Goal: Task Accomplishment & Management: Manage account settings

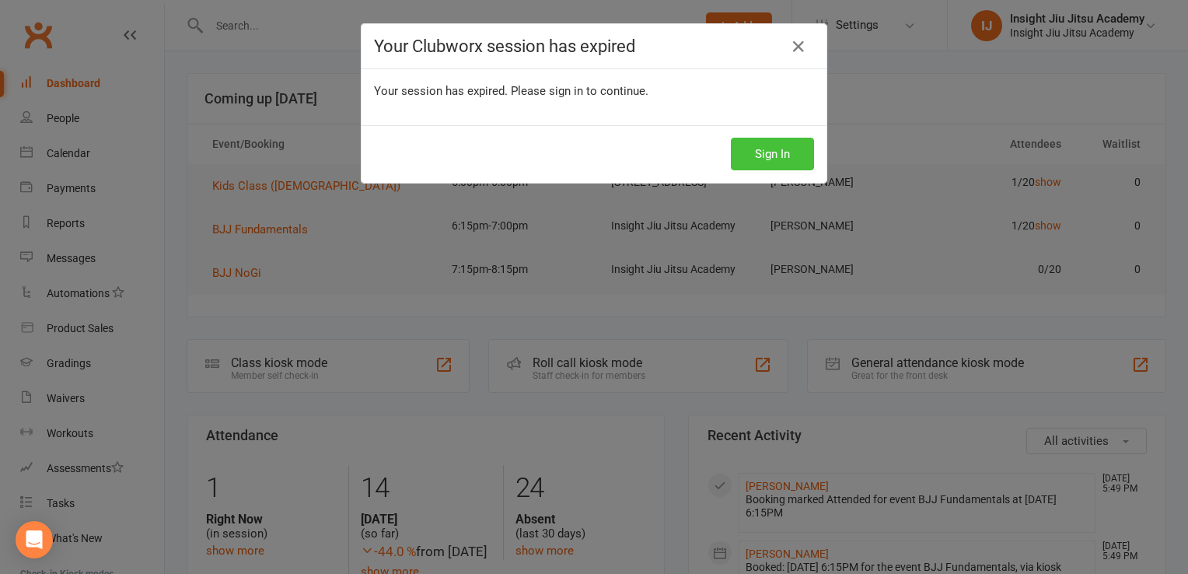
click at [804, 159] on button "Sign In" at bounding box center [772, 154] width 83 height 33
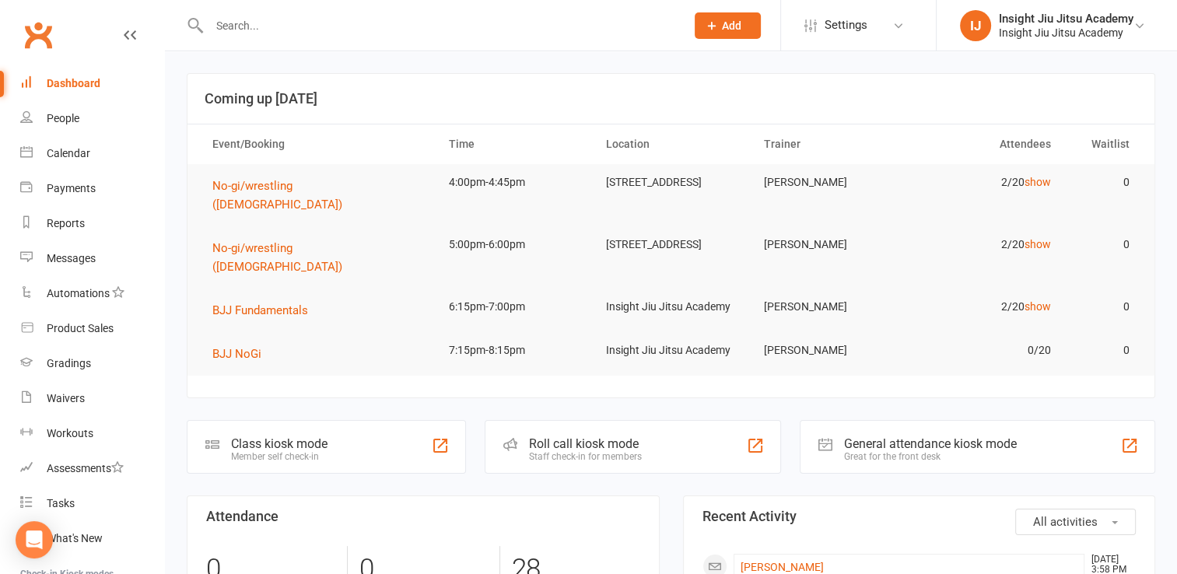
click at [289, 30] on input "text" at bounding box center [440, 26] width 470 height 22
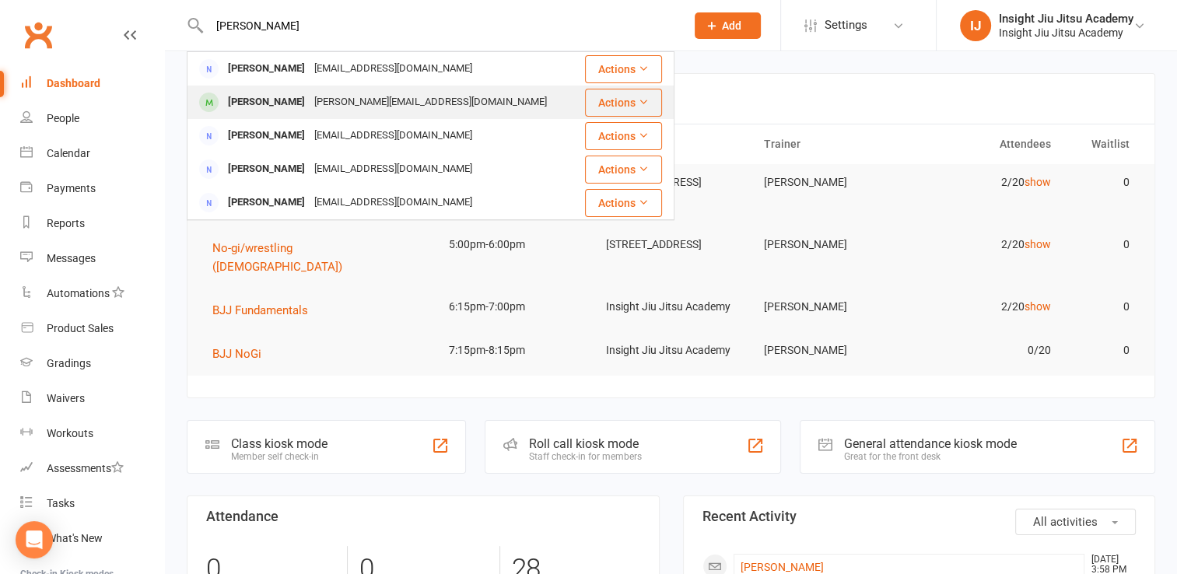
type input "solomon"
click at [292, 109] on div "Alexandra Solomon" at bounding box center [266, 102] width 86 height 23
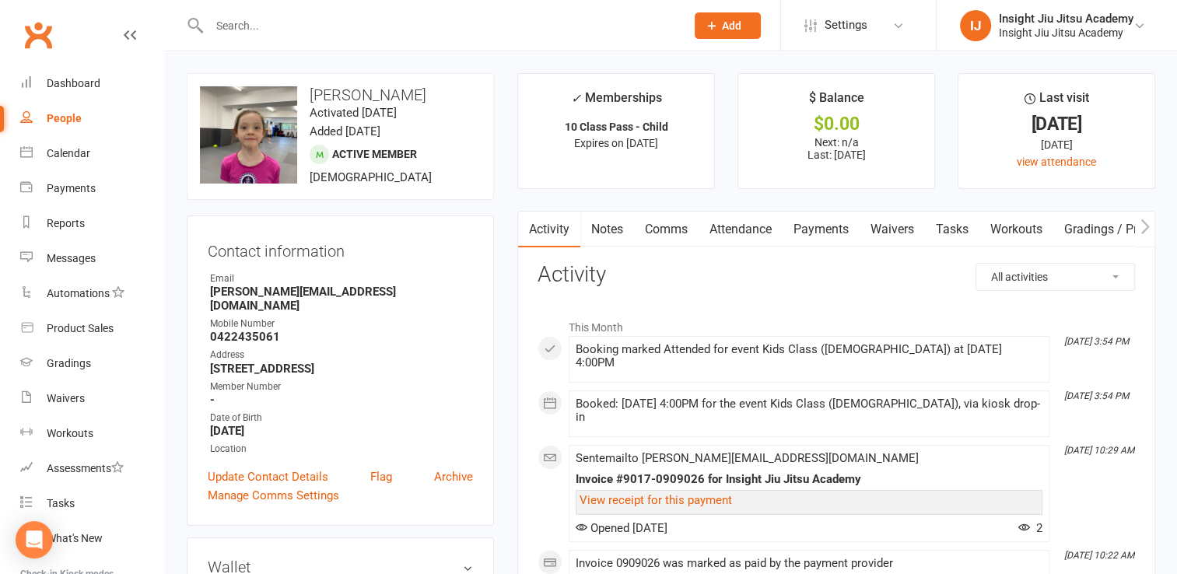
click at [252, 32] on input "text" at bounding box center [440, 26] width 470 height 22
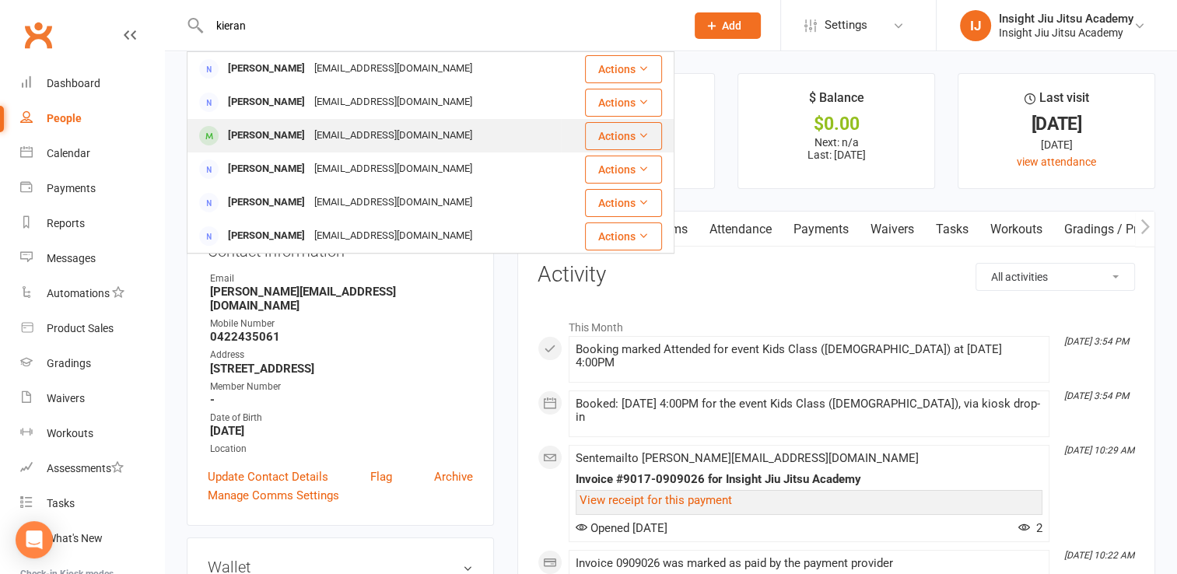
type input "kieran"
click at [293, 134] on div "Kieran Ladbrook" at bounding box center [266, 135] width 86 height 23
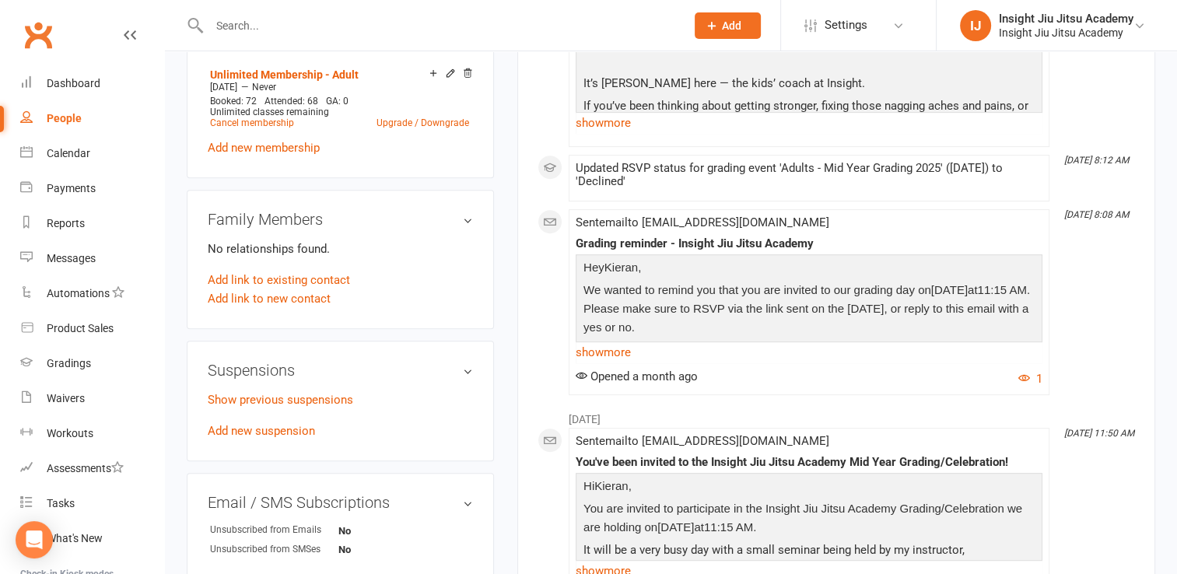
scroll to position [643, 0]
click at [271, 425] on link "Add new suspension" at bounding box center [261, 430] width 107 height 14
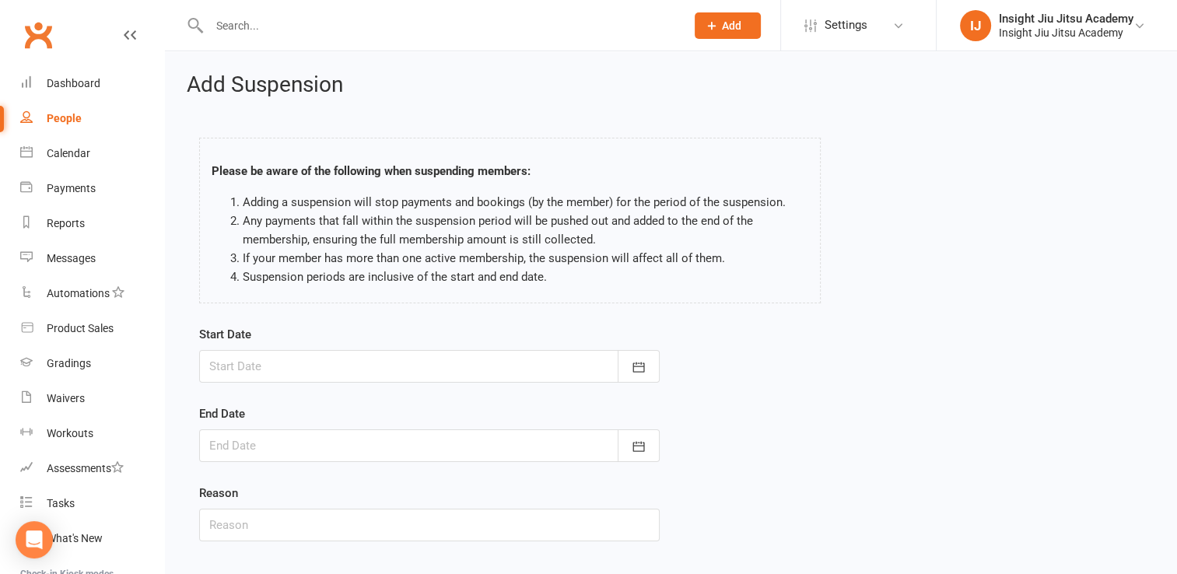
click at [356, 385] on form "Start Date August 2025 Sun Mon Tue Wed Thu Fri Sat 31 27 28 29 30 31 01 02 32 0…" at bounding box center [429, 433] width 460 height 216
click at [341, 365] on div at bounding box center [429, 366] width 460 height 33
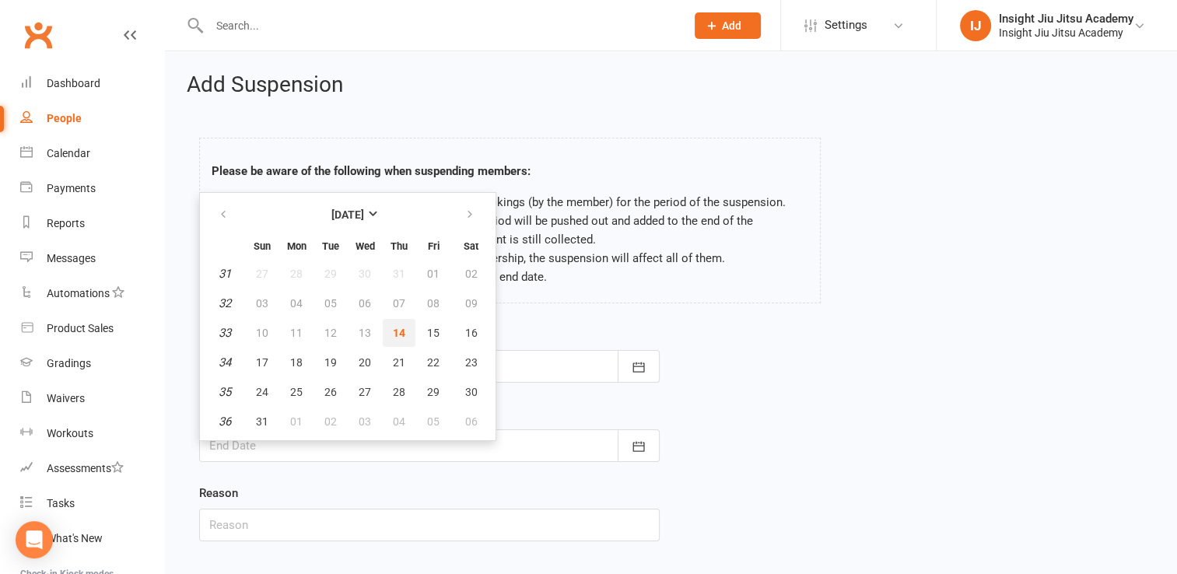
click at [402, 328] on button "14" at bounding box center [399, 333] width 33 height 28
type input "14 Aug 2025"
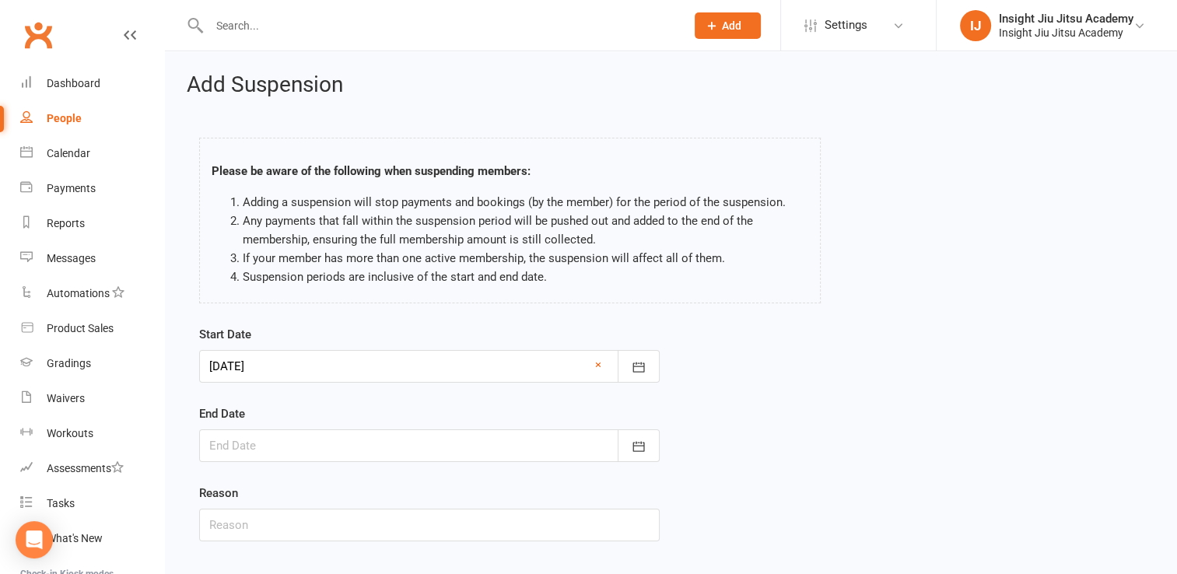
click at [384, 455] on div at bounding box center [429, 445] width 460 height 33
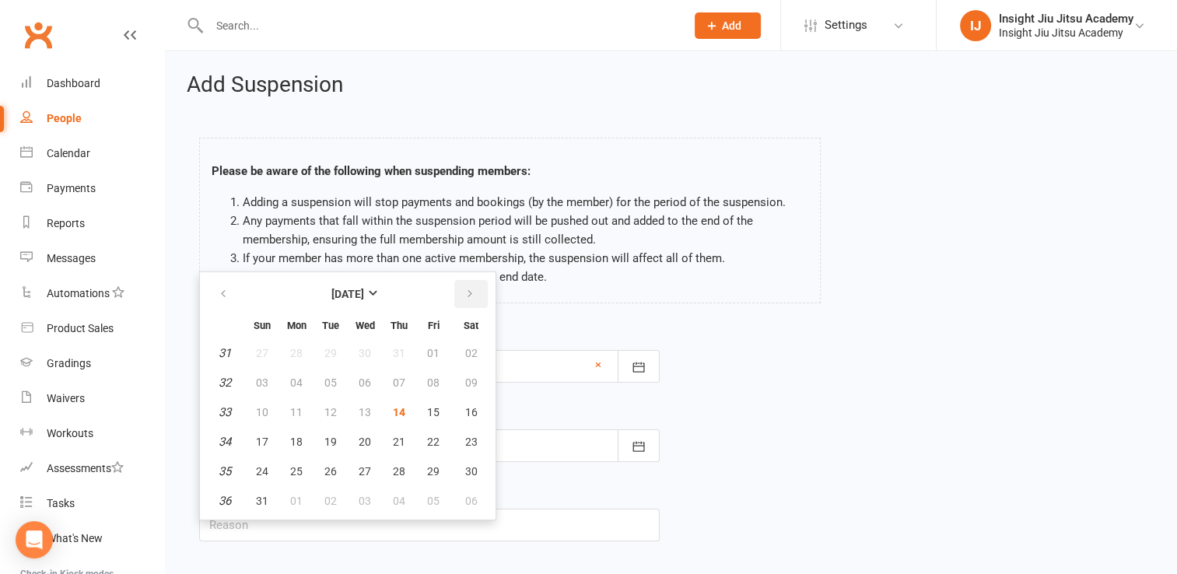
click at [464, 297] on icon "button" at bounding box center [469, 294] width 11 height 12
click at [463, 299] on button "button" at bounding box center [470, 294] width 33 height 28
click at [464, 297] on icon "button" at bounding box center [469, 294] width 11 height 12
click at [294, 406] on span "15" at bounding box center [296, 412] width 12 height 12
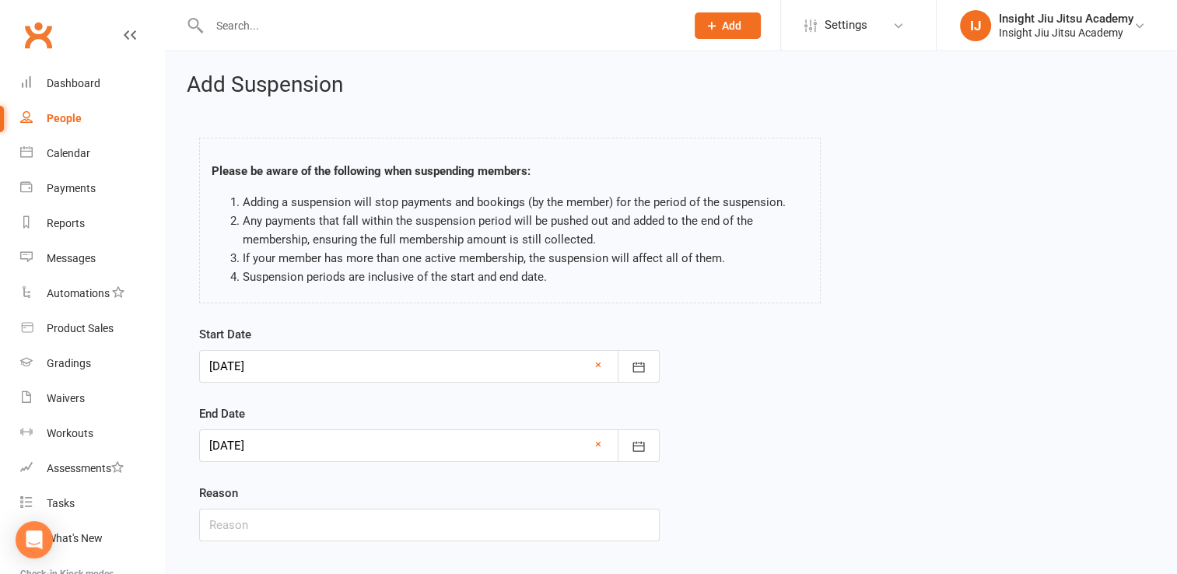
click at [306, 365] on div at bounding box center [429, 366] width 460 height 33
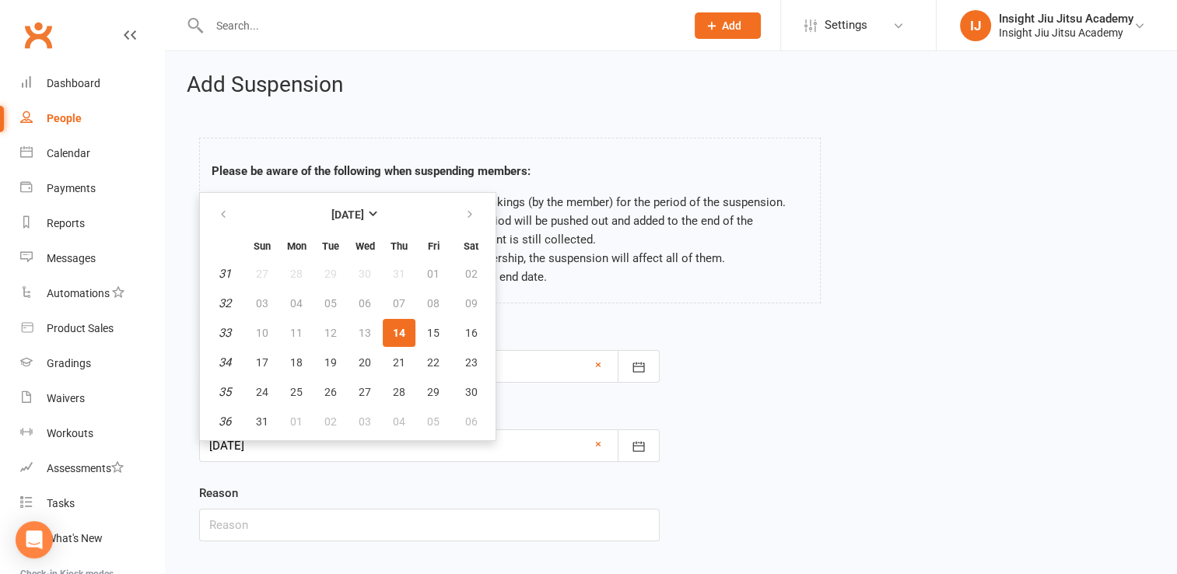
click at [573, 306] on div "Please be aware of the following when suspending members: Adding a suspension w…" at bounding box center [509, 223] width 645 height 203
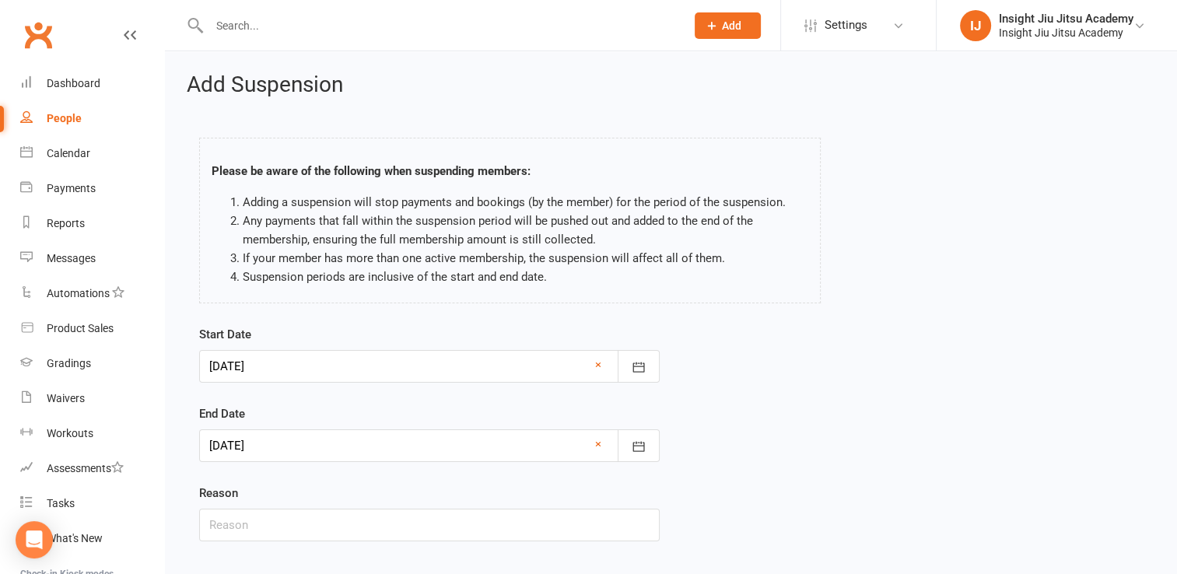
click at [319, 437] on div at bounding box center [429, 445] width 460 height 33
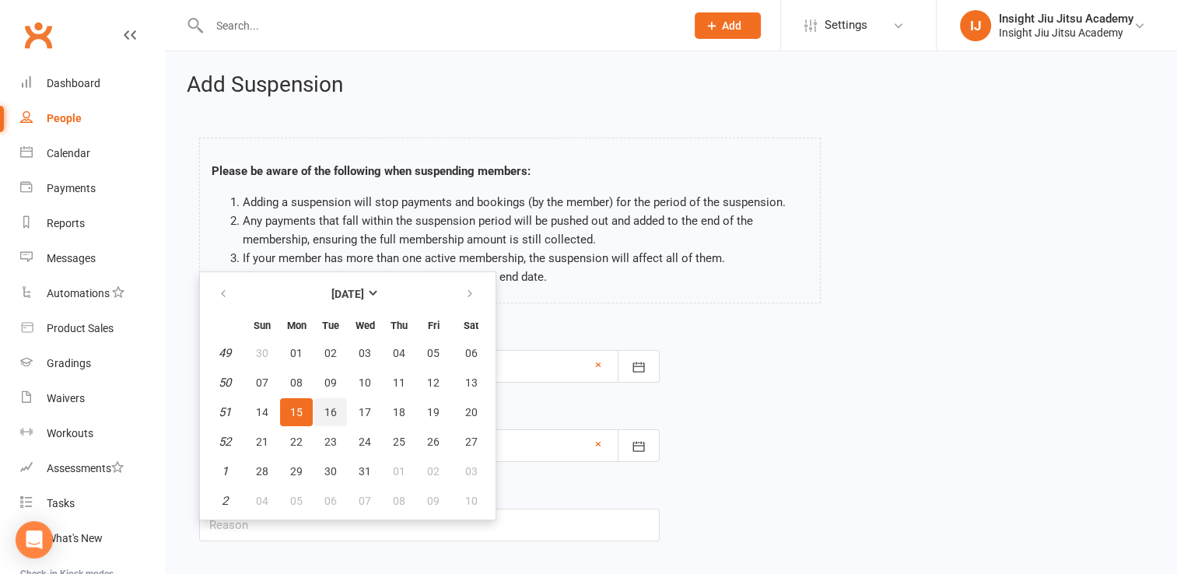
click at [330, 416] on button "16" at bounding box center [330, 412] width 33 height 28
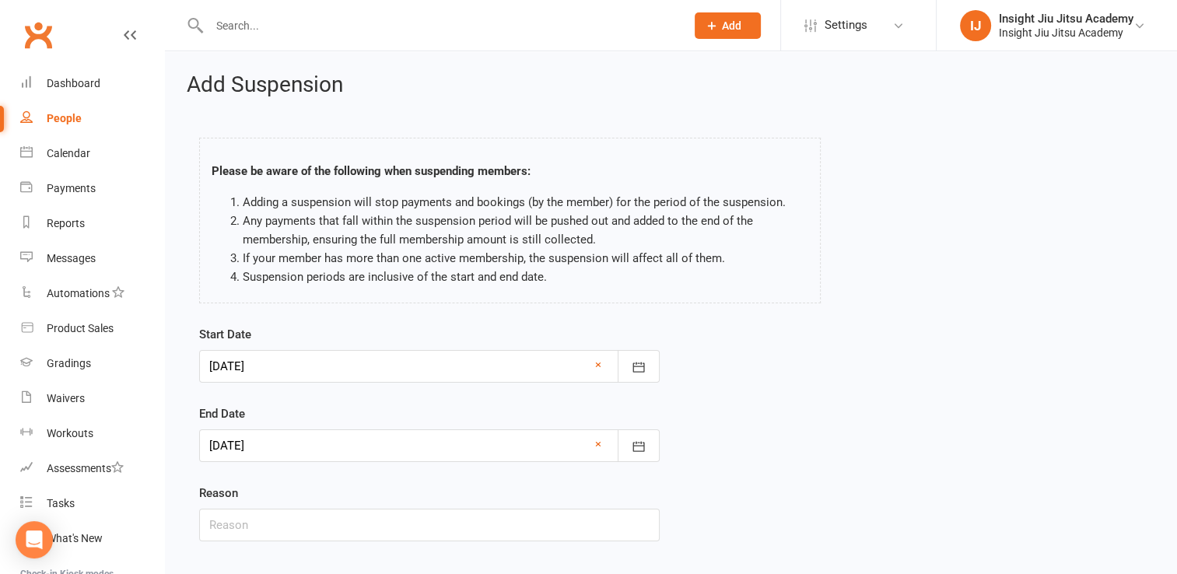
click at [288, 455] on div at bounding box center [429, 445] width 460 height 33
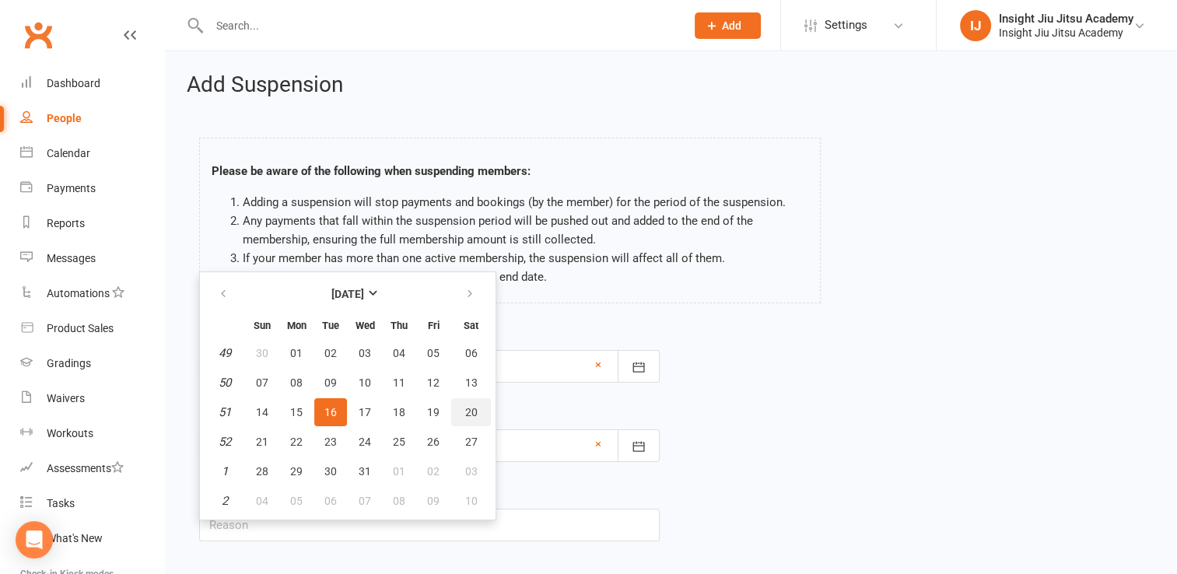
click at [479, 402] on button "20" at bounding box center [471, 412] width 40 height 28
type input "20 Dec 2025"
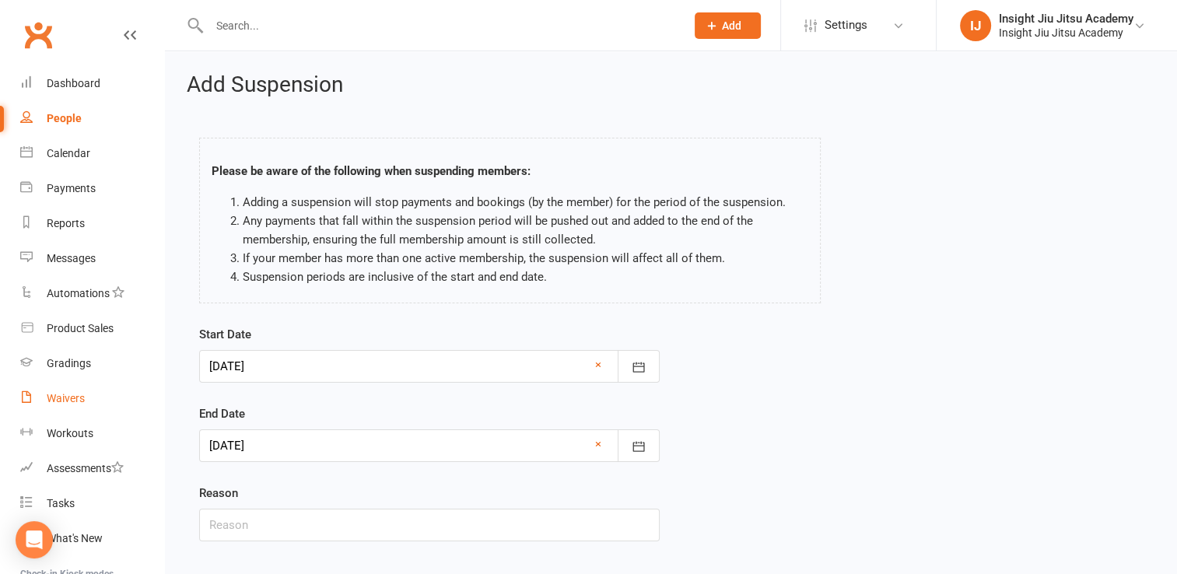
click at [52, 401] on div "Waivers" at bounding box center [66, 398] width 38 height 12
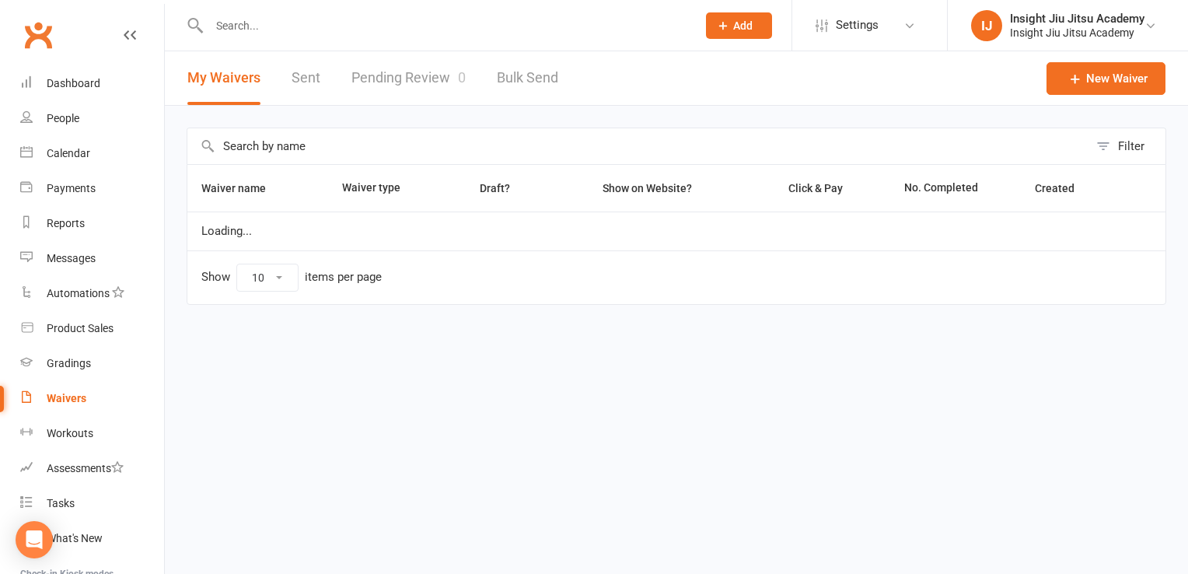
click at [379, 86] on link "Pending Review 0" at bounding box center [408, 78] width 114 height 54
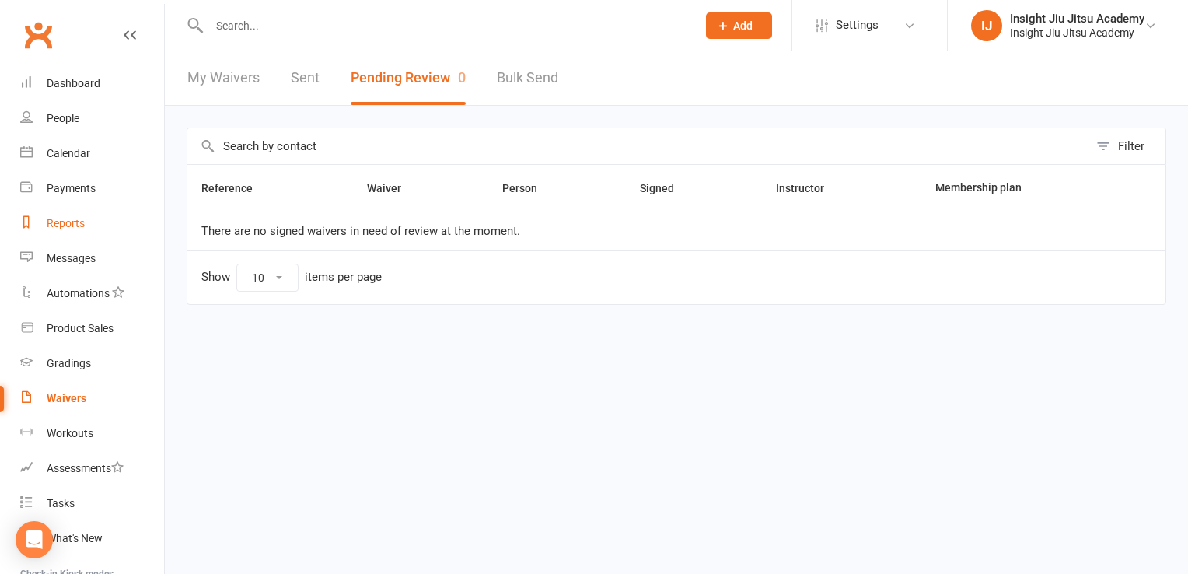
click at [67, 212] on link "Reports" at bounding box center [92, 223] width 144 height 35
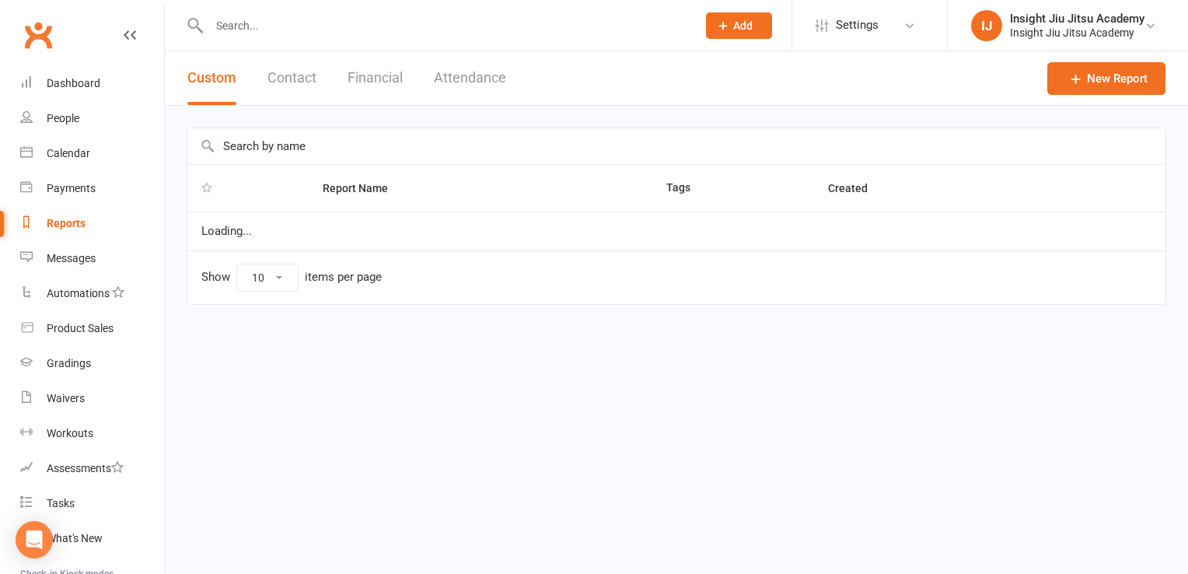
select select "25"
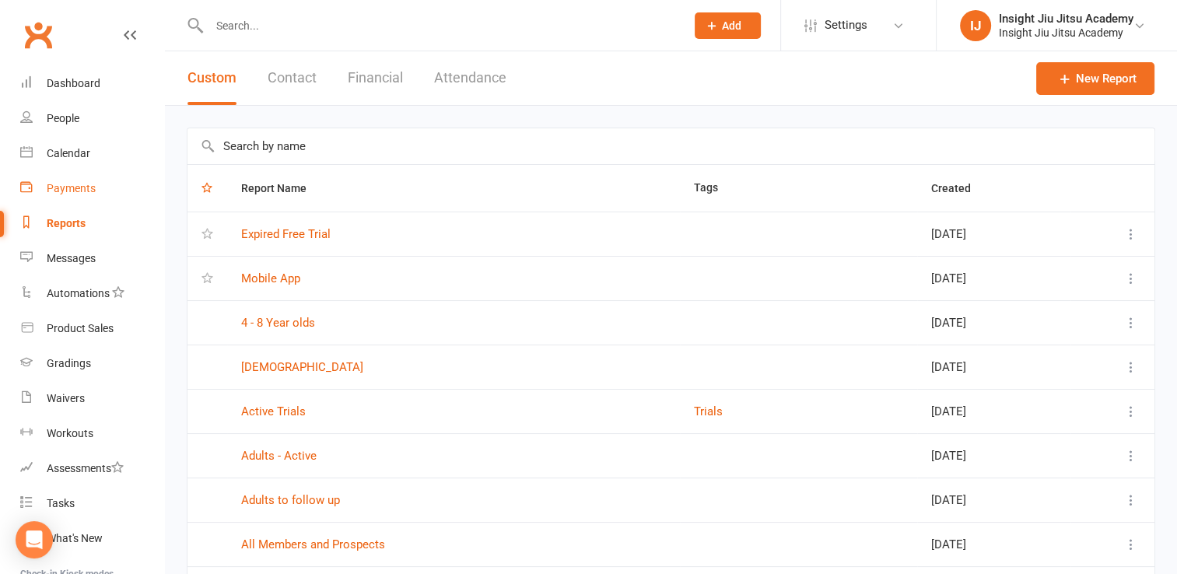
click at [50, 182] on div "Payments" at bounding box center [71, 188] width 49 height 12
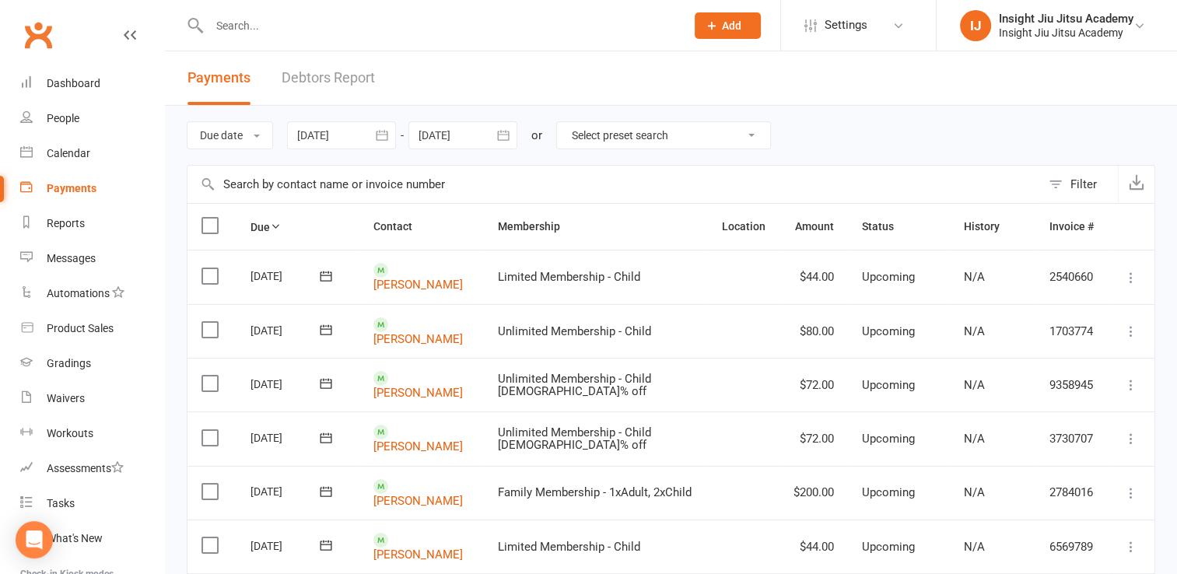
click at [292, 76] on link "Debtors Report" at bounding box center [327, 78] width 93 height 54
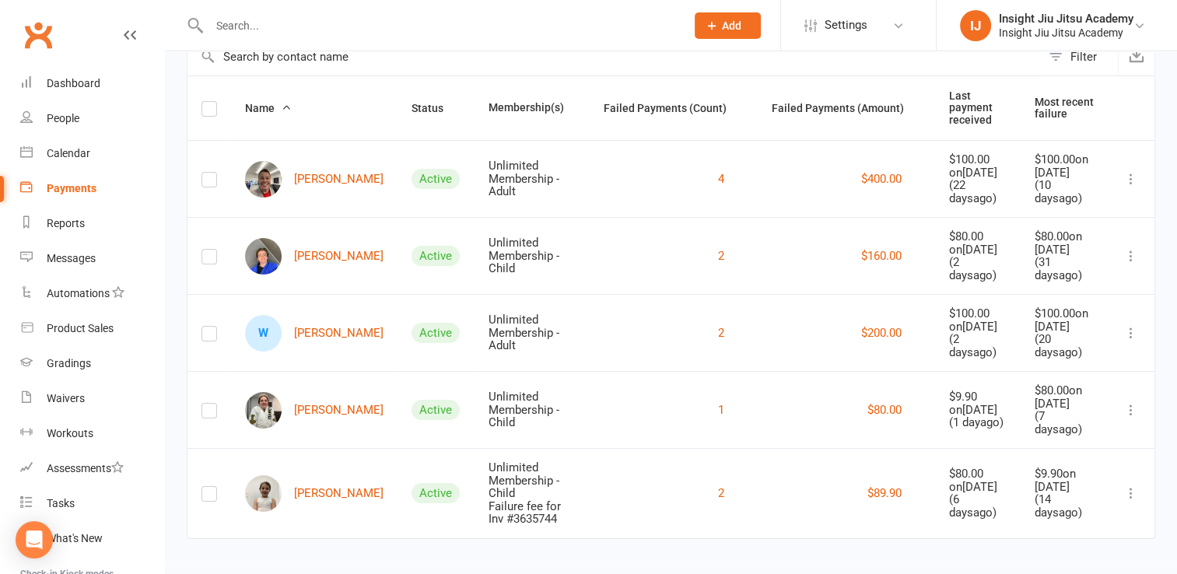
scroll to position [135, 0]
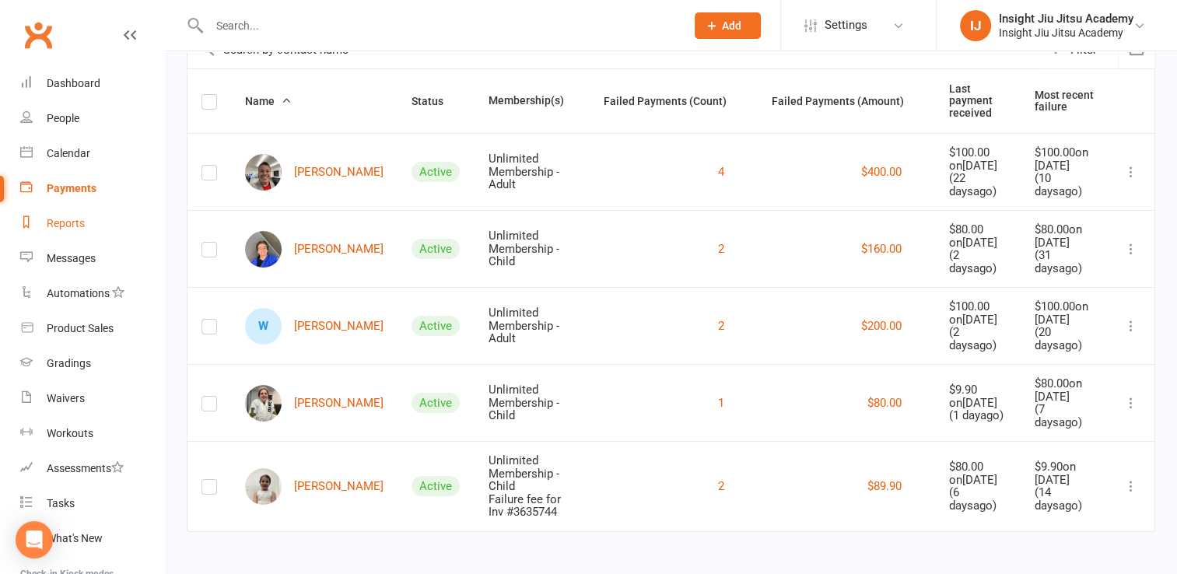
click at [65, 214] on link "Reports" at bounding box center [92, 223] width 144 height 35
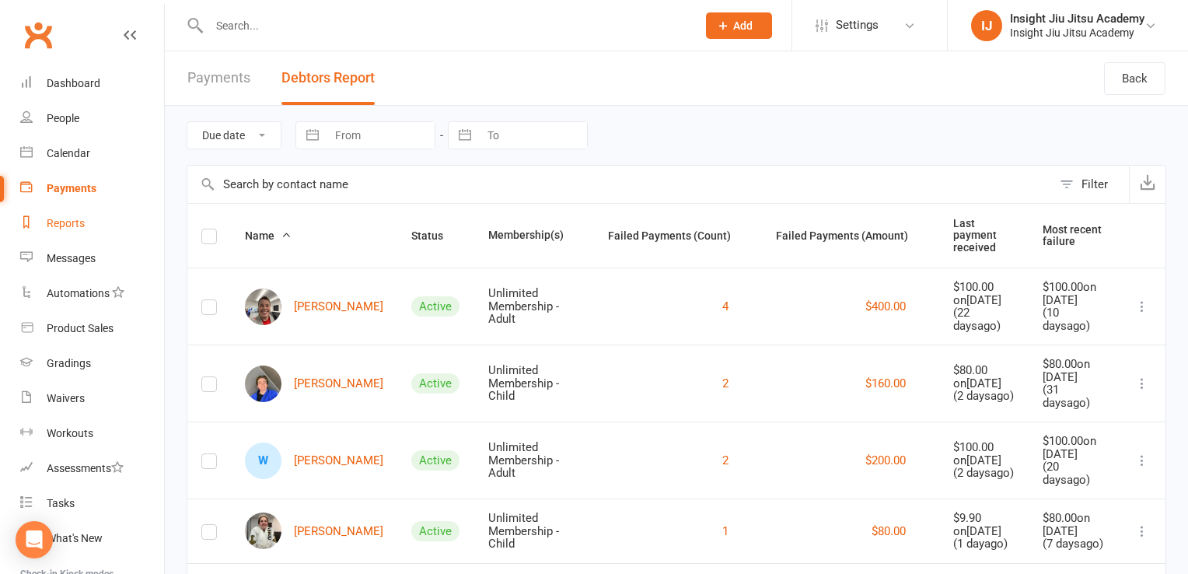
select select "25"
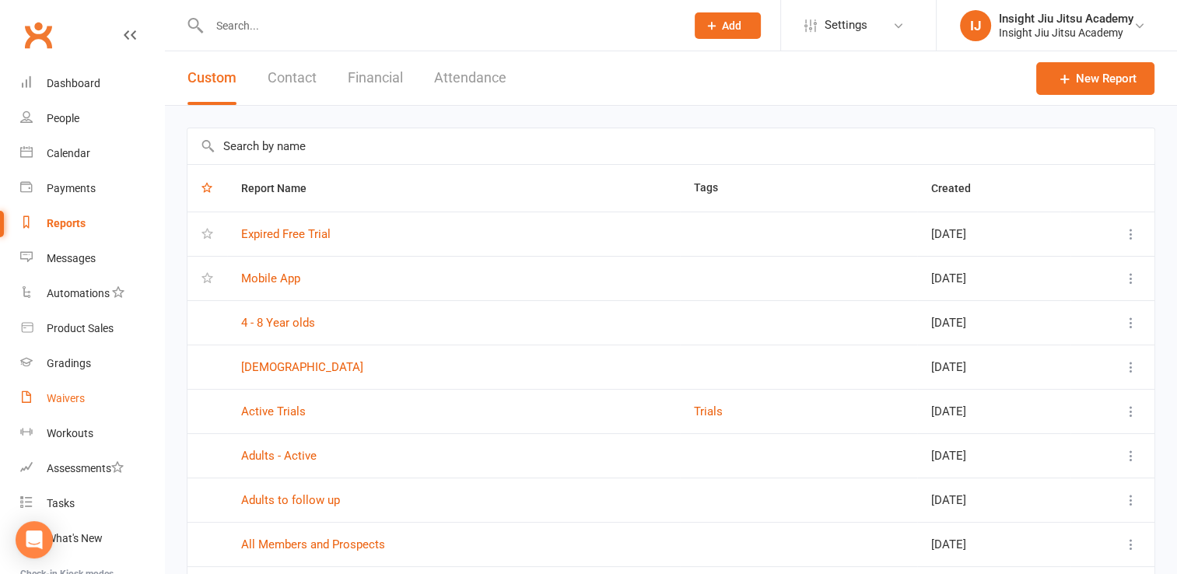
click at [59, 406] on link "Waivers" at bounding box center [92, 398] width 144 height 35
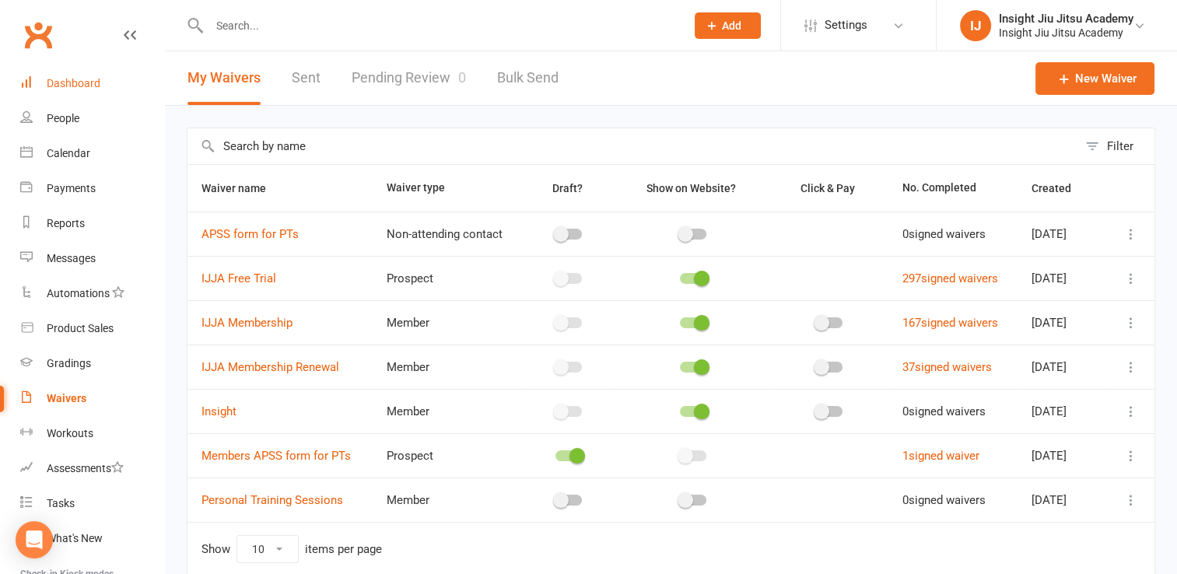
click at [105, 70] on link "Dashboard" at bounding box center [92, 83] width 144 height 35
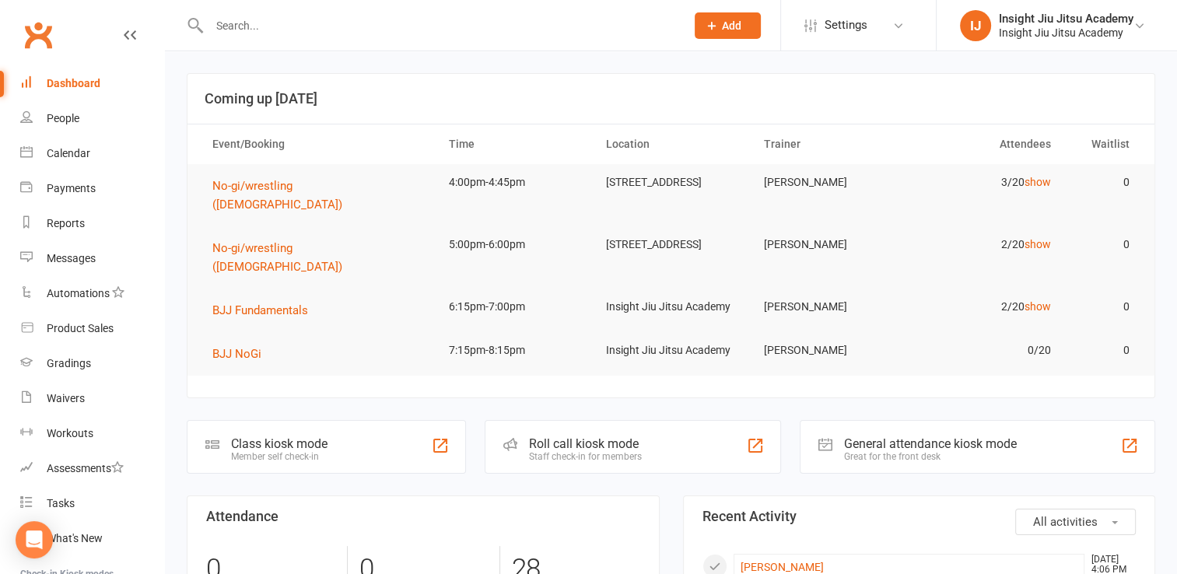
click at [236, 26] on input "text" at bounding box center [440, 26] width 470 height 22
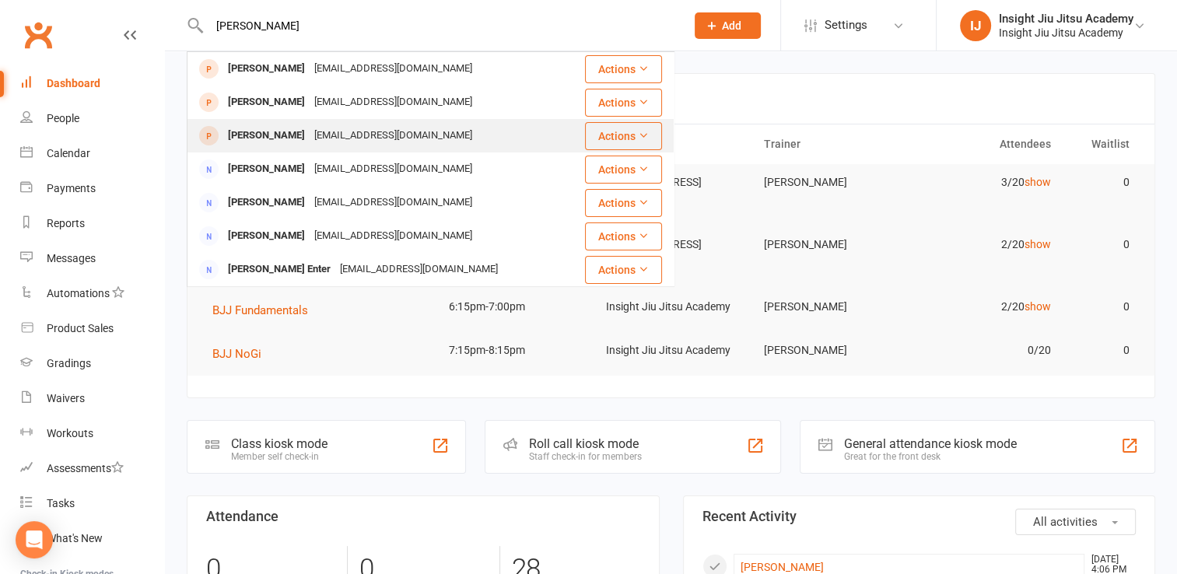
type input "nick bartzis"
click at [342, 148] on div "NICHOLAS BARTZIS nickbartzis@gmail.com" at bounding box center [385, 136] width 395 height 32
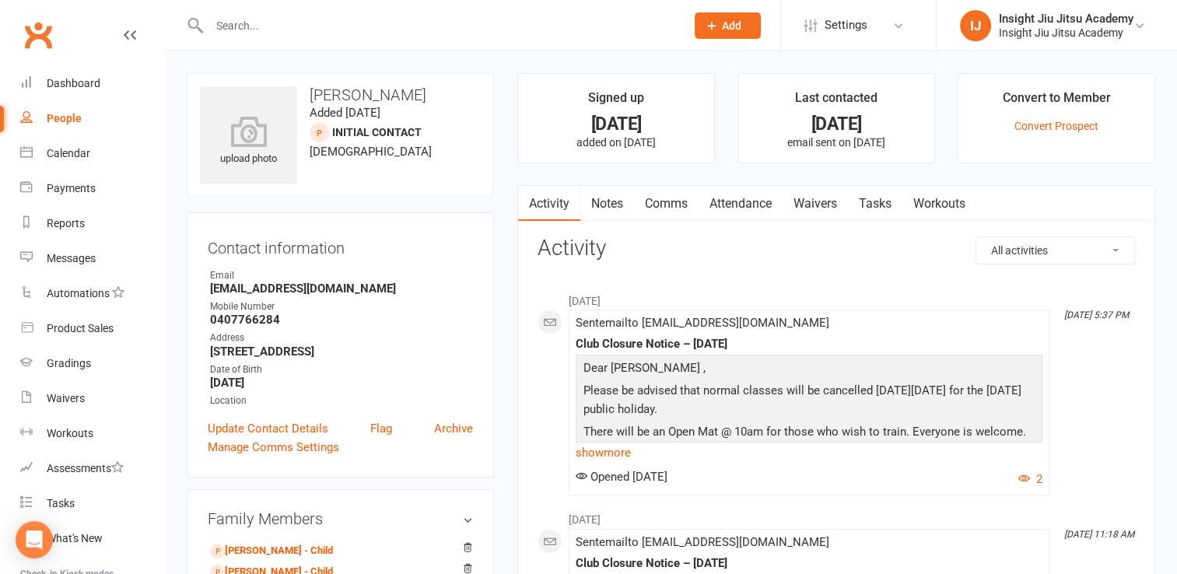
click at [233, 26] on input "text" at bounding box center [440, 26] width 470 height 22
type input "dahlia"
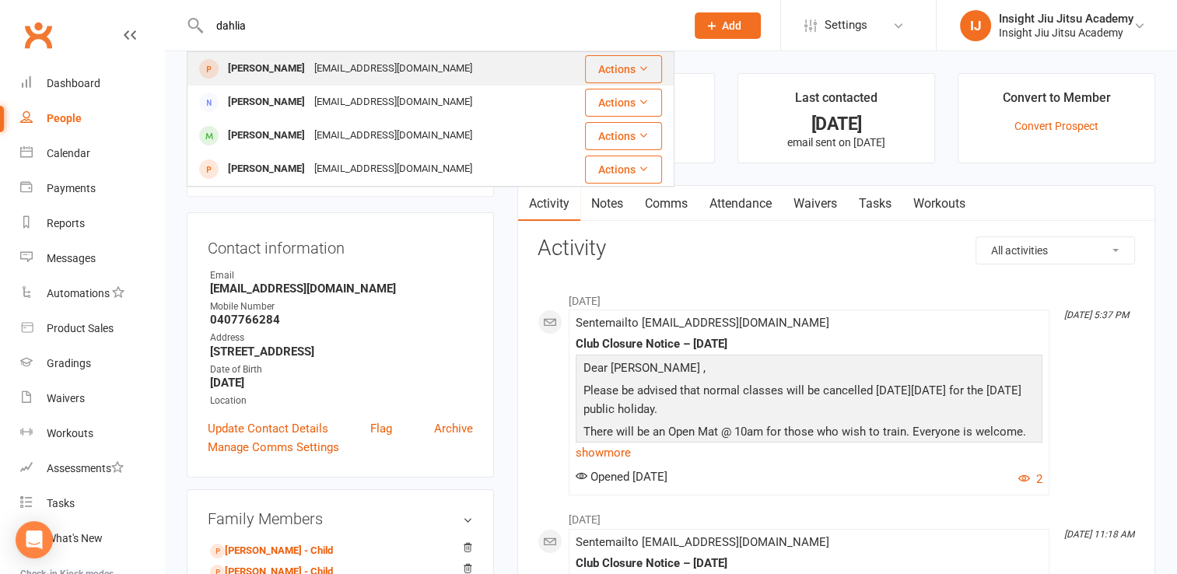
click at [256, 75] on div "Dahlia Prowse" at bounding box center [266, 69] width 86 height 23
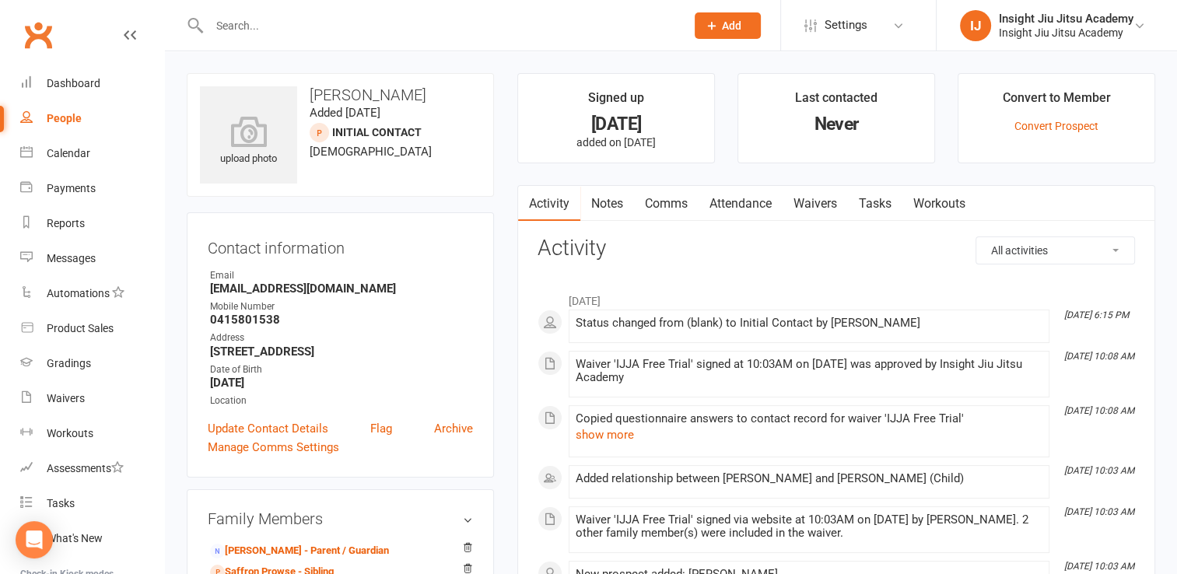
click at [265, 26] on input "text" at bounding box center [440, 26] width 470 height 22
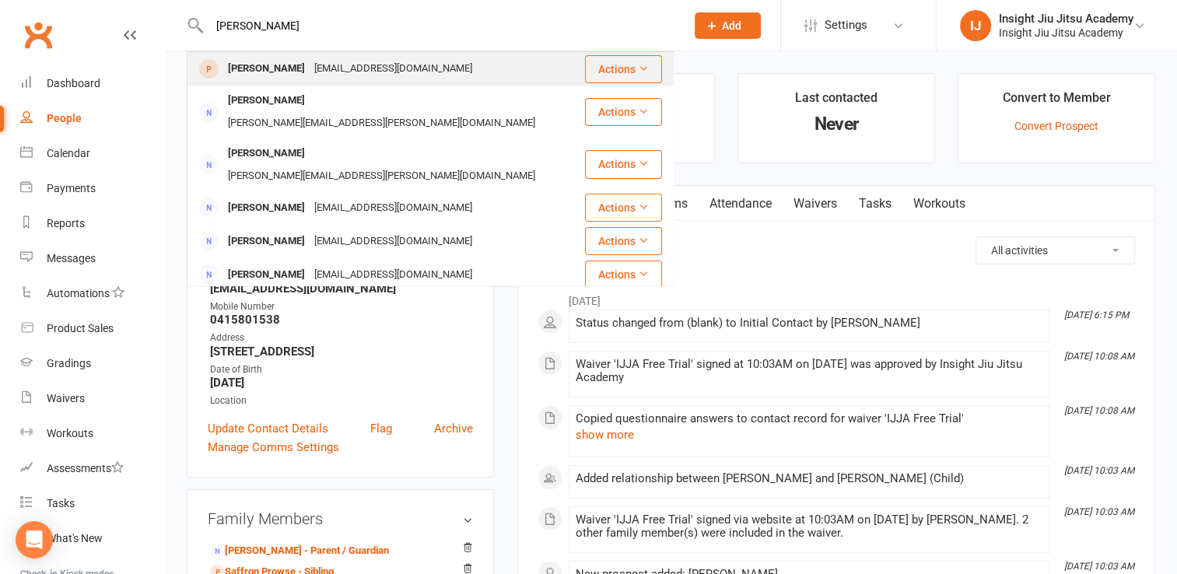
type input "andrew dorr"
click at [341, 73] on div "dorringtonandrew101@gmail.com" at bounding box center [392, 69] width 167 height 23
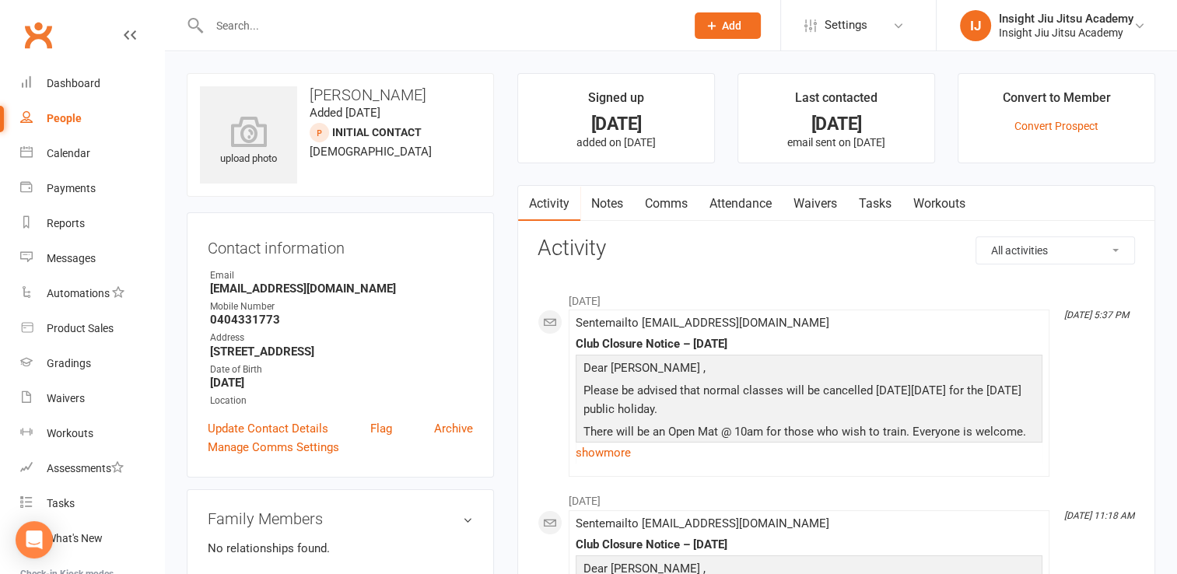
click at [254, 21] on input "text" at bounding box center [440, 26] width 470 height 22
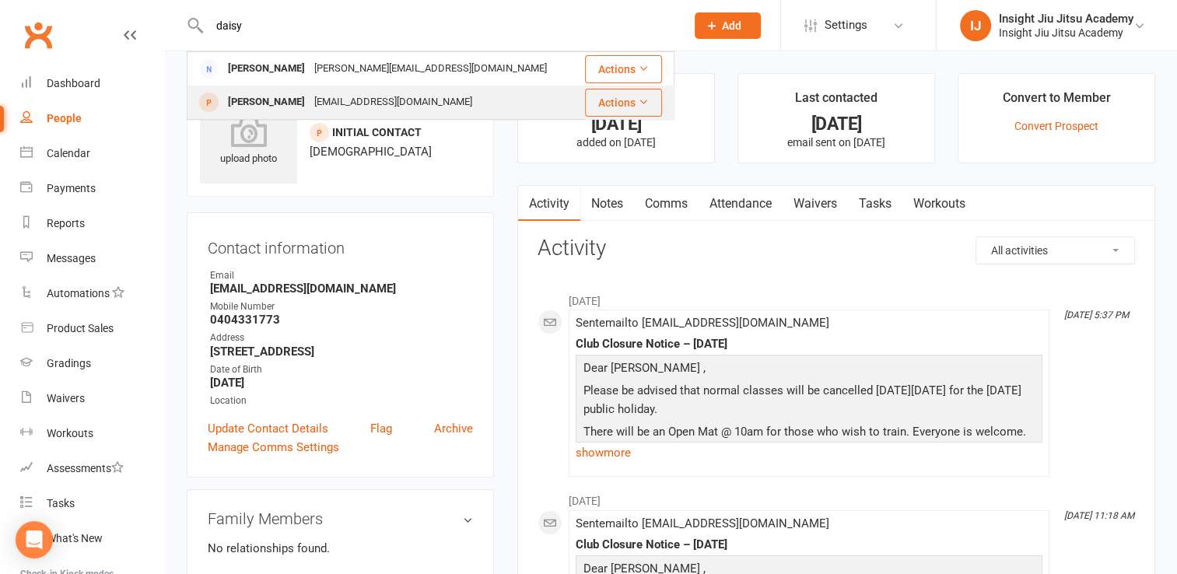
type input "daisy"
click at [271, 102] on div "Daisy Adams" at bounding box center [266, 102] width 86 height 23
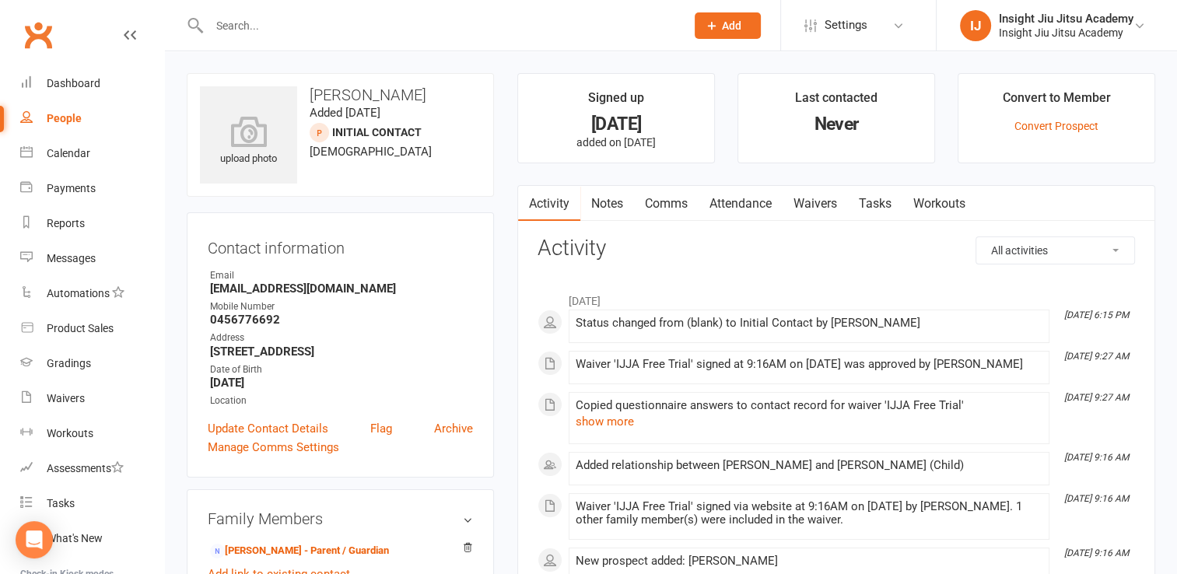
click at [243, 33] on input "text" at bounding box center [440, 26] width 470 height 22
type input "toby oldfield"
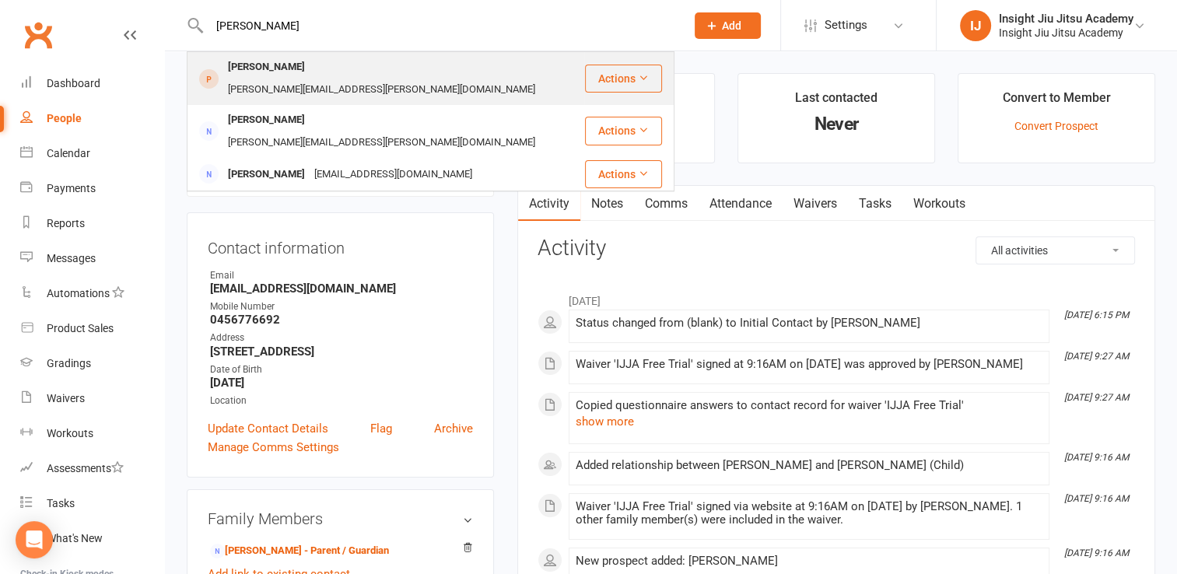
click at [274, 70] on div "Toby Oldfield" at bounding box center [266, 67] width 86 height 23
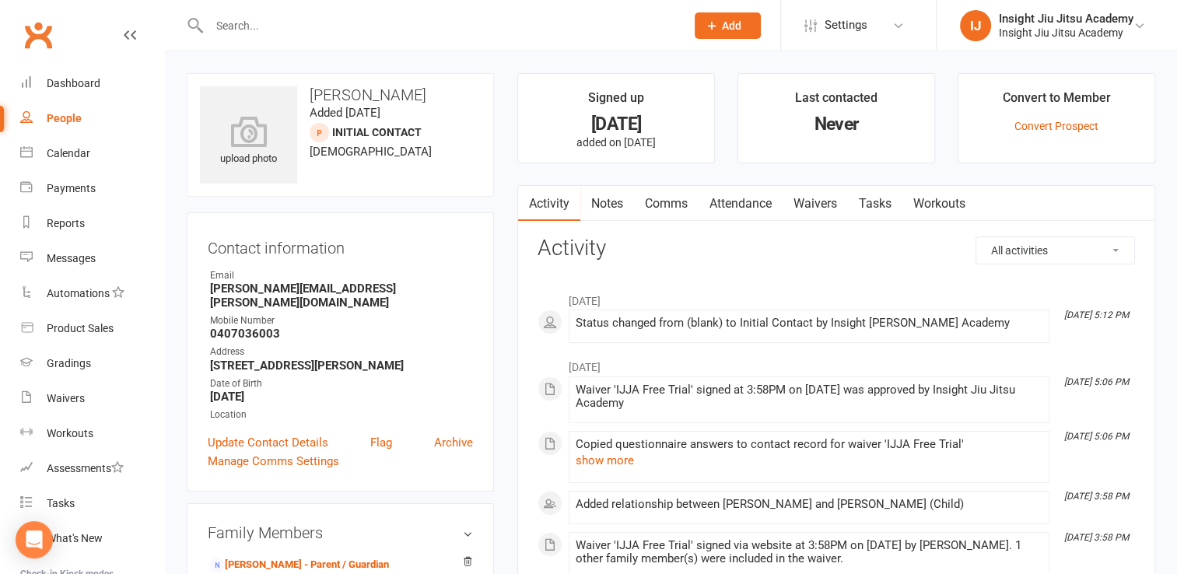
click at [224, 32] on input "text" at bounding box center [440, 26] width 470 height 22
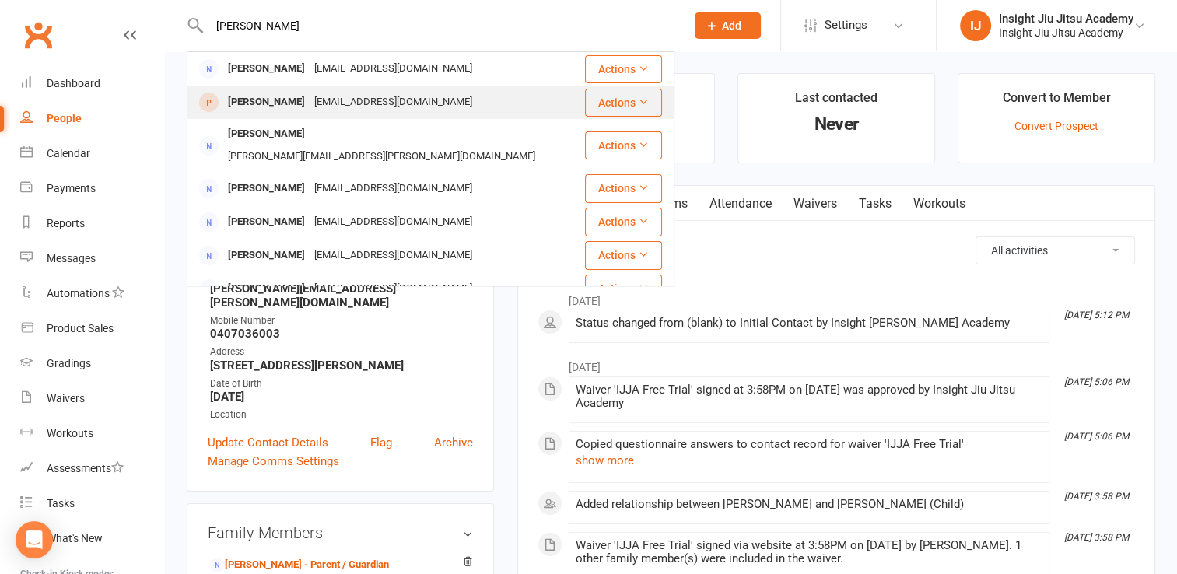
type input "aidan johns"
click at [288, 99] on div "Aidan Johns" at bounding box center [266, 102] width 86 height 23
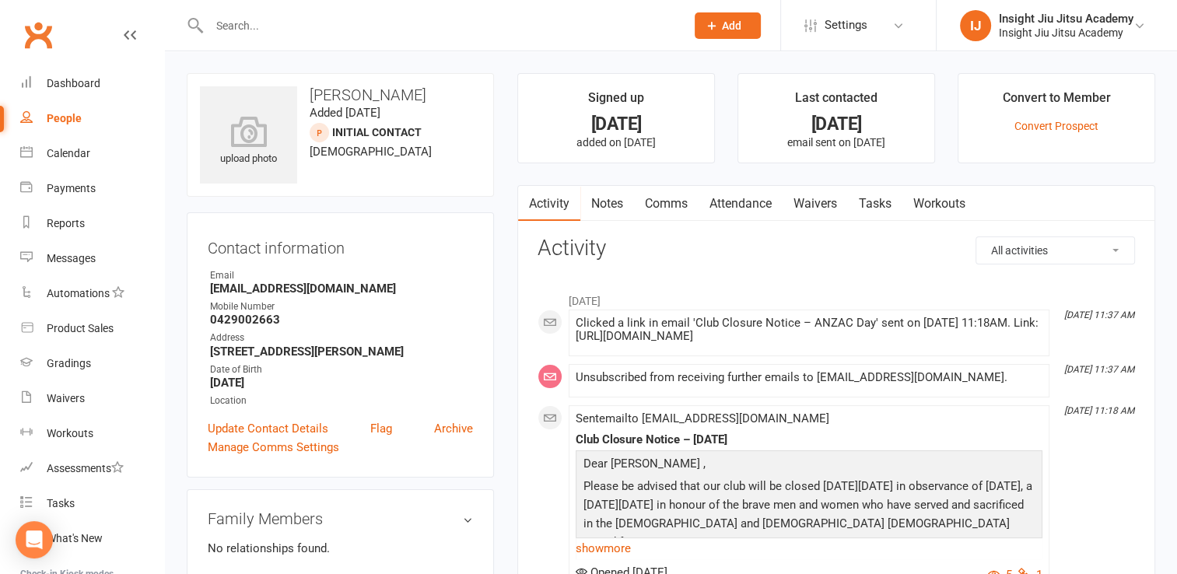
click at [254, 20] on input "text" at bounding box center [440, 26] width 470 height 22
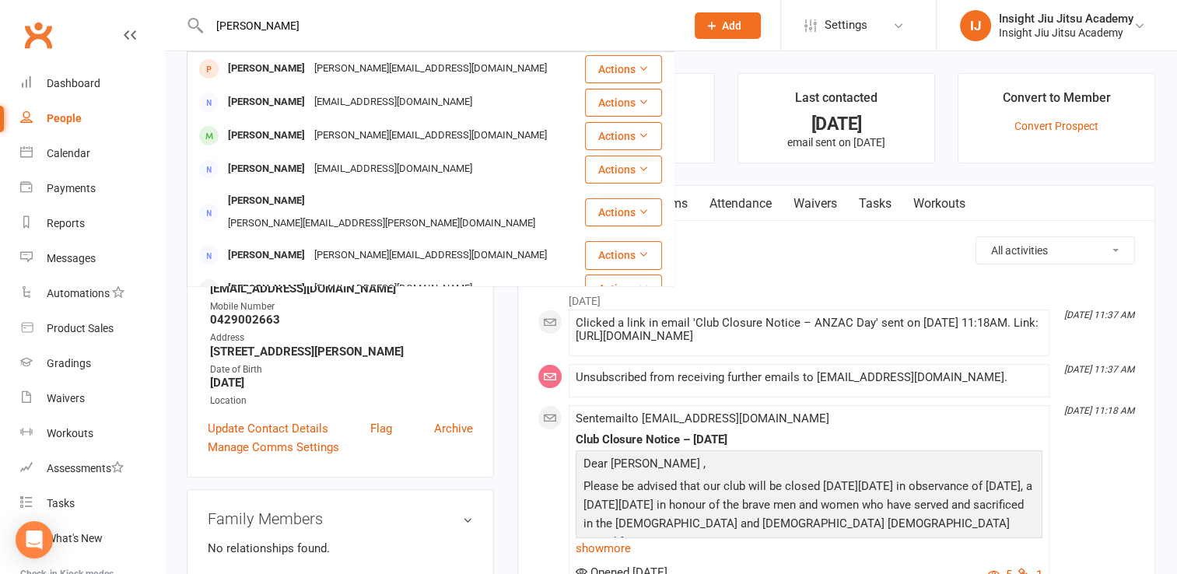
type input "louis butcher"
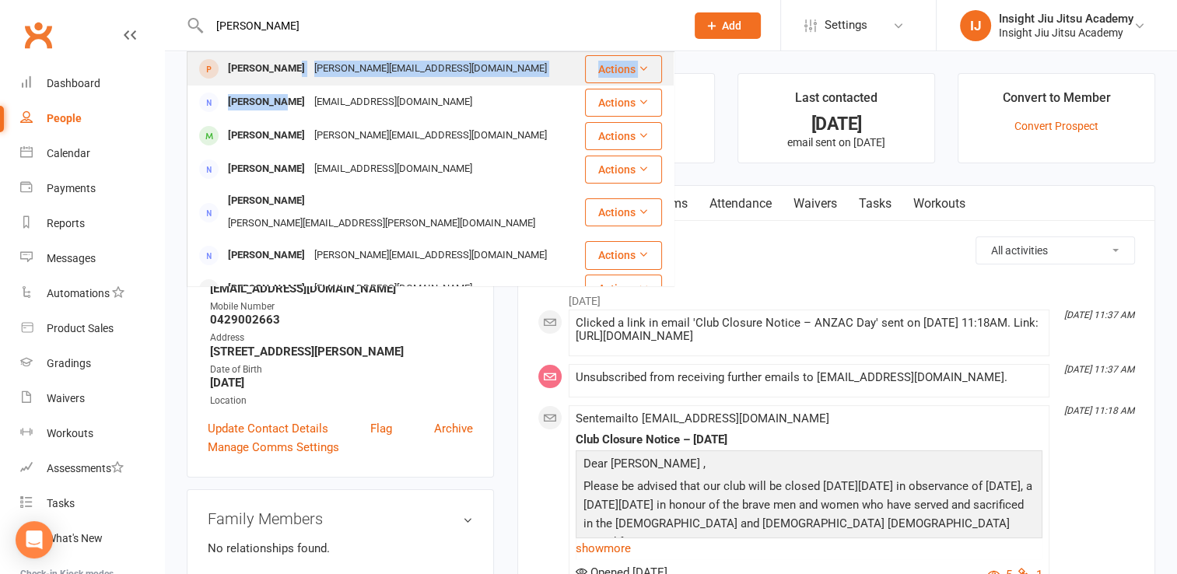
drag, startPoint x: 277, startPoint y: 110, endPoint x: 288, endPoint y: 66, distance: 45.8
click at [288, 66] on tbody "Louis Boutcher Louis.b@primegroup.com.au Actions Louis Melton orchardmelton@icl…" at bounding box center [430, 329] width 486 height 554
click at [287, 66] on div "Louis Boutcher" at bounding box center [266, 69] width 86 height 23
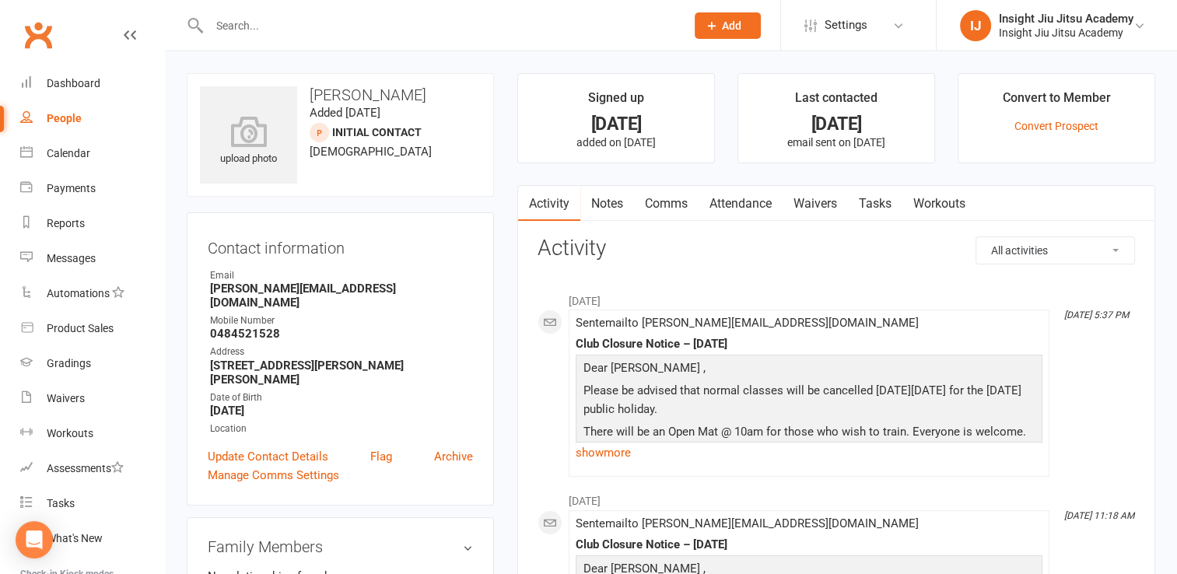
click at [250, 26] on input "text" at bounding box center [440, 26] width 470 height 22
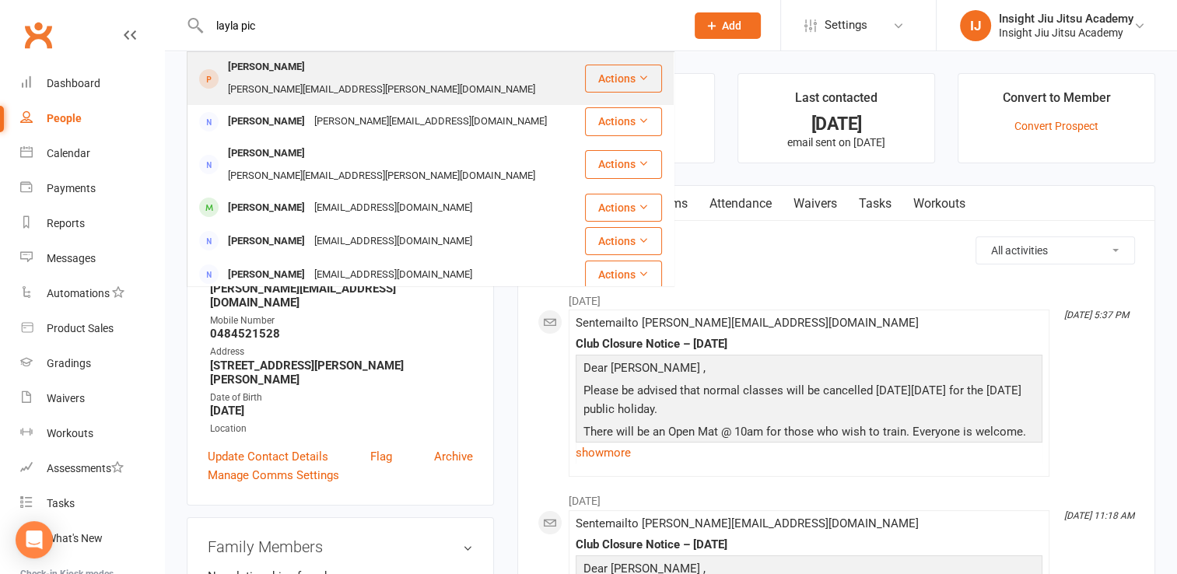
type input "layla pic"
click at [278, 78] on div "Layla Piccoli" at bounding box center [266, 67] width 86 height 23
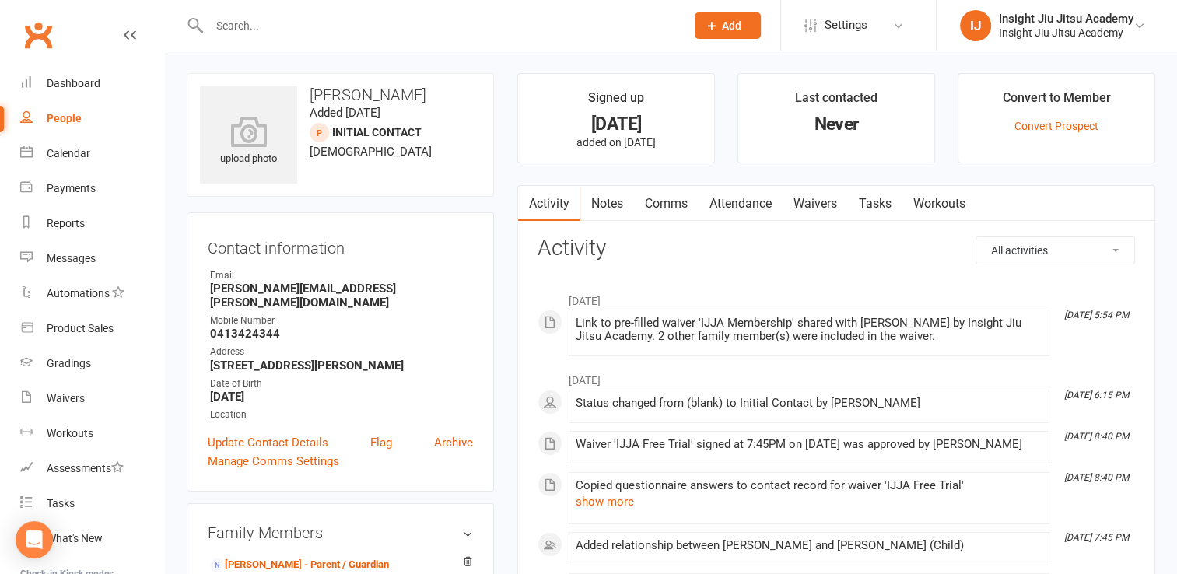
click at [254, 30] on input "text" at bounding box center [440, 26] width 470 height 22
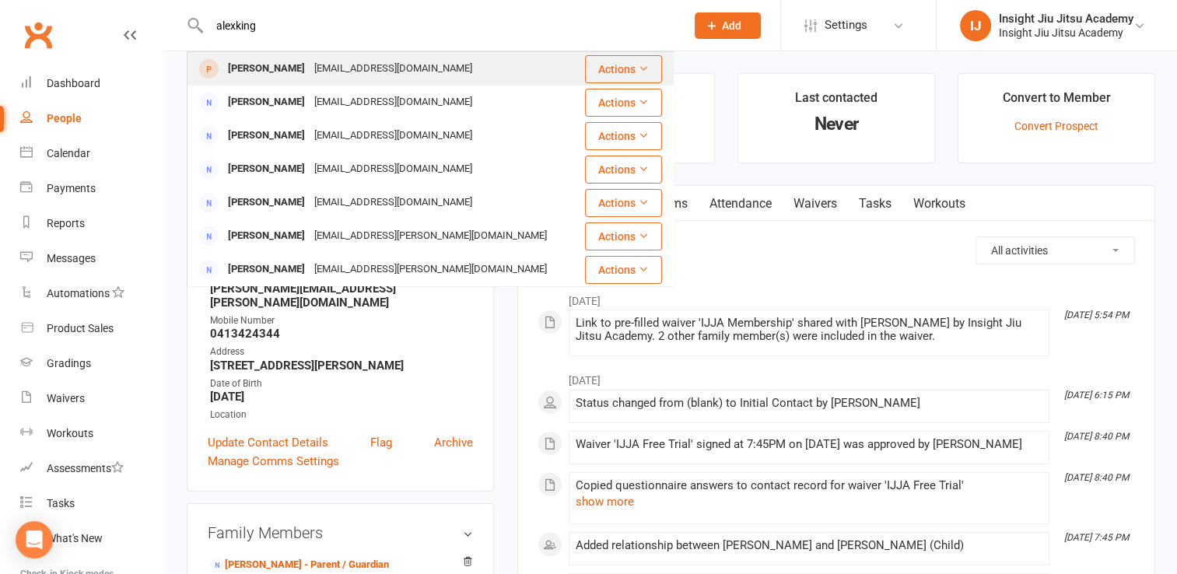
type input "alexking"
click at [271, 75] on div "Alex King" at bounding box center [266, 69] width 86 height 23
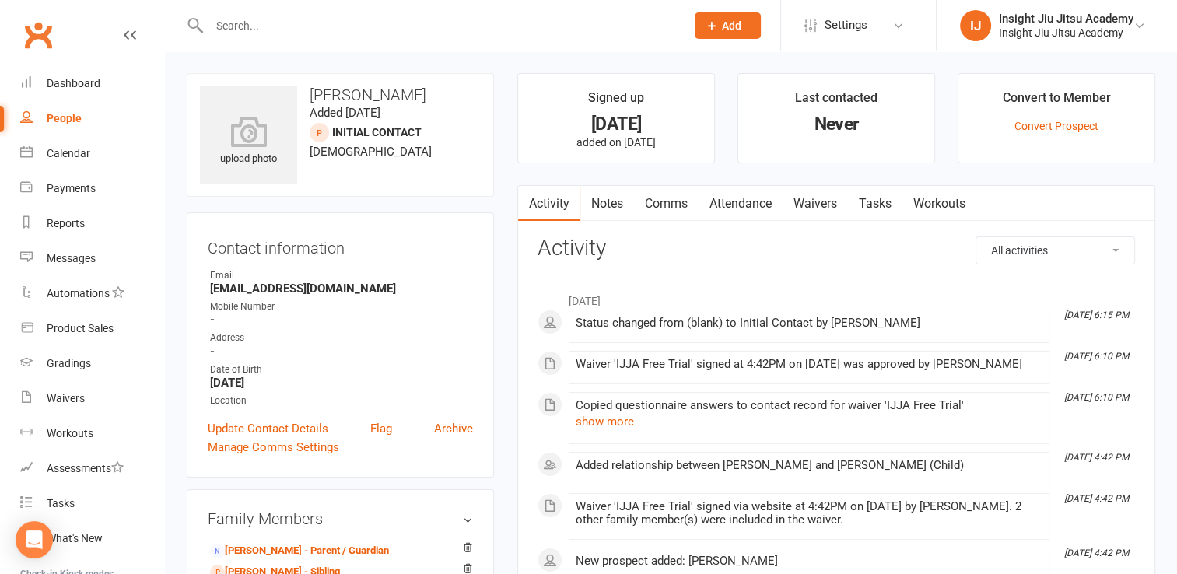
click at [256, 26] on input "text" at bounding box center [440, 26] width 470 height 22
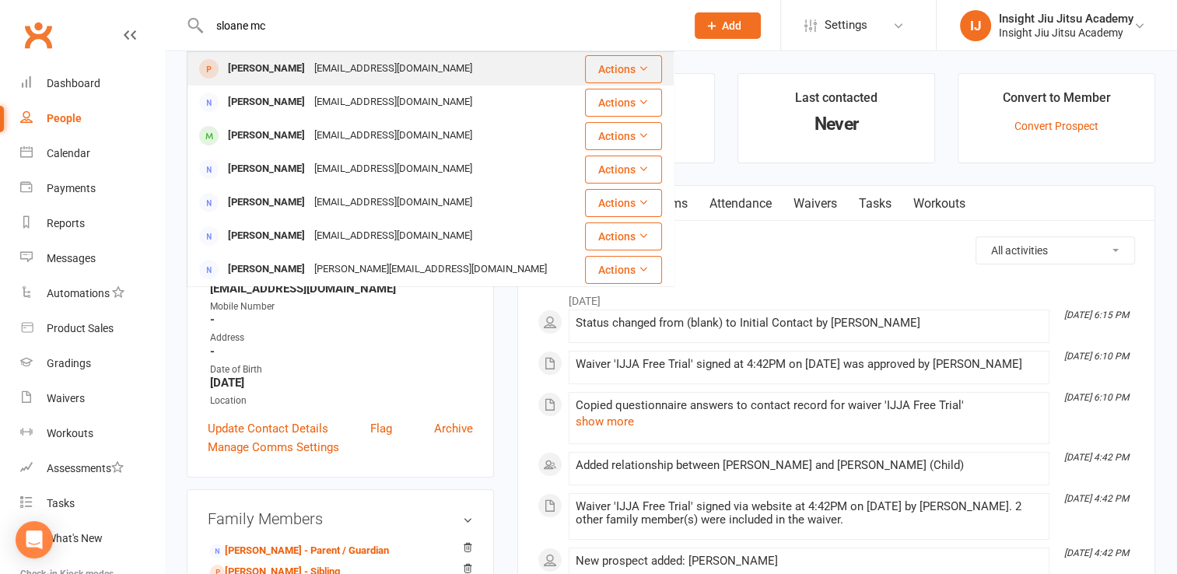
type input "sloane mc"
click at [338, 76] on div "Cyndistach@gmail.com" at bounding box center [392, 69] width 167 height 23
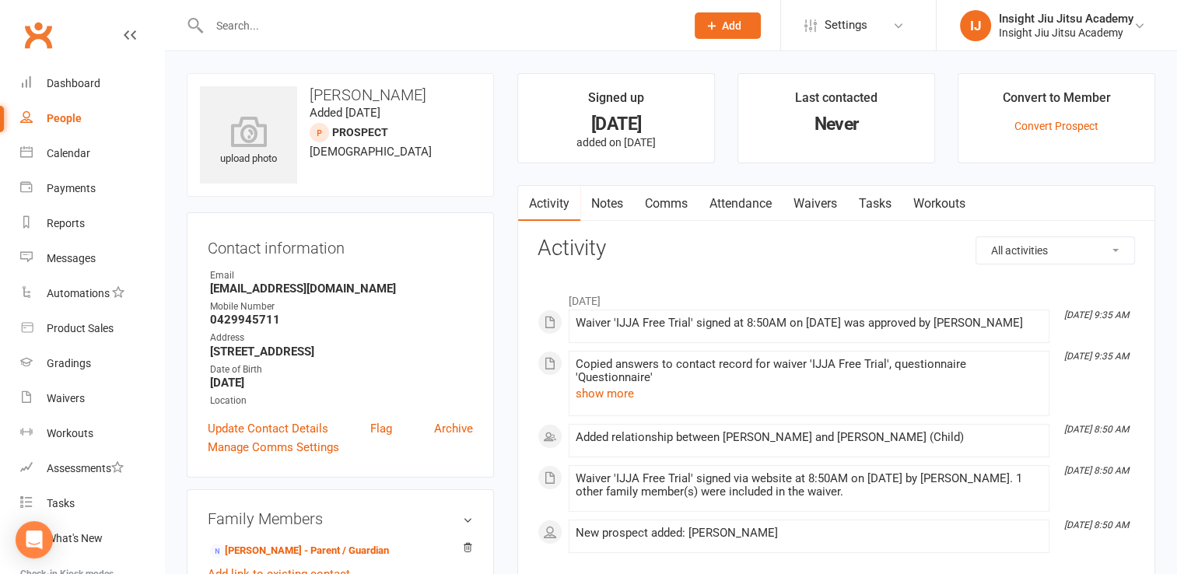
click at [271, 27] on input "text" at bounding box center [440, 26] width 470 height 22
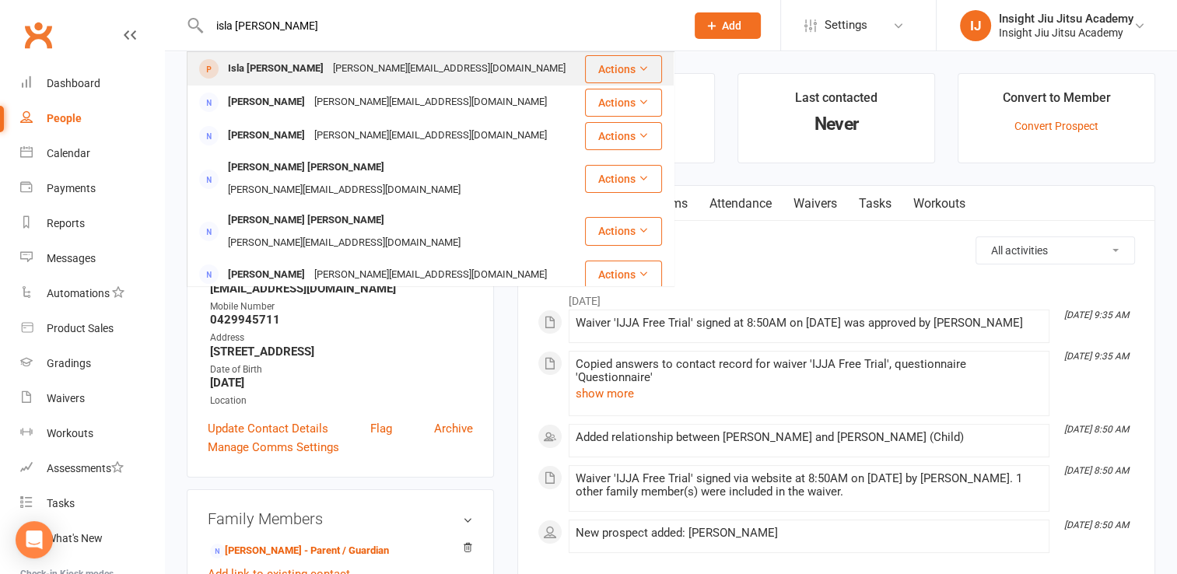
type input "isla houlihan"
click at [283, 61] on div "Isla Houlihan" at bounding box center [275, 69] width 105 height 23
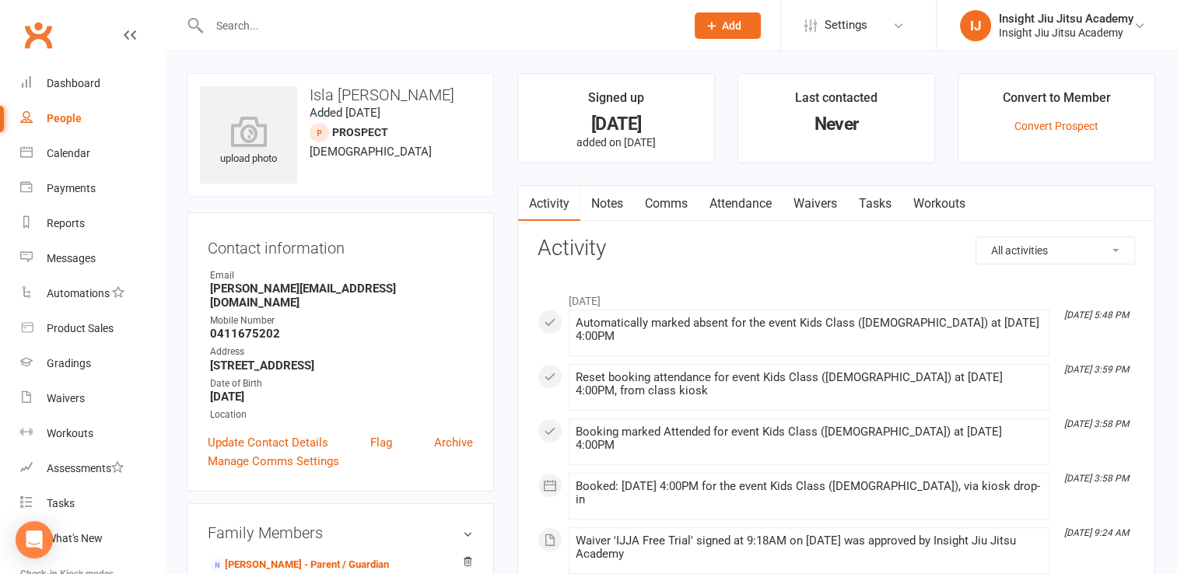
click at [258, 30] on input "text" at bounding box center [440, 26] width 470 height 22
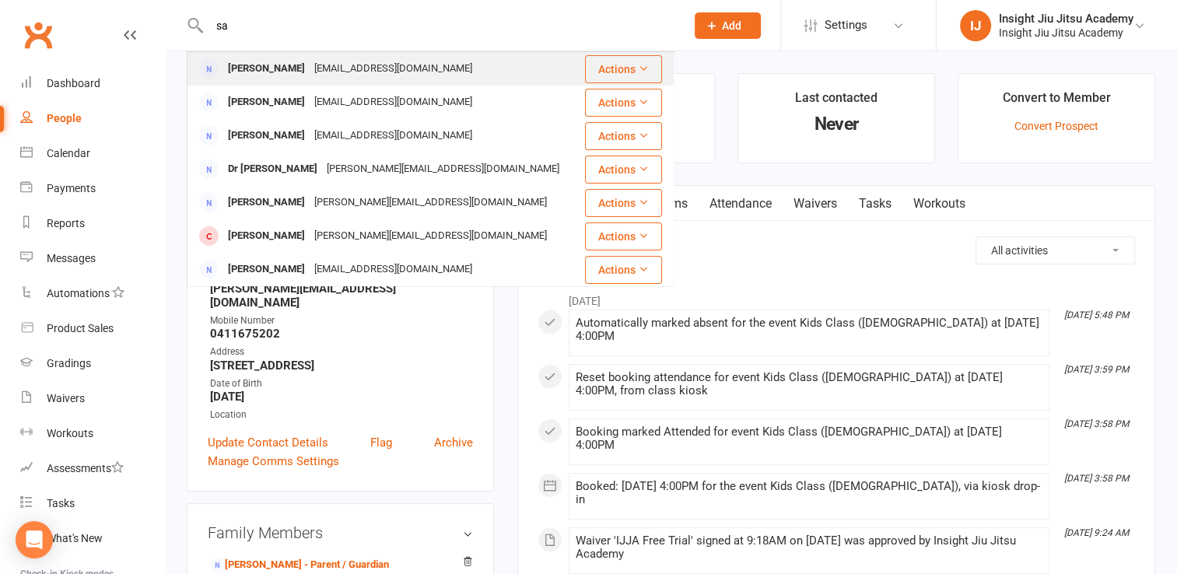
type input "s"
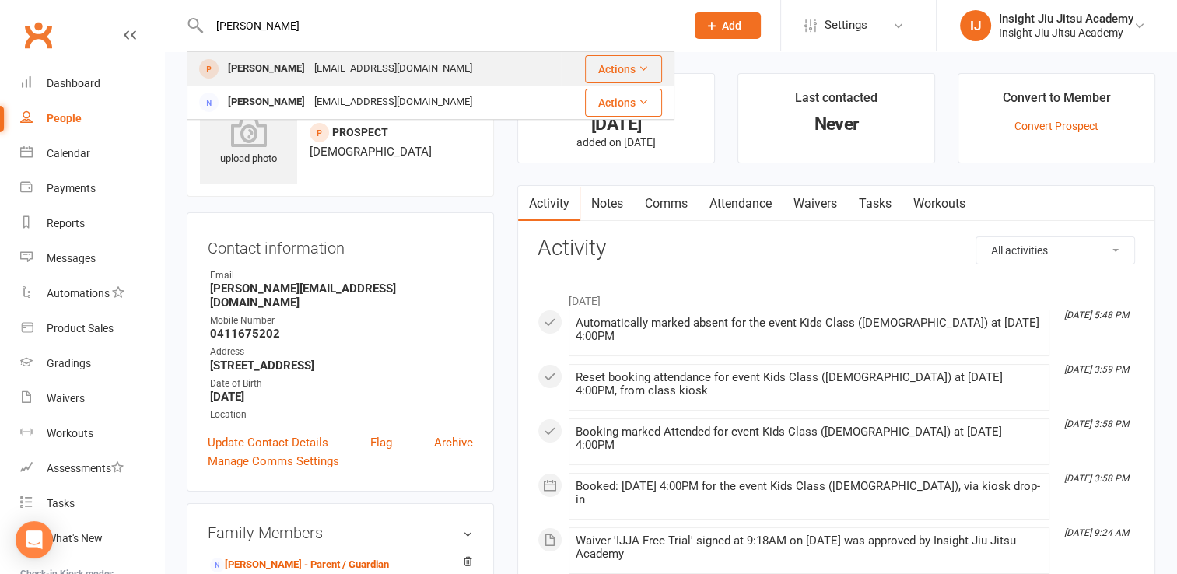
type input "sloan"
click at [302, 68] on div "Sloane McKnight" at bounding box center [266, 69] width 86 height 23
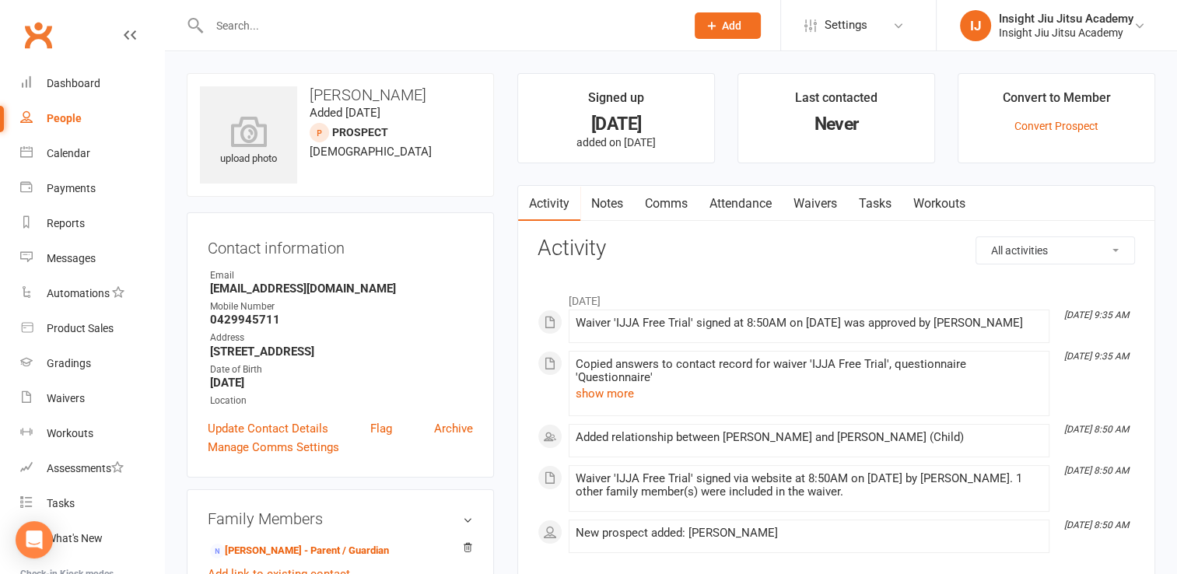
click at [260, 27] on input "text" at bounding box center [440, 26] width 470 height 22
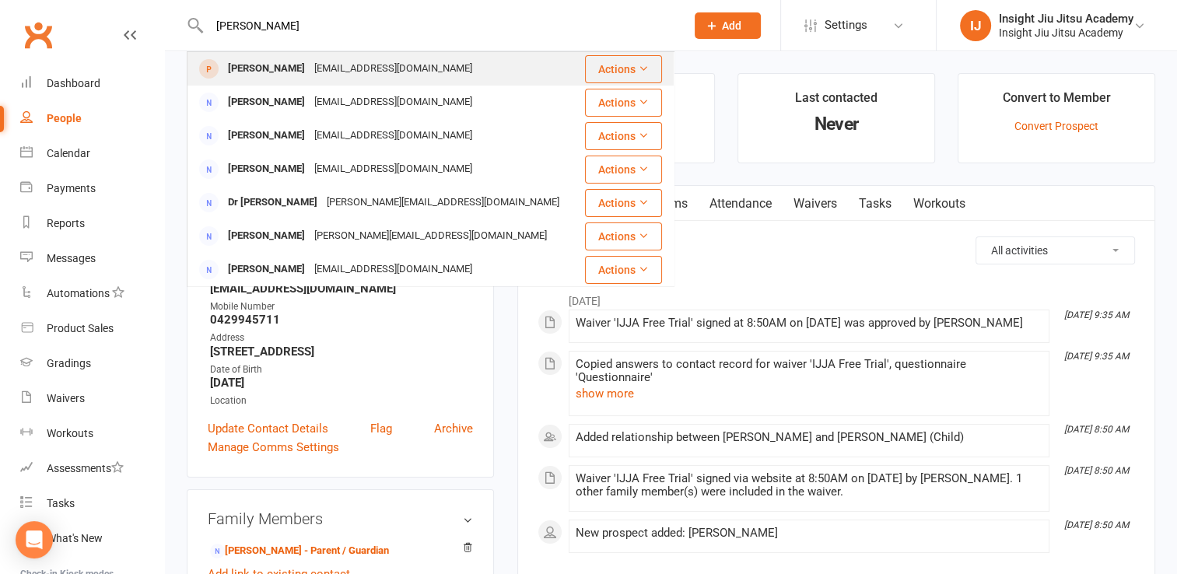
type input "sarah phili"
click at [271, 76] on div "Sarah Phillips" at bounding box center [266, 69] width 86 height 23
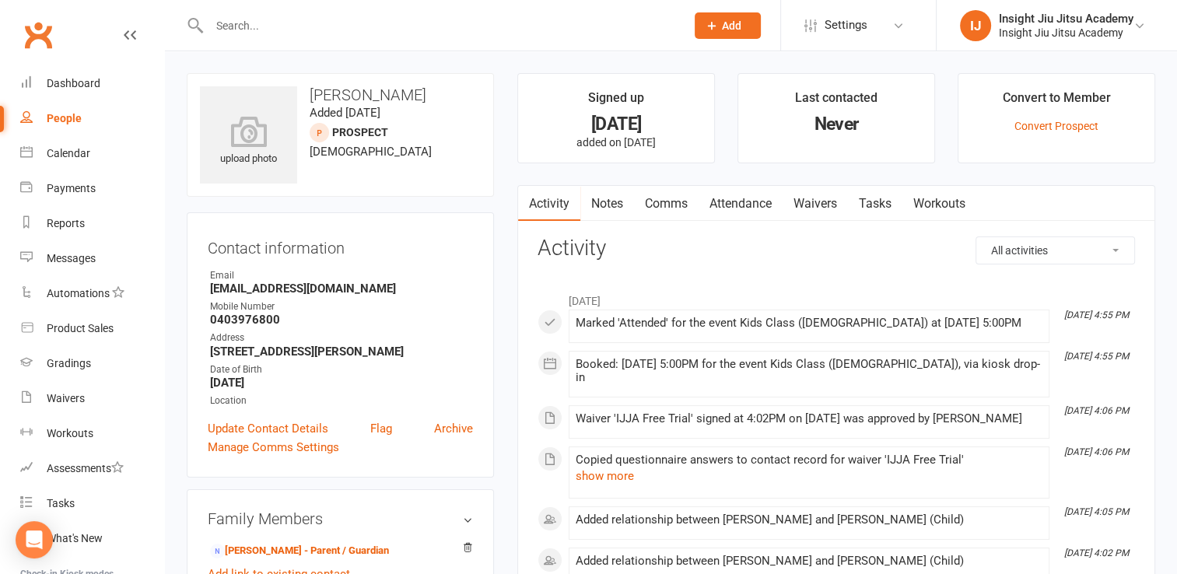
click at [252, 34] on input "text" at bounding box center [440, 26] width 470 height 22
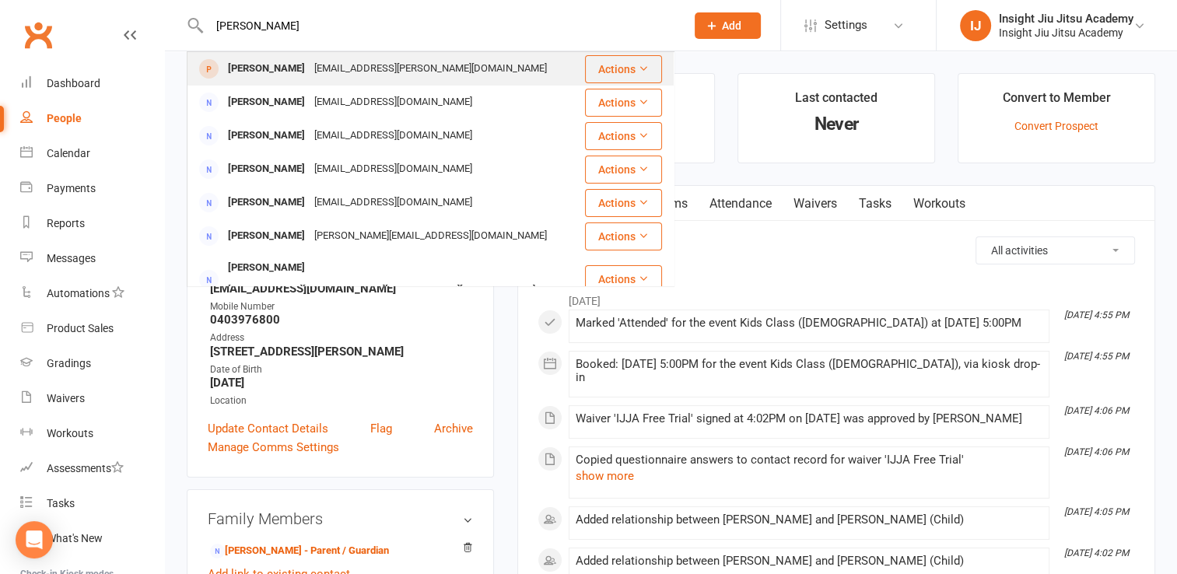
type input "thomas fitz"
click at [308, 59] on div "Thomas Fitzpatrick" at bounding box center [266, 69] width 86 height 23
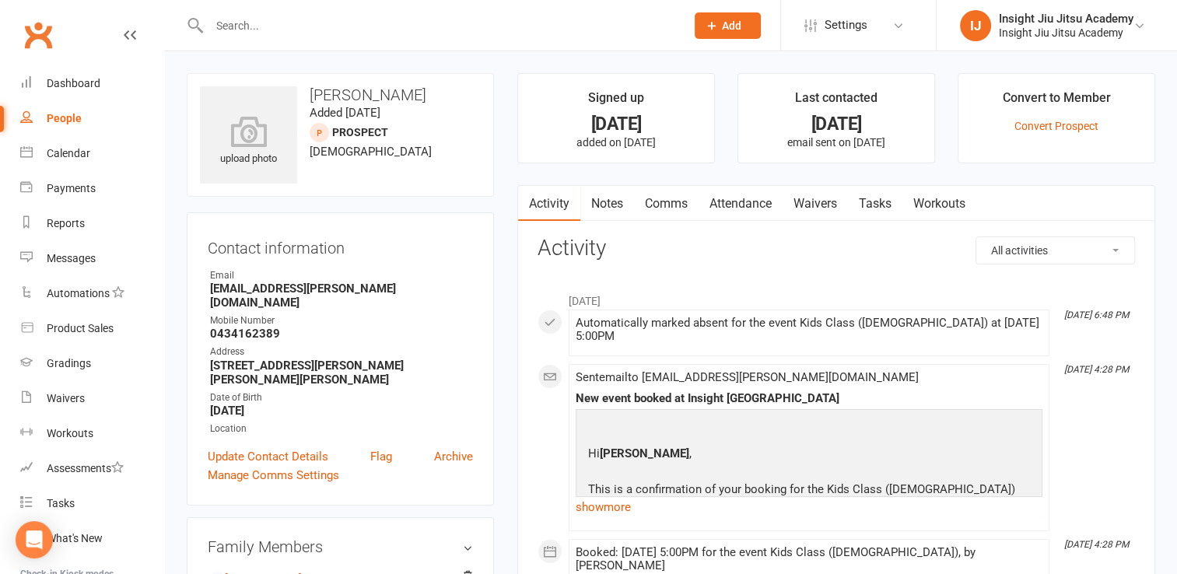
click at [259, 50] on div at bounding box center [431, 25] width 488 height 51
click at [264, 24] on input "text" at bounding box center [440, 26] width 470 height 22
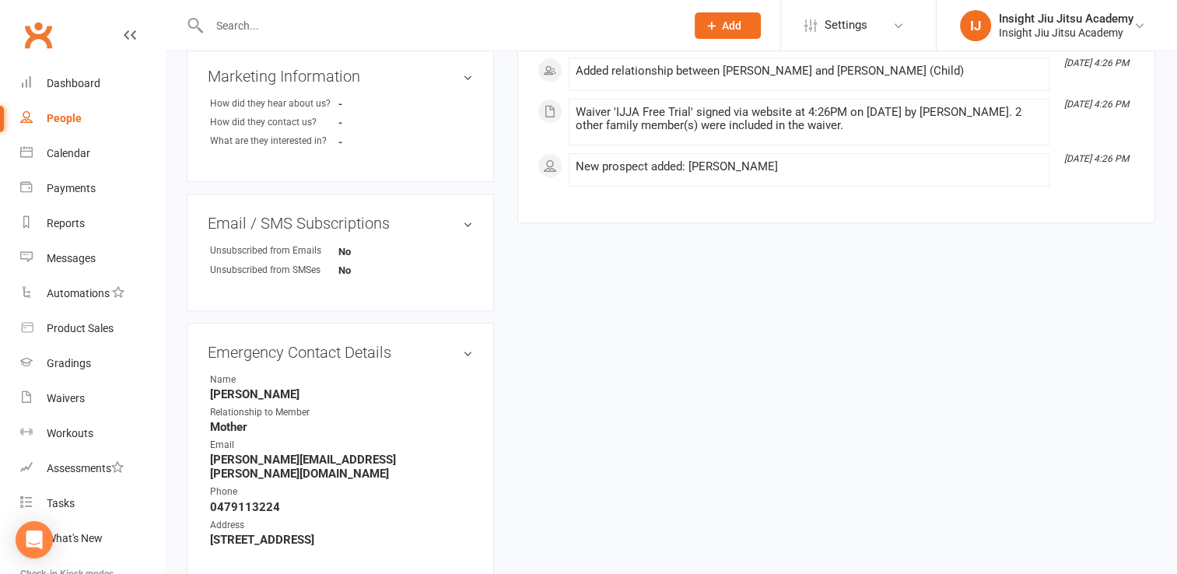
scroll to position [639, 0]
click at [244, 23] on input "text" at bounding box center [440, 26] width 470 height 22
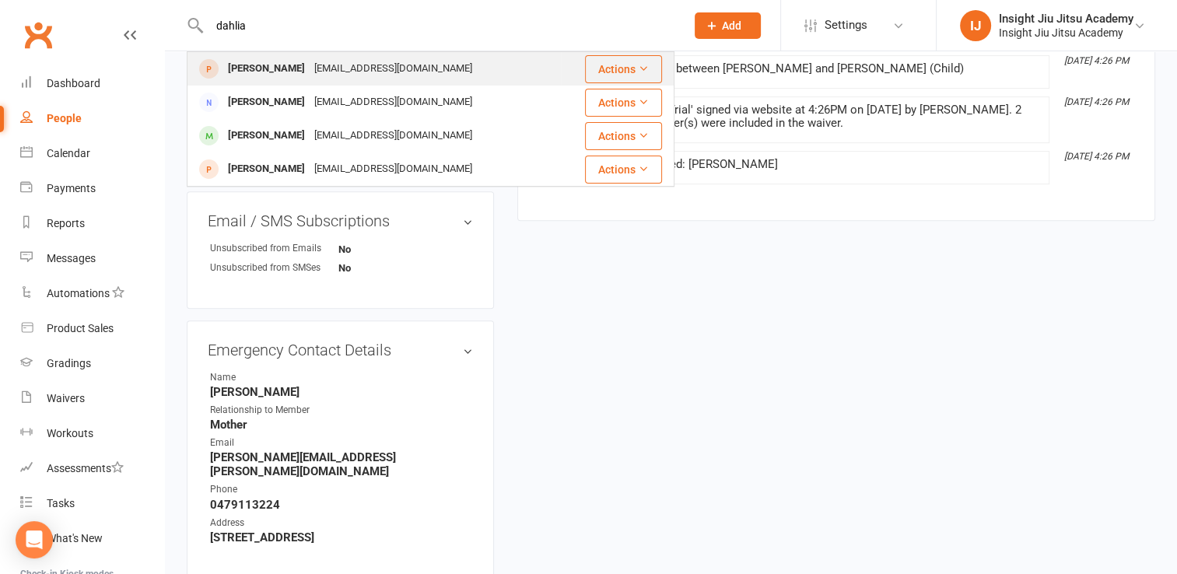
type input "dahlia"
click at [278, 75] on div "Dahlia Prowse" at bounding box center [266, 69] width 86 height 23
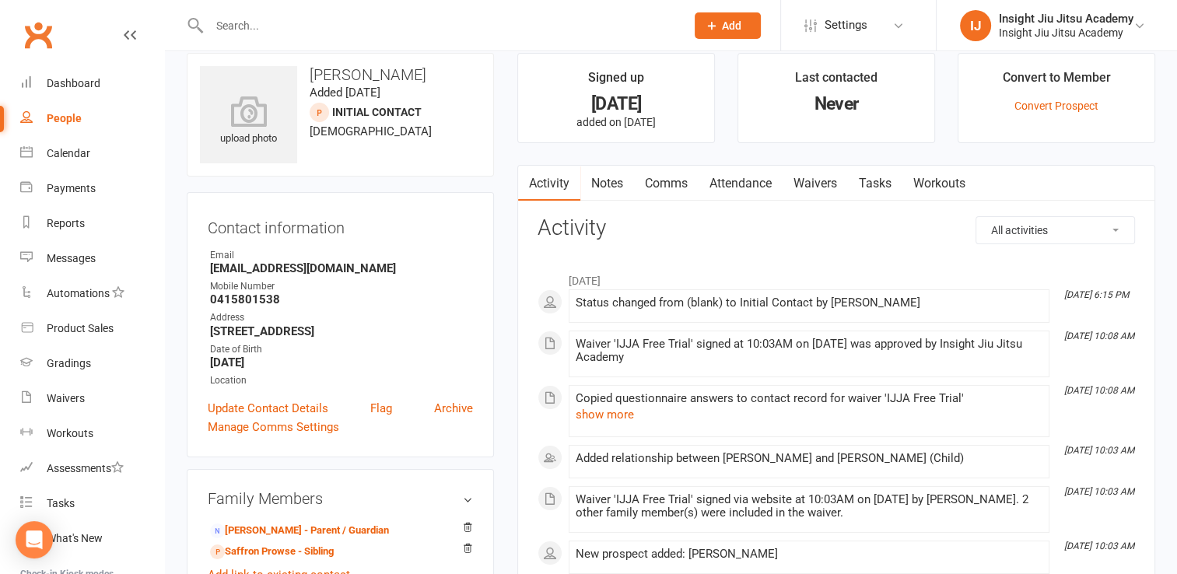
scroll to position [21, 0]
click at [250, 16] on input "text" at bounding box center [440, 26] width 470 height 22
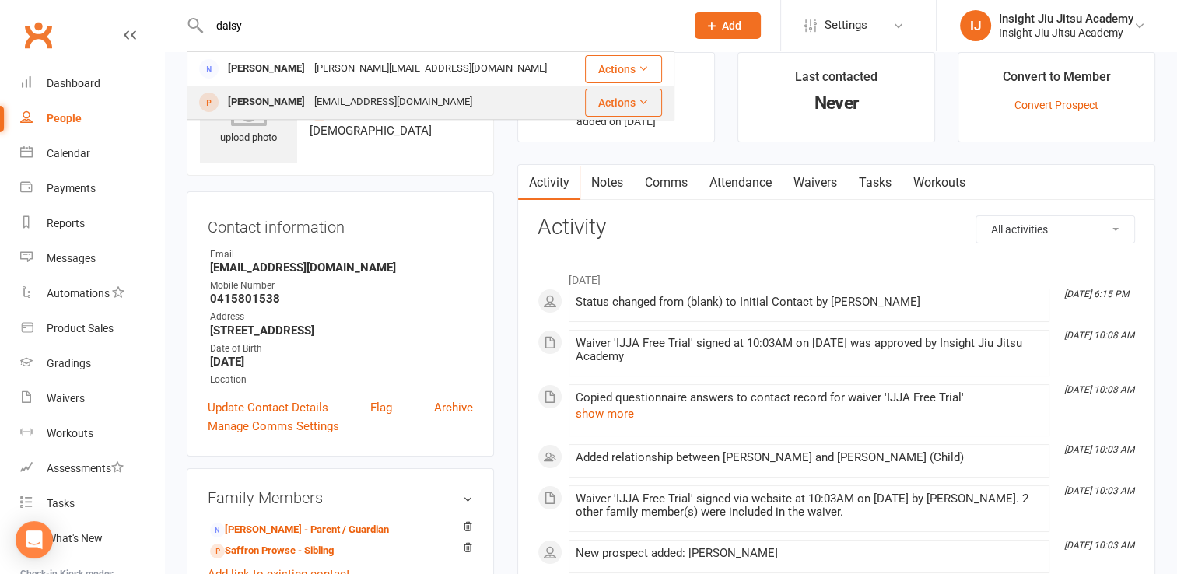
type input "daisy"
click at [309, 96] on div "peddermadeline@gmail.com" at bounding box center [392, 102] width 167 height 23
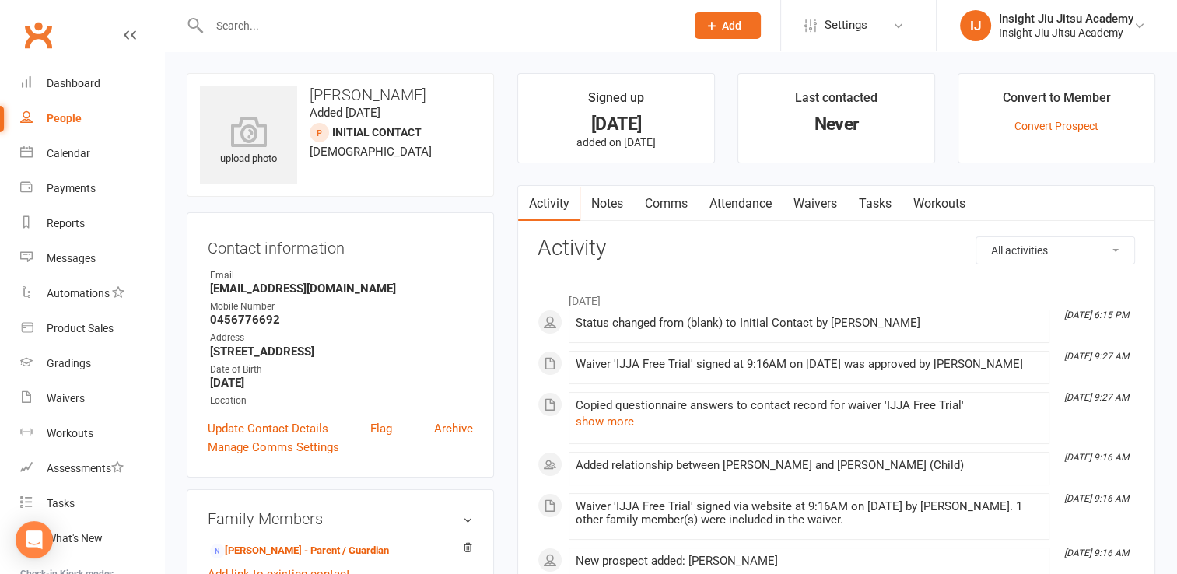
click at [230, 24] on input "text" at bounding box center [440, 26] width 470 height 22
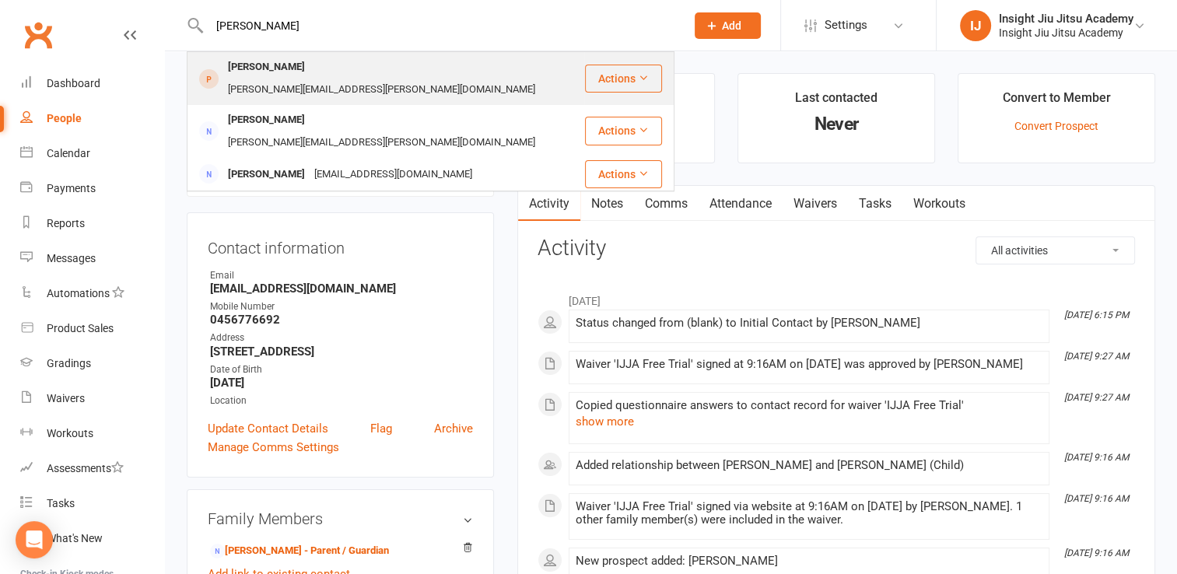
type input "toby oldfield"
click at [274, 70] on div "Toby Oldfield" at bounding box center [266, 67] width 86 height 23
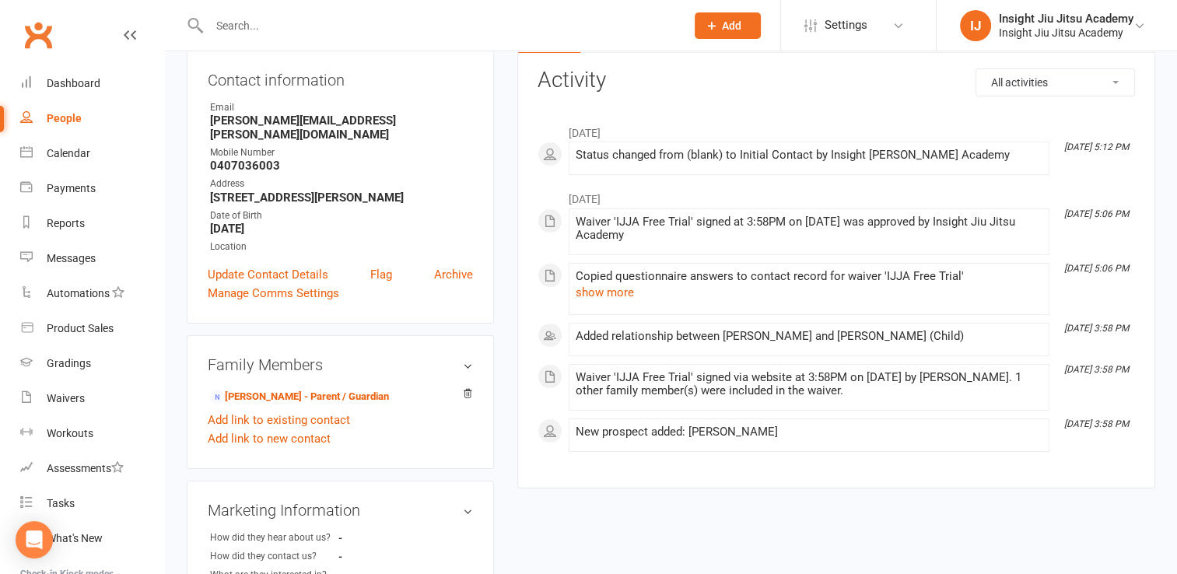
scroll to position [171, 0]
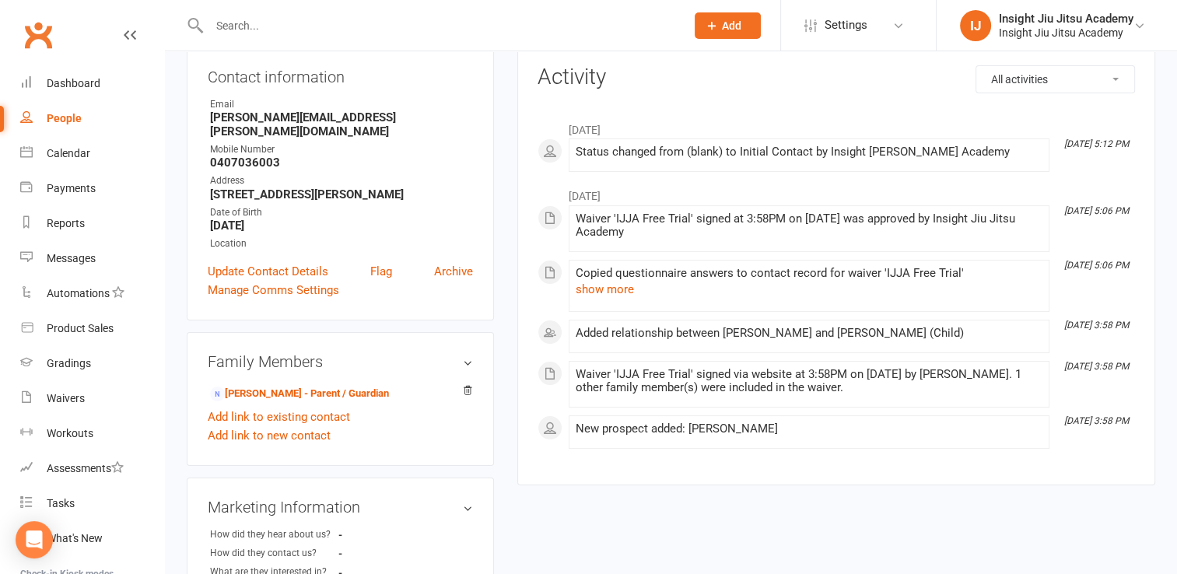
click at [242, 15] on input "text" at bounding box center [440, 26] width 470 height 22
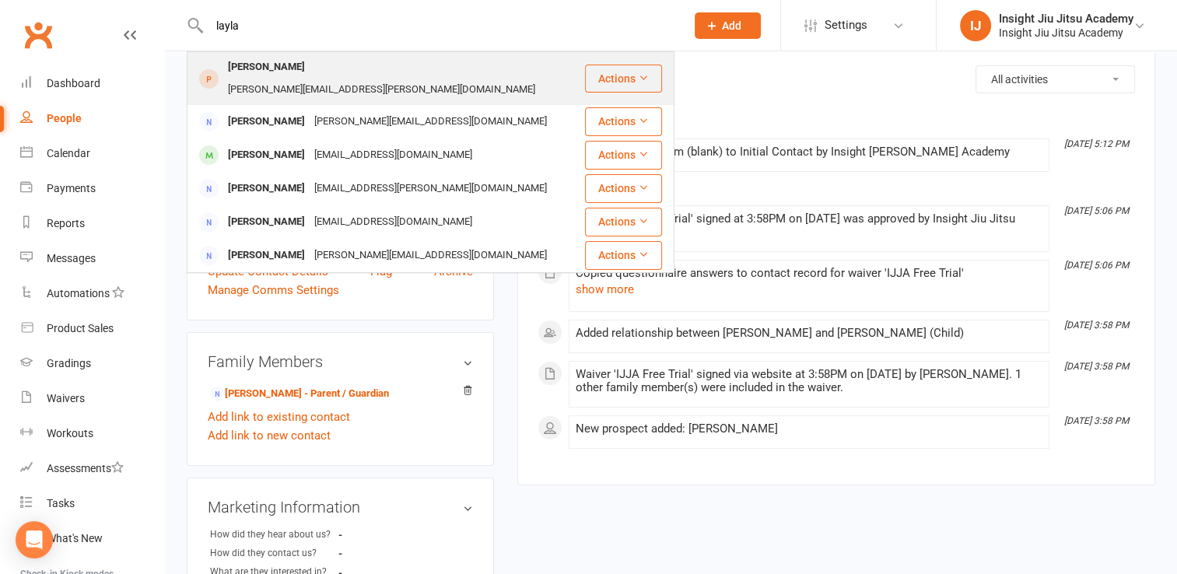
type input "layla"
click at [274, 69] on div "Layla Piccoli" at bounding box center [266, 67] width 86 height 23
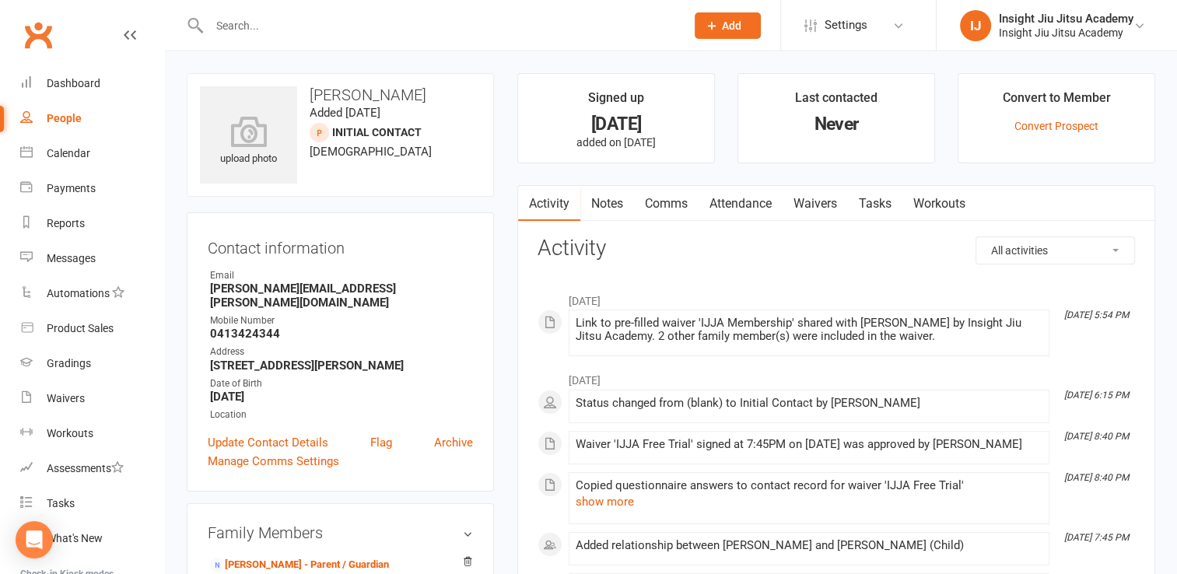
click at [236, 26] on input "text" at bounding box center [440, 26] width 470 height 22
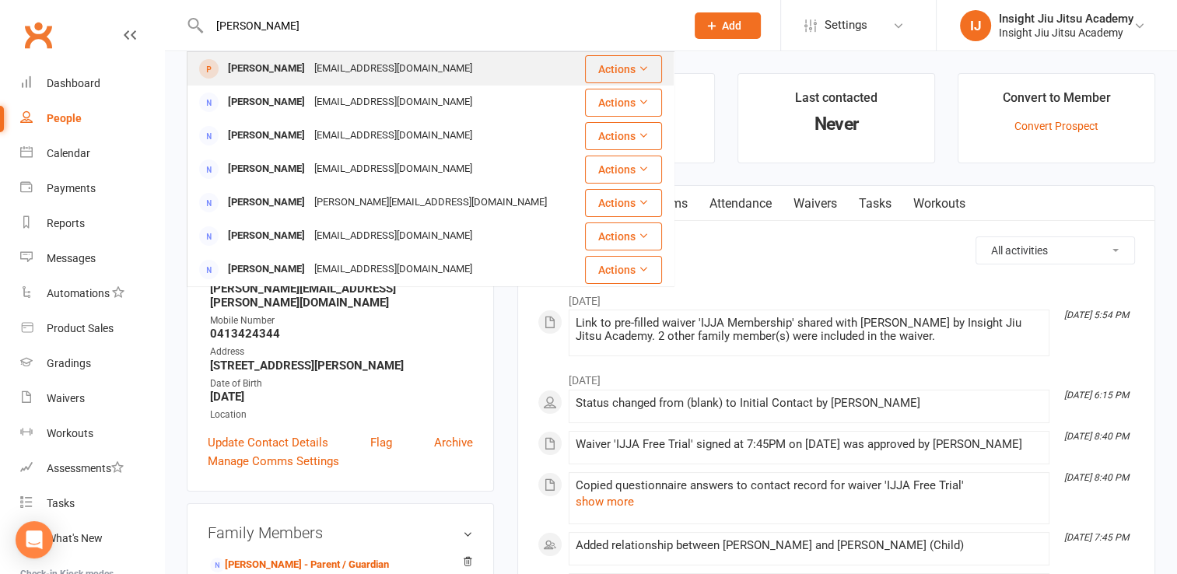
type input "alex king"
click at [320, 56] on div "Alex King Elizabethrachelking@gmail.com" at bounding box center [383, 69] width 390 height 32
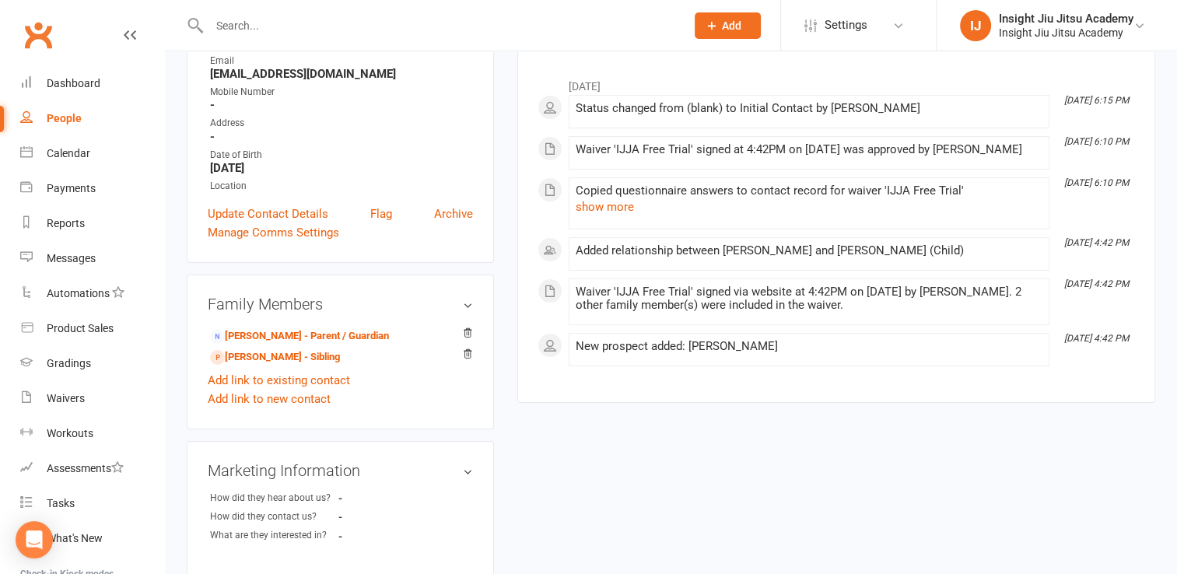
scroll to position [215, 0]
click at [258, 39] on div at bounding box center [431, 25] width 488 height 51
click at [252, 25] on input "text" at bounding box center [440, 26] width 470 height 22
type input "z"
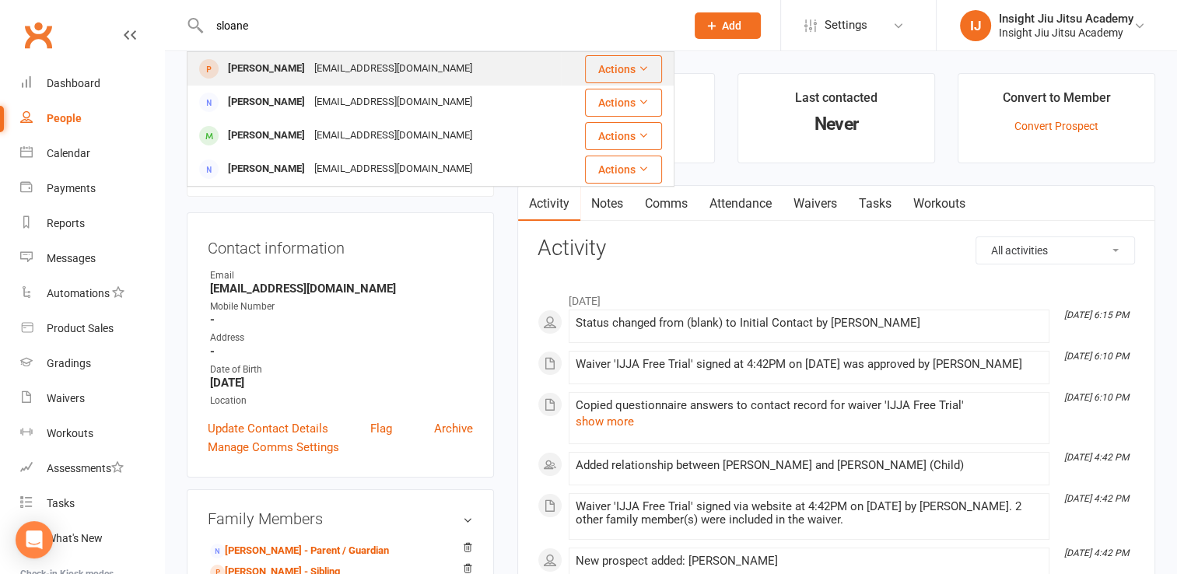
type input "sloane"
click at [283, 73] on div "Sloane McKnight" at bounding box center [266, 69] width 86 height 23
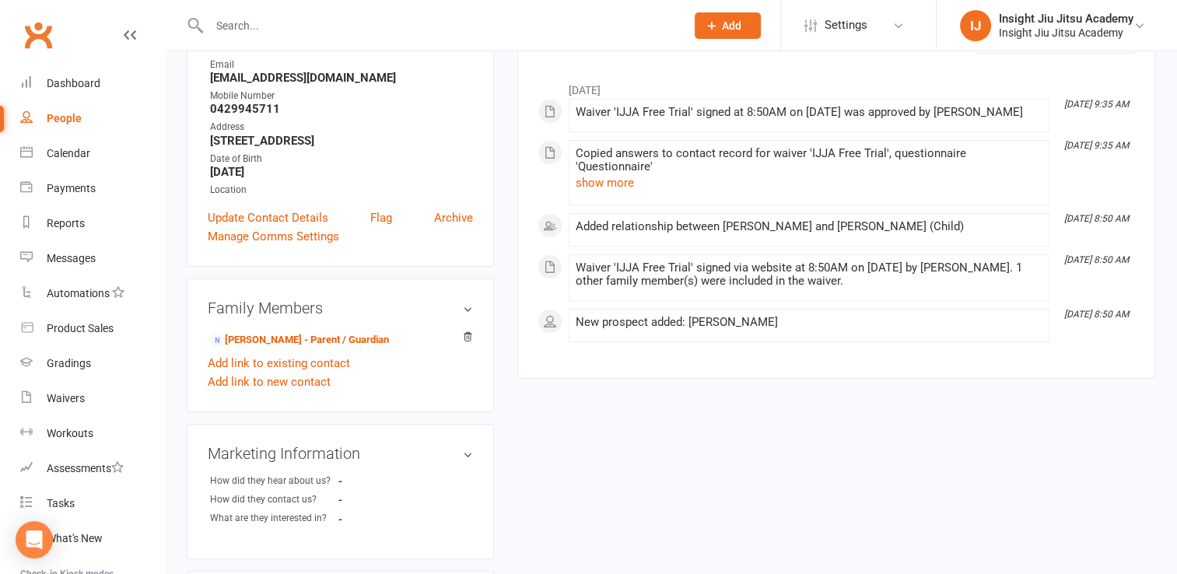
scroll to position [212, 0]
click at [246, 27] on input "text" at bounding box center [440, 26] width 470 height 22
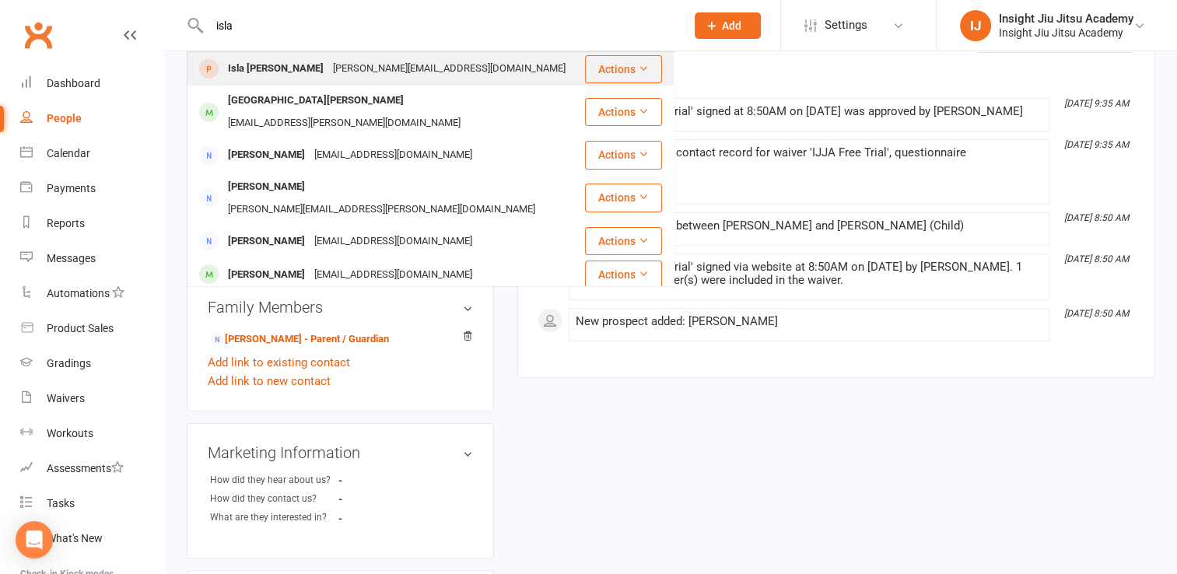
type input "isla"
click at [267, 70] on div "Isla Houlihan" at bounding box center [275, 69] width 105 height 23
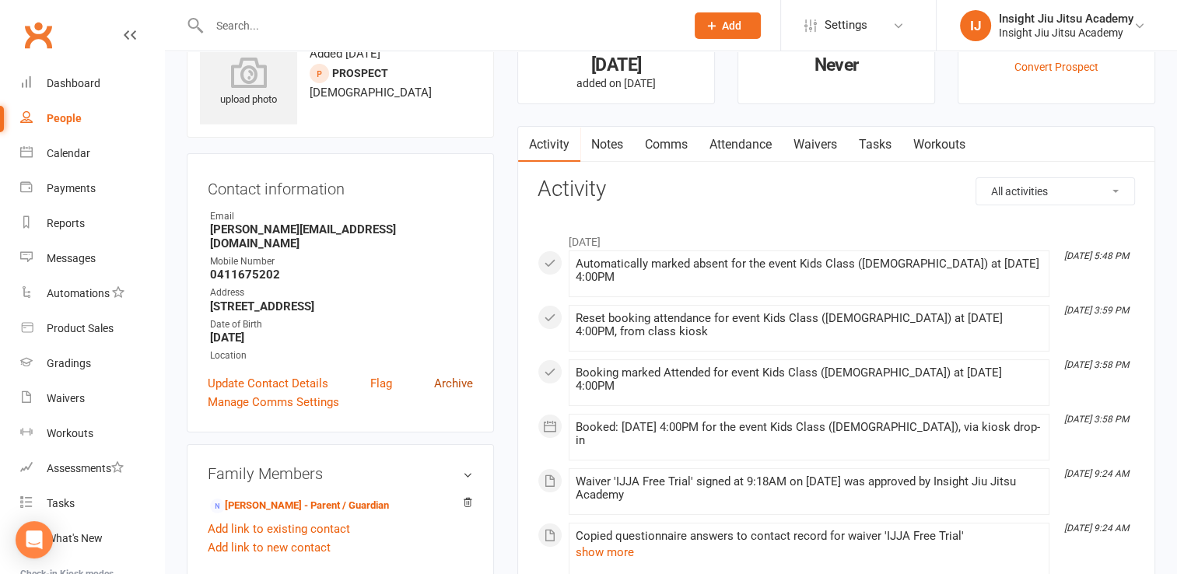
scroll to position [92, 0]
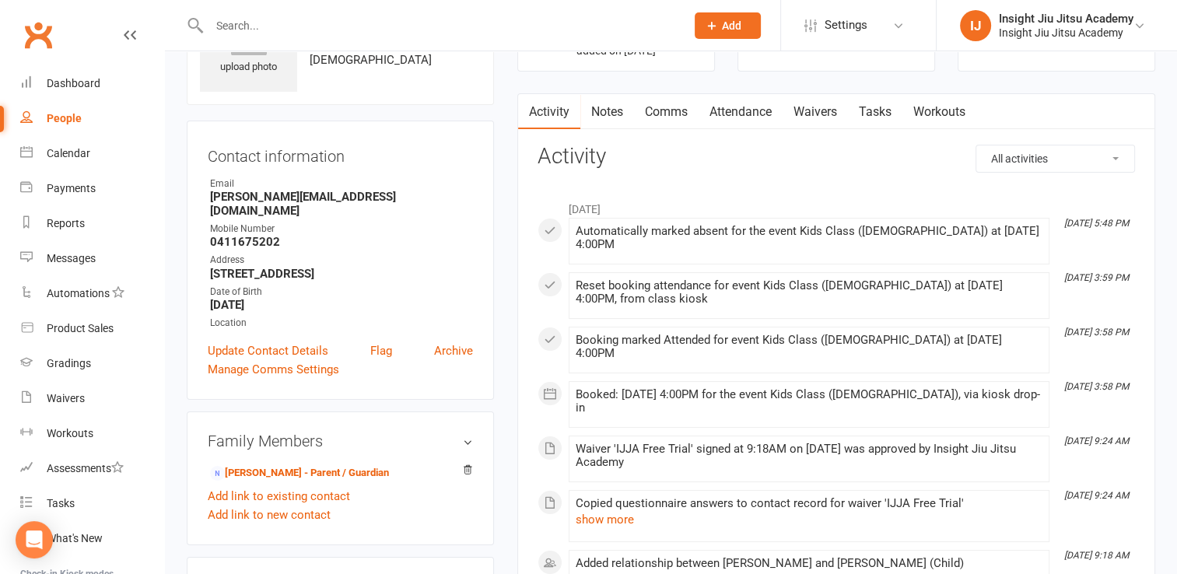
click at [305, 16] on input "text" at bounding box center [440, 26] width 470 height 22
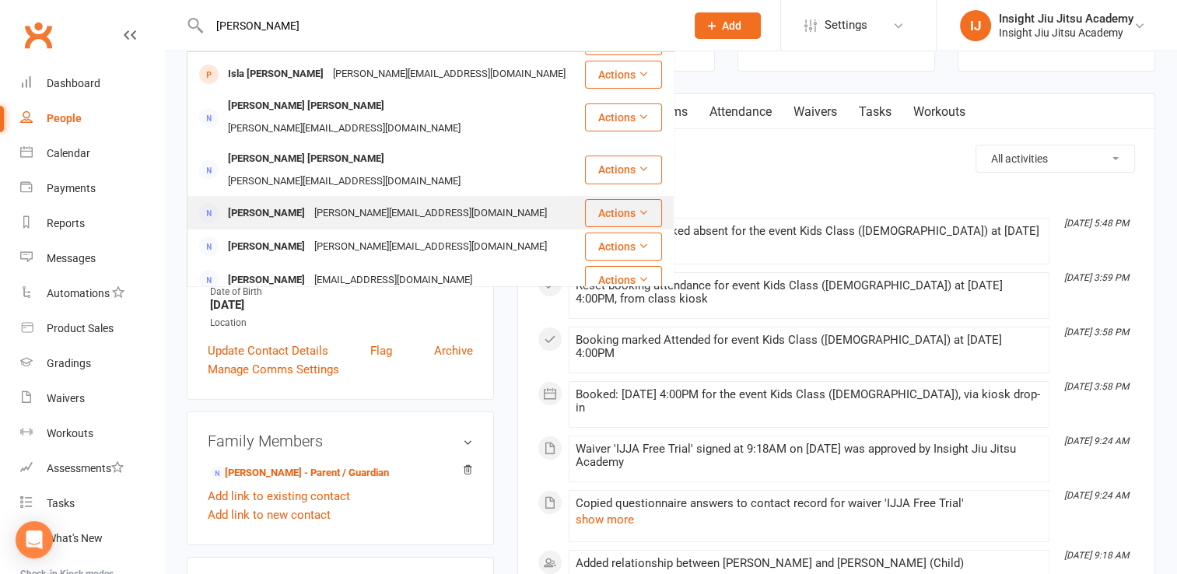
scroll to position [0, 0]
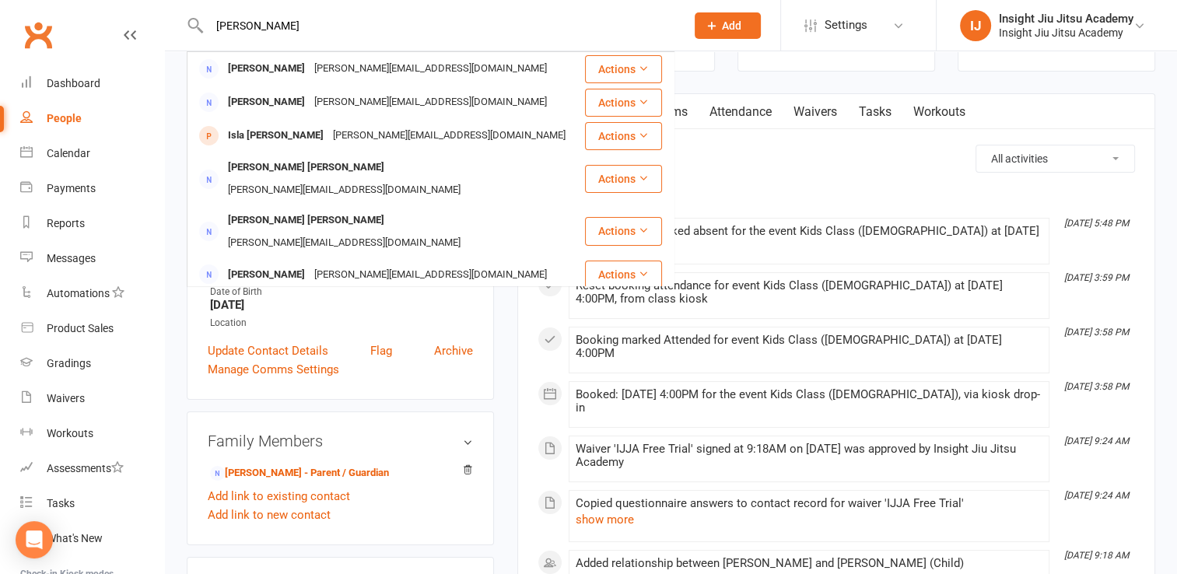
click at [372, 37] on div "shannon houlihan Shannon Houlihan shannon.houlihan11@gmail.com Actions Shannon …" at bounding box center [431, 25] width 488 height 51
drag, startPoint x: 315, startPoint y: 26, endPoint x: -3, endPoint y: -11, distance: 320.1
type input "sarah philips"
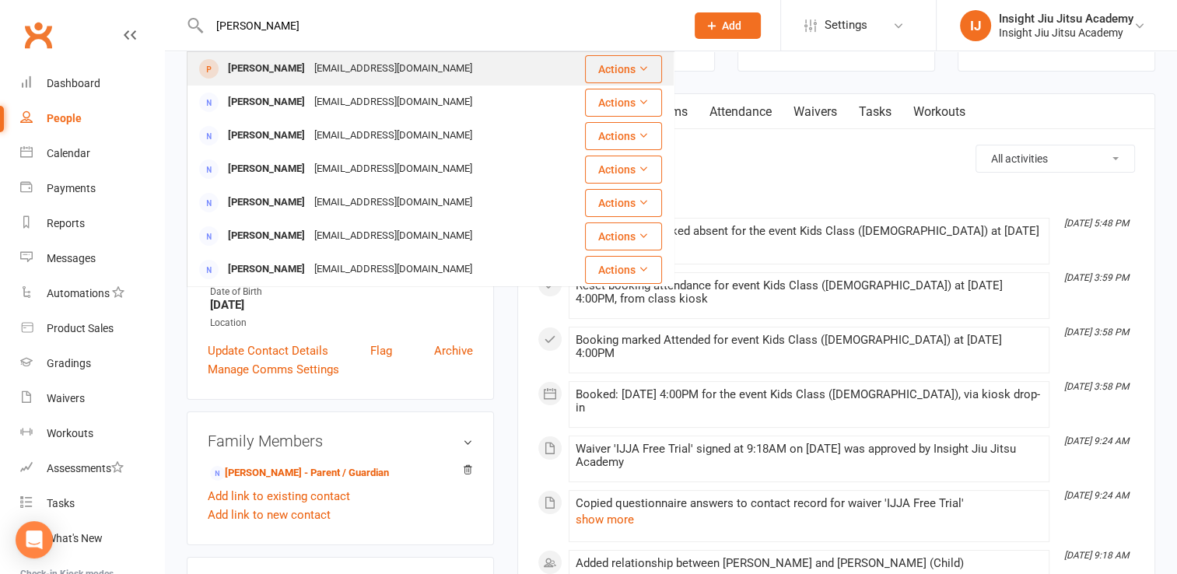
click at [288, 58] on div "Sarah Phillips" at bounding box center [266, 69] width 86 height 23
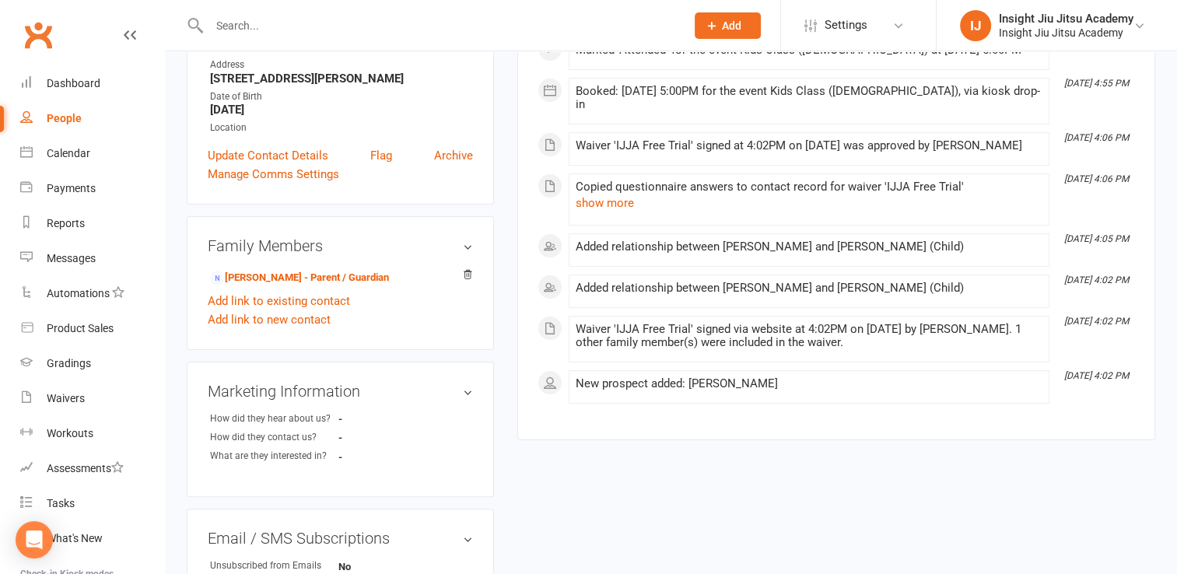
scroll to position [274, 0]
click at [250, 18] on input "text" at bounding box center [440, 26] width 470 height 22
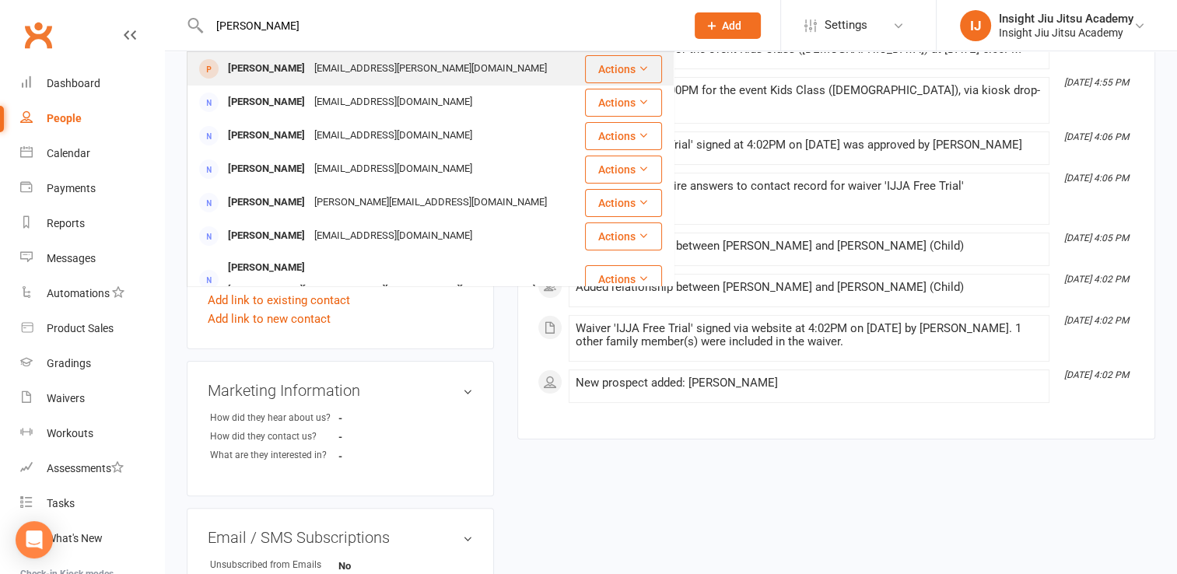
type input "thomas fitz"
click at [309, 61] on div "Thomas Fitzpatrick" at bounding box center [266, 69] width 86 height 23
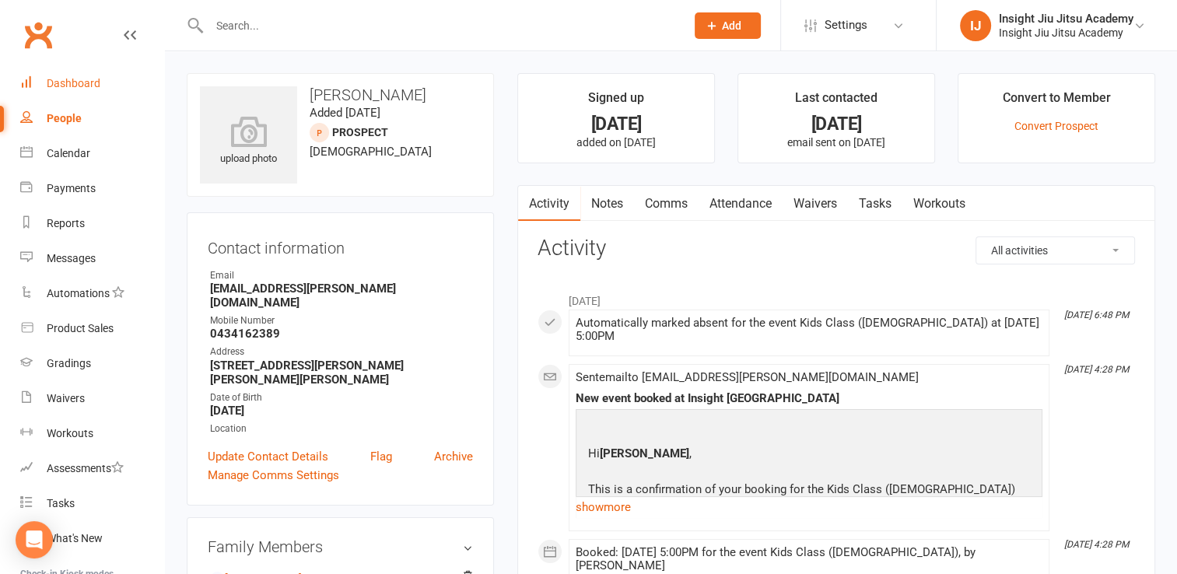
click at [57, 82] on div "Dashboard" at bounding box center [74, 83] width 54 height 12
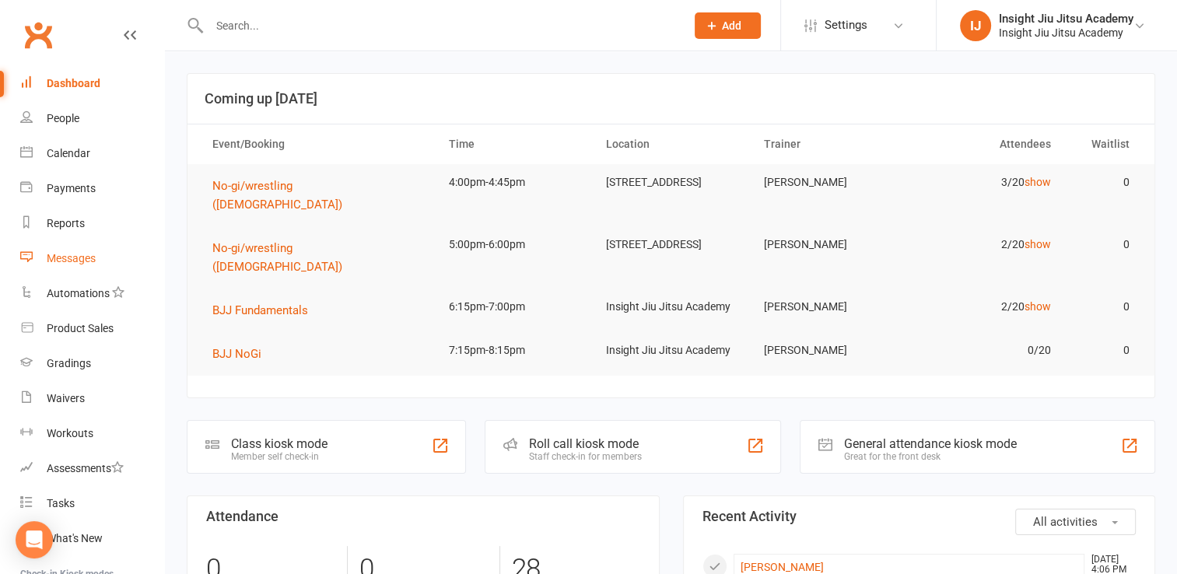
click at [61, 264] on div "Messages" at bounding box center [71, 258] width 49 height 12
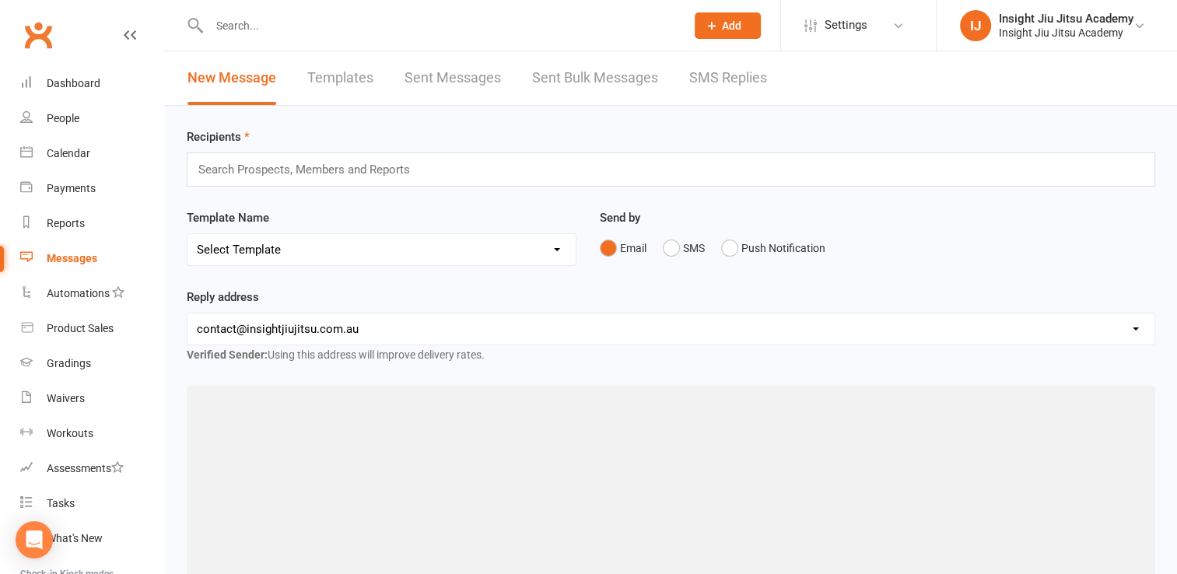
click at [321, 182] on div "Search Prospects, Members and Reports" at bounding box center [671, 169] width 968 height 34
click at [255, 252] on select "Select Template [Email] cancelled members adults [Email] Club Closure Notice [E…" at bounding box center [381, 249] width 388 height 31
select select "4"
click at [187, 234] on select "Select Template [Email] cancelled members adults [Email] Club Closure Notice [E…" at bounding box center [381, 249] width 388 height 31
click at [260, 313] on select "hello@clubworx.com contact@insightjiujitsu.com.au admin@insightjiujitsu.com.au" at bounding box center [670, 328] width 967 height 31
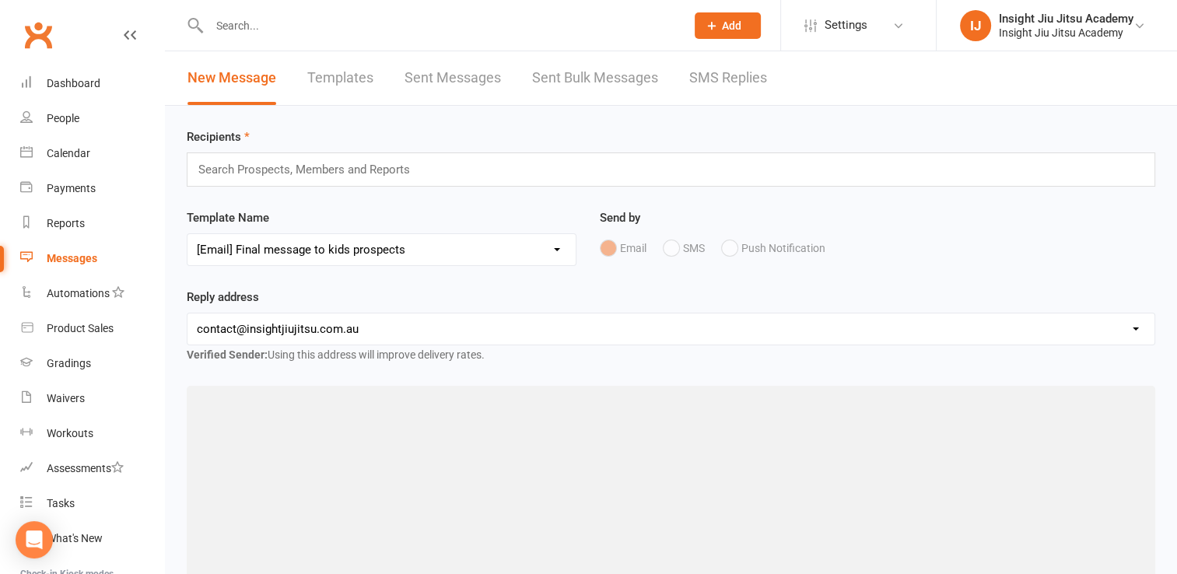
click at [292, 319] on select "hello@clubworx.com contact@insightjiujitsu.com.au admin@insightjiujitsu.com.au" at bounding box center [670, 328] width 967 height 31
click at [233, 157] on div "Search Prospects, Members and Reports" at bounding box center [671, 169] width 968 height 34
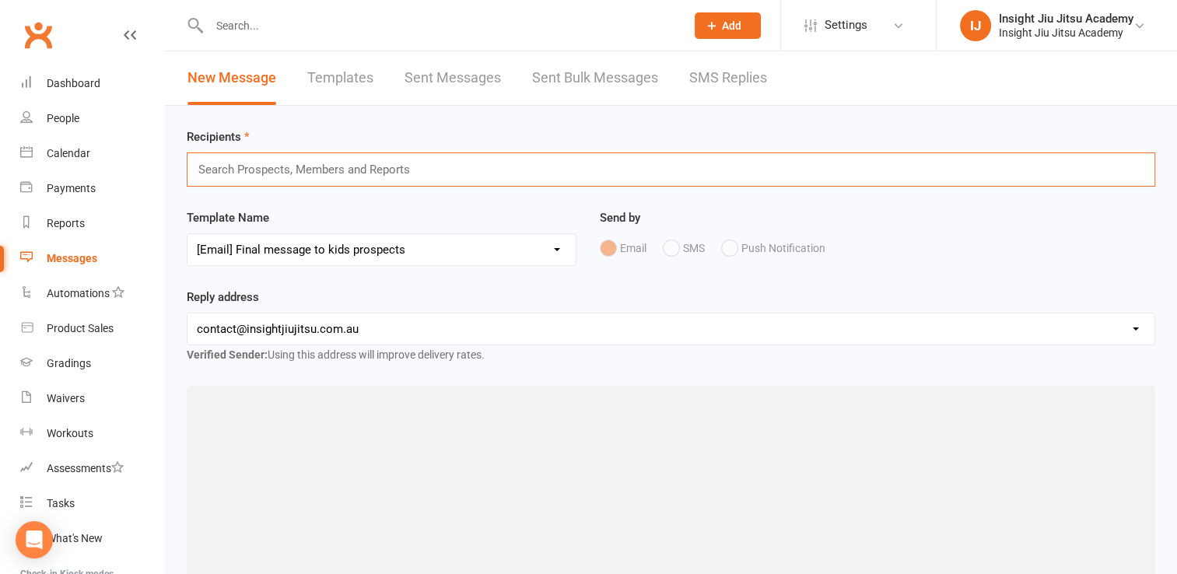
click at [235, 166] on input "text" at bounding box center [311, 169] width 228 height 20
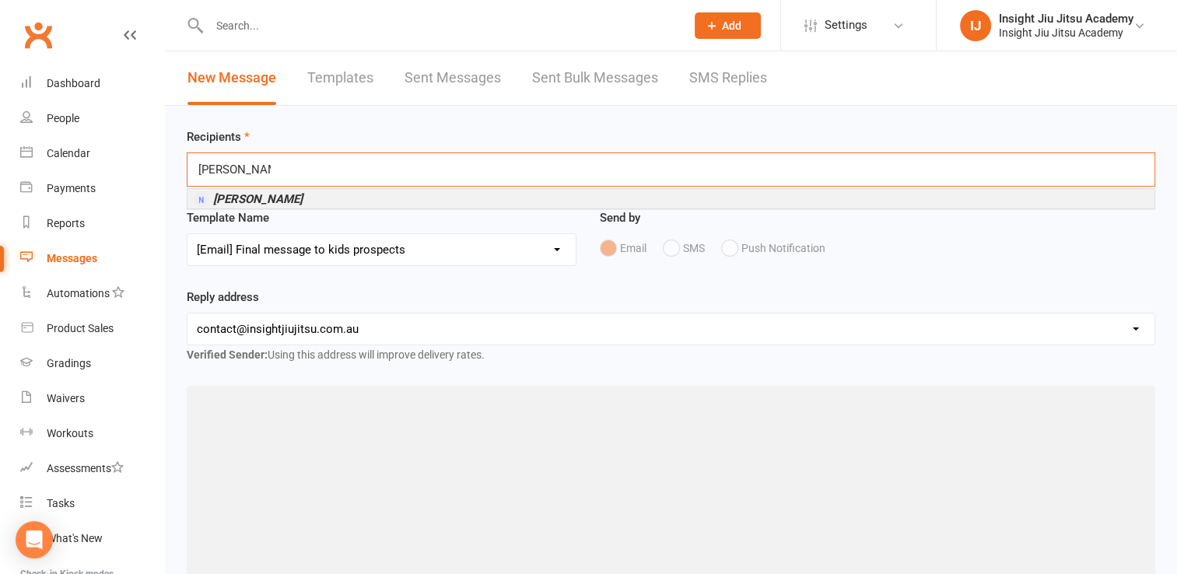
type input "david prowse"
click at [305, 196] on li "David Prowse" at bounding box center [670, 198] width 967 height 19
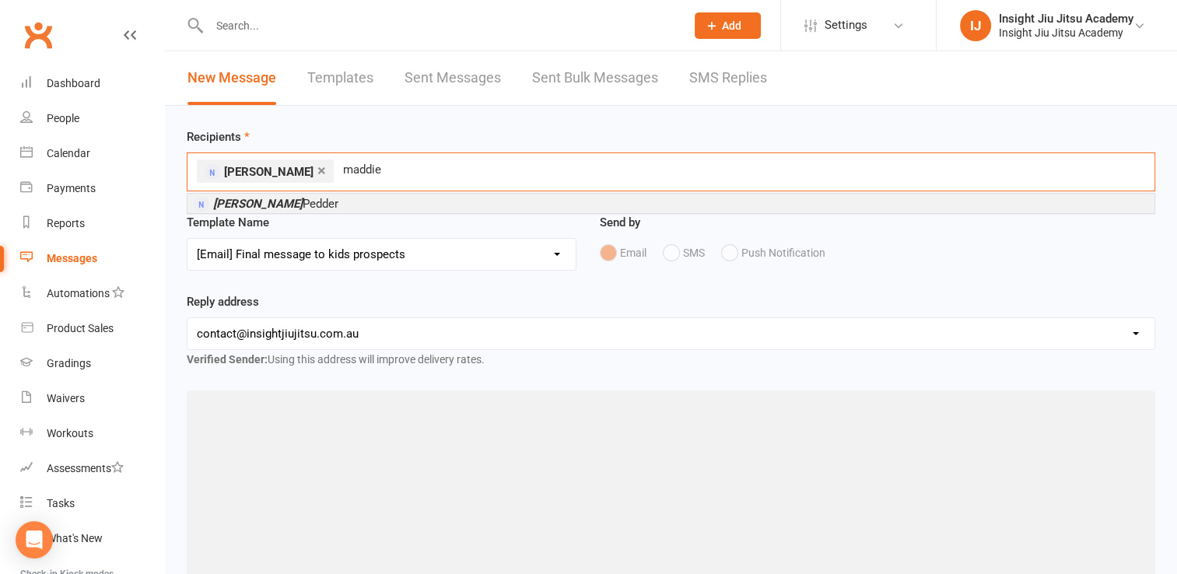
type input "maddie"
click at [268, 204] on span "Maddie Pedder" at bounding box center [275, 204] width 125 height 14
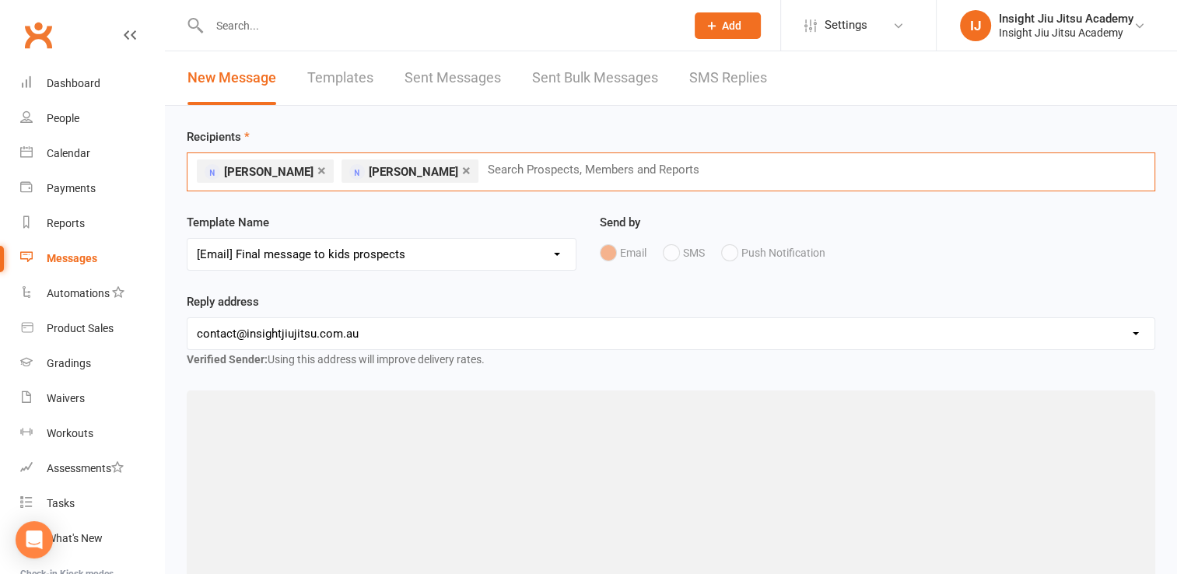
click at [514, 168] on input "text" at bounding box center [600, 169] width 228 height 20
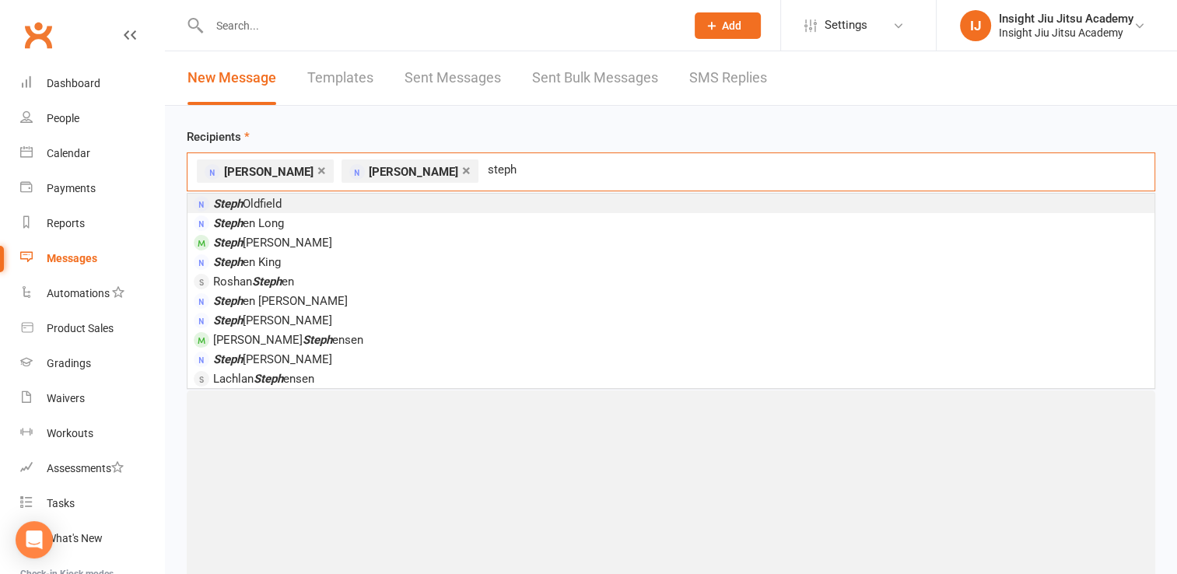
type input "steph"
click at [281, 201] on span "Steph Oldfield" at bounding box center [247, 204] width 68 height 14
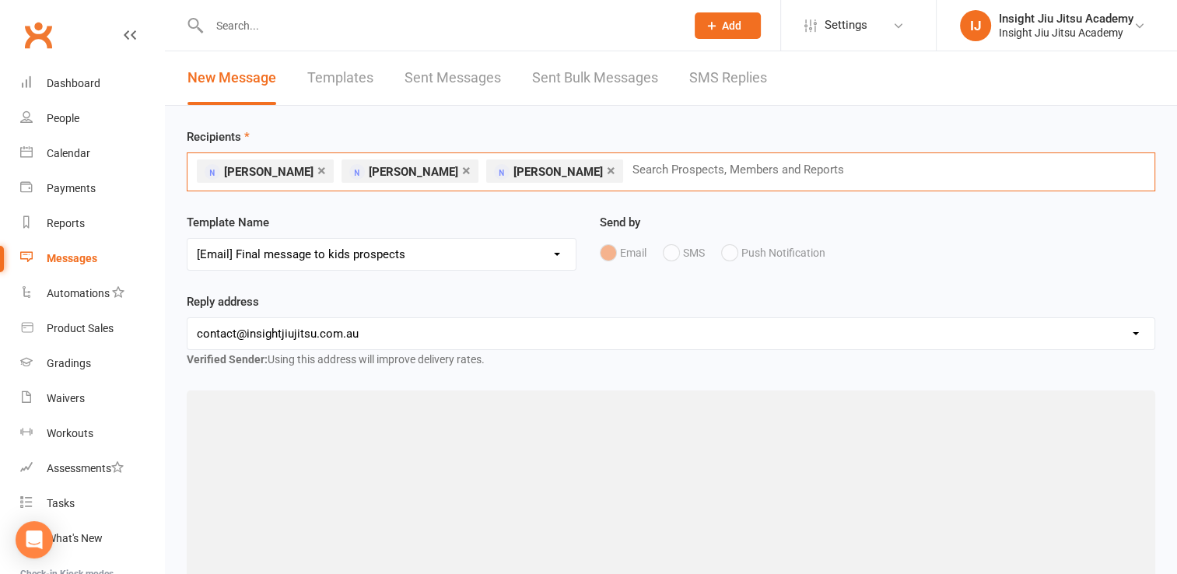
click at [631, 176] on input "text" at bounding box center [745, 169] width 228 height 20
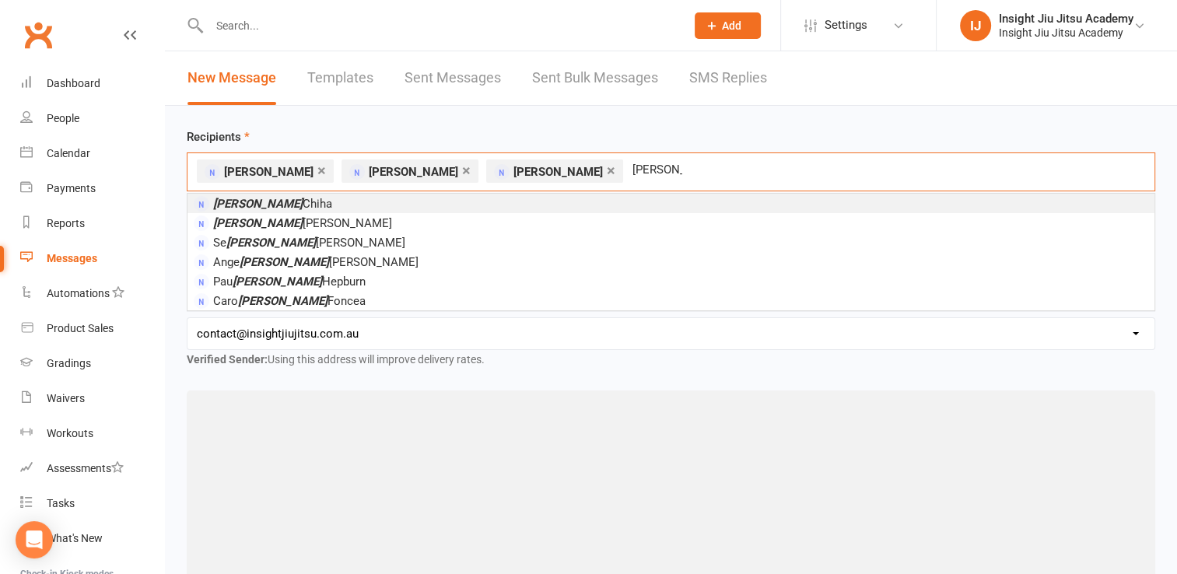
type input "lina"
click at [364, 205] on li "Lina Chiha" at bounding box center [670, 203] width 967 height 19
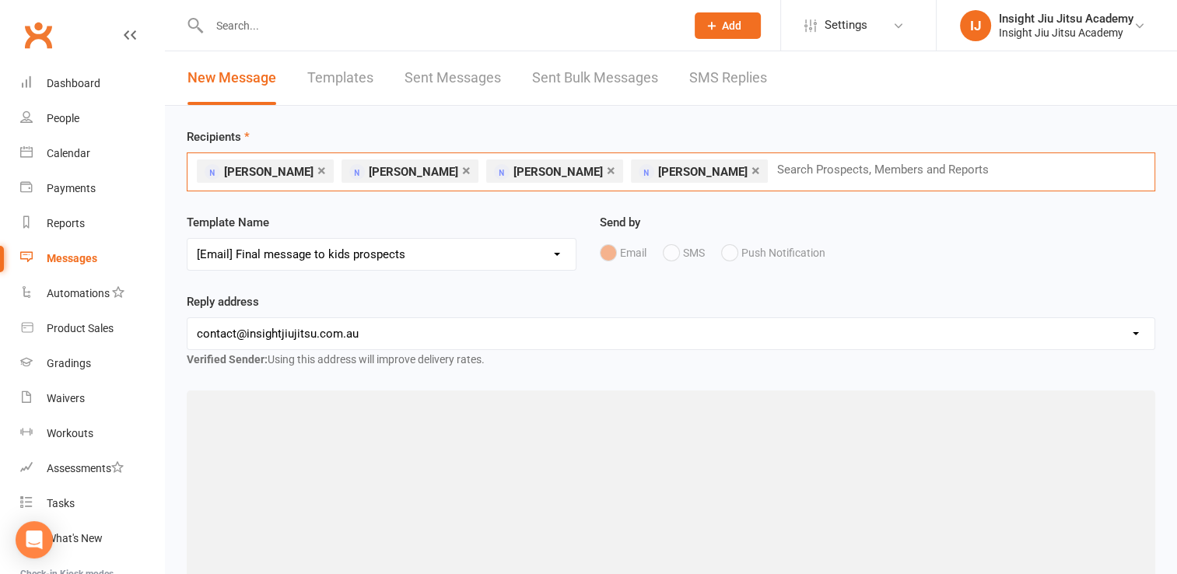
click at [775, 168] on input "text" at bounding box center [889, 169] width 228 height 20
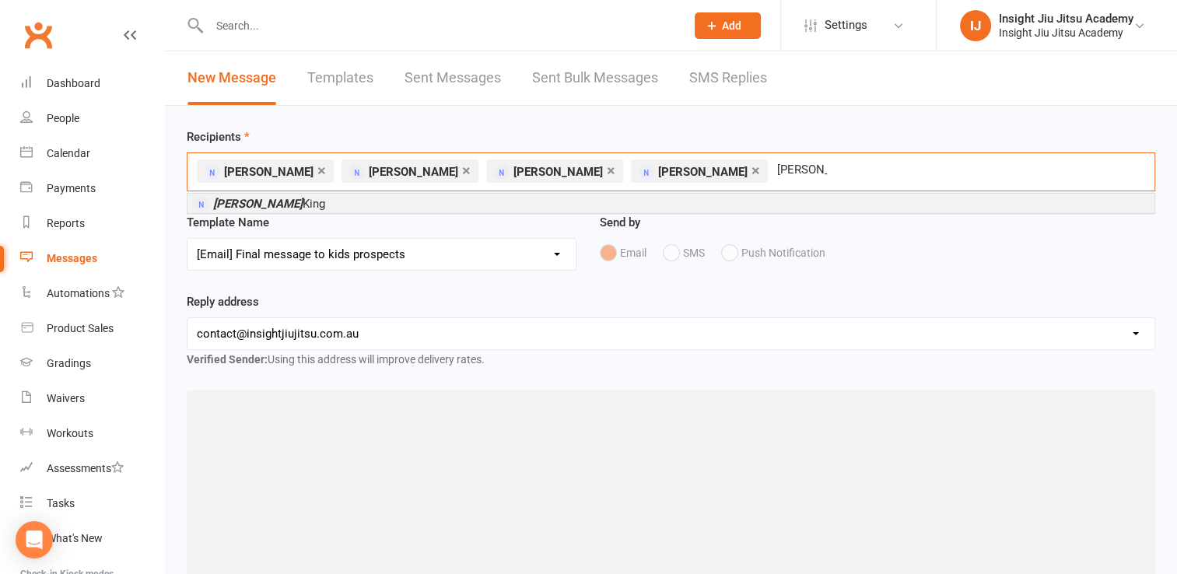
type input "elizabeth"
click at [236, 203] on em "Elizabeth" at bounding box center [257, 204] width 89 height 14
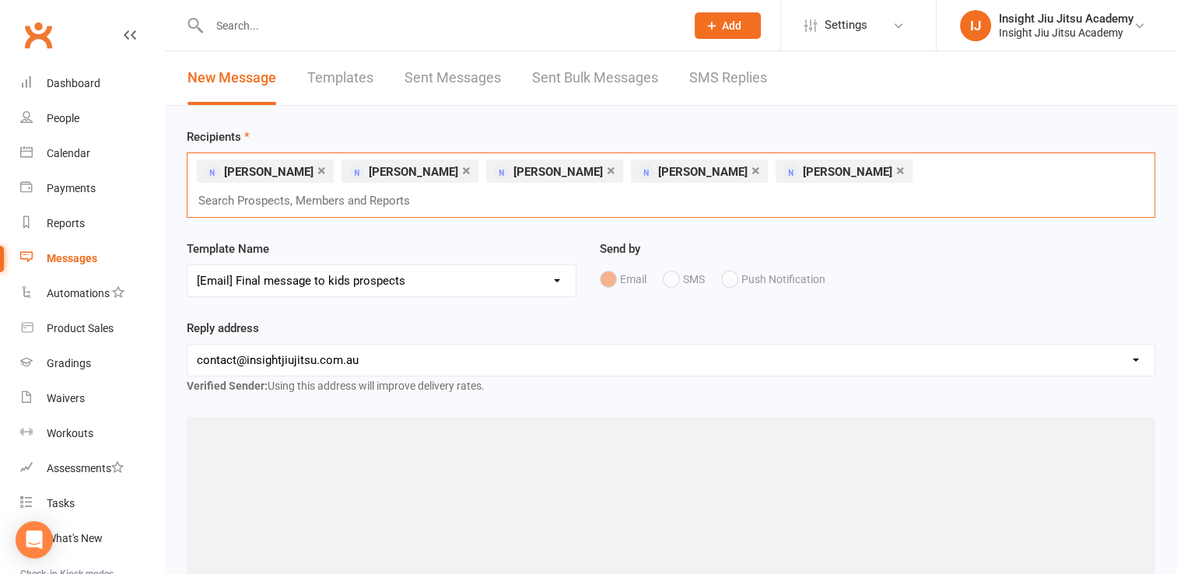
click at [425, 191] on input "text" at bounding box center [311, 201] width 228 height 20
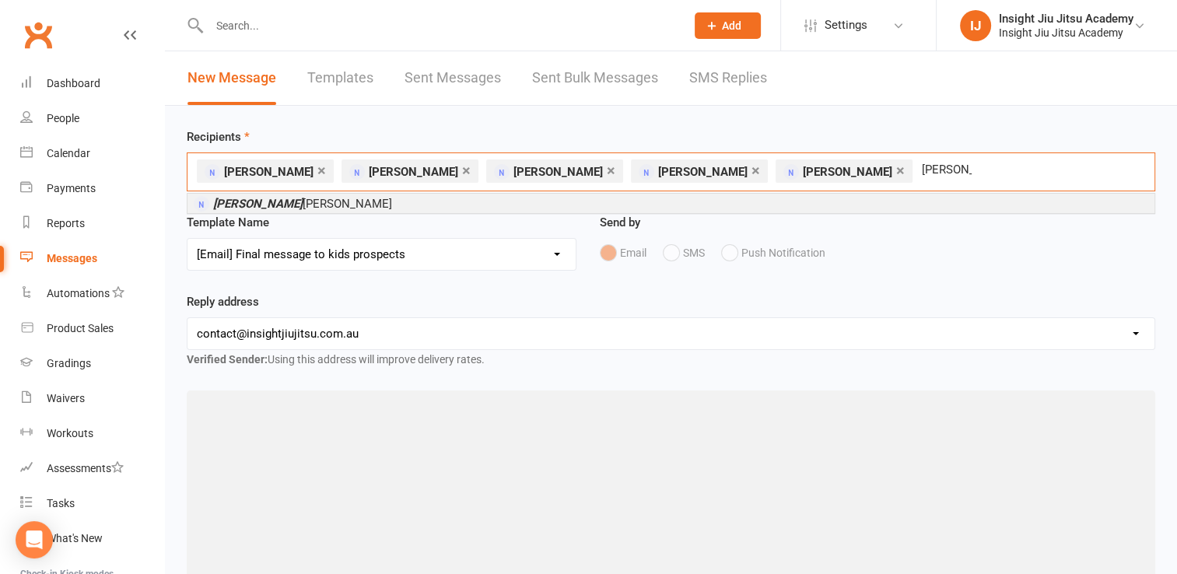
type input "cyndi"
click at [264, 205] on span "Cyndi McKnight" at bounding box center [302, 204] width 179 height 14
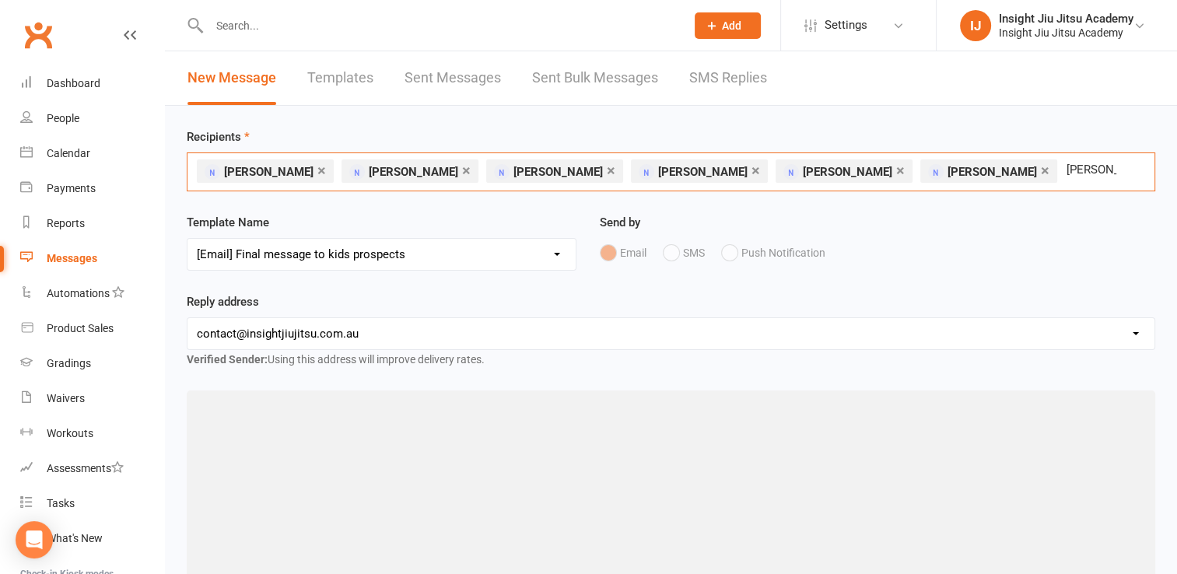
click at [1045, 170] on div "× David Prowse × Maddie Pedder × Steph Oldfield × Lina Chiha × Elizabeth King ×…" at bounding box center [671, 171] width 968 height 39
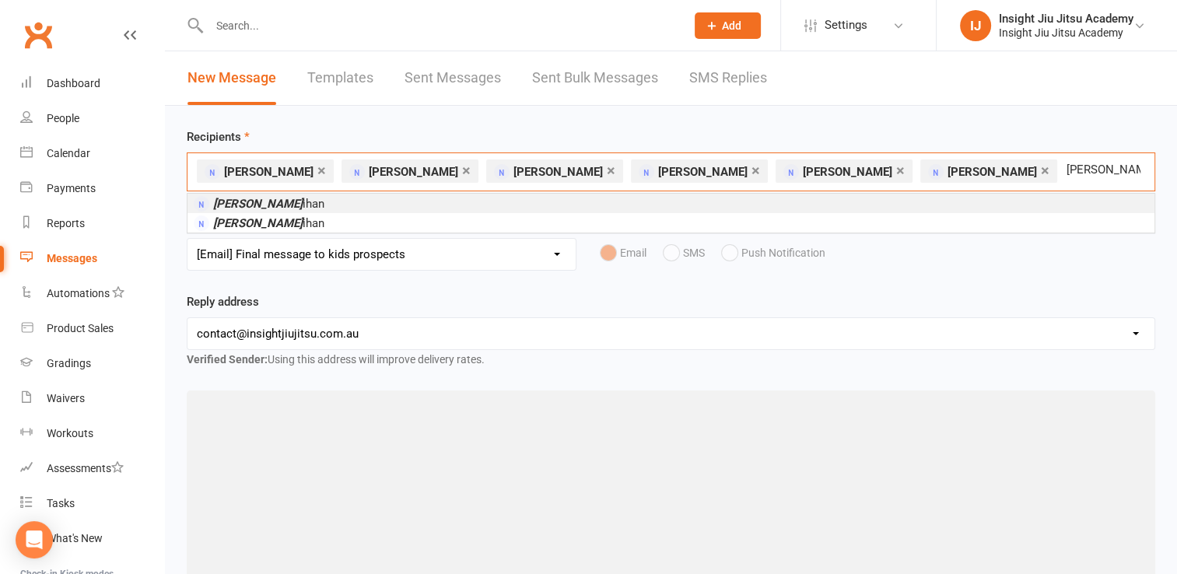
type input "shannon houl"
click at [318, 205] on li "Shannon Houl ihan" at bounding box center [670, 203] width 967 height 19
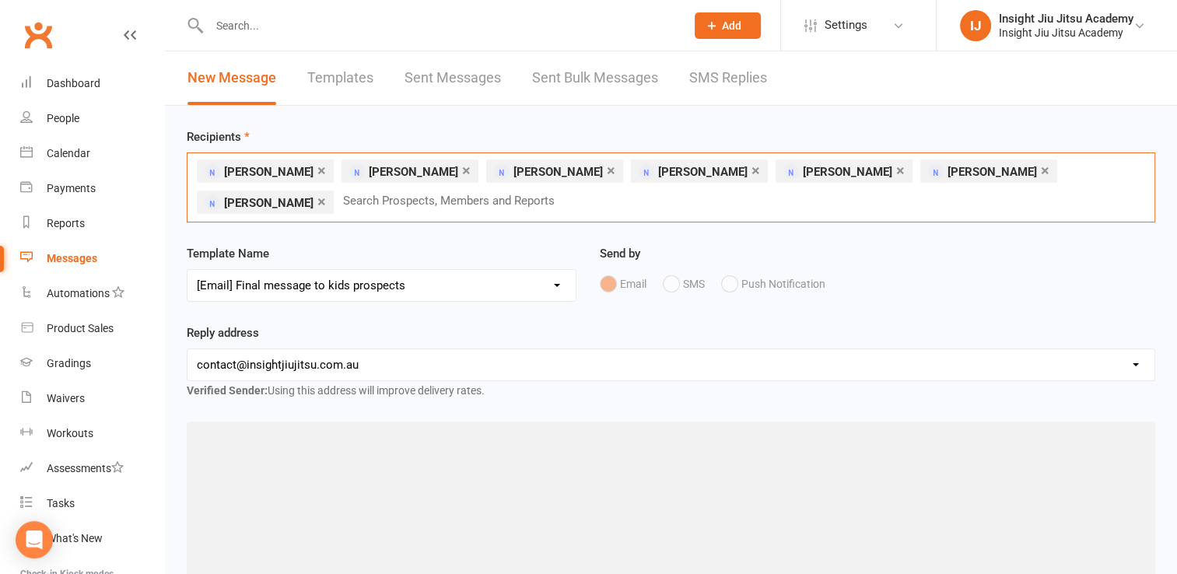
click at [341, 208] on input "text" at bounding box center [455, 201] width 228 height 20
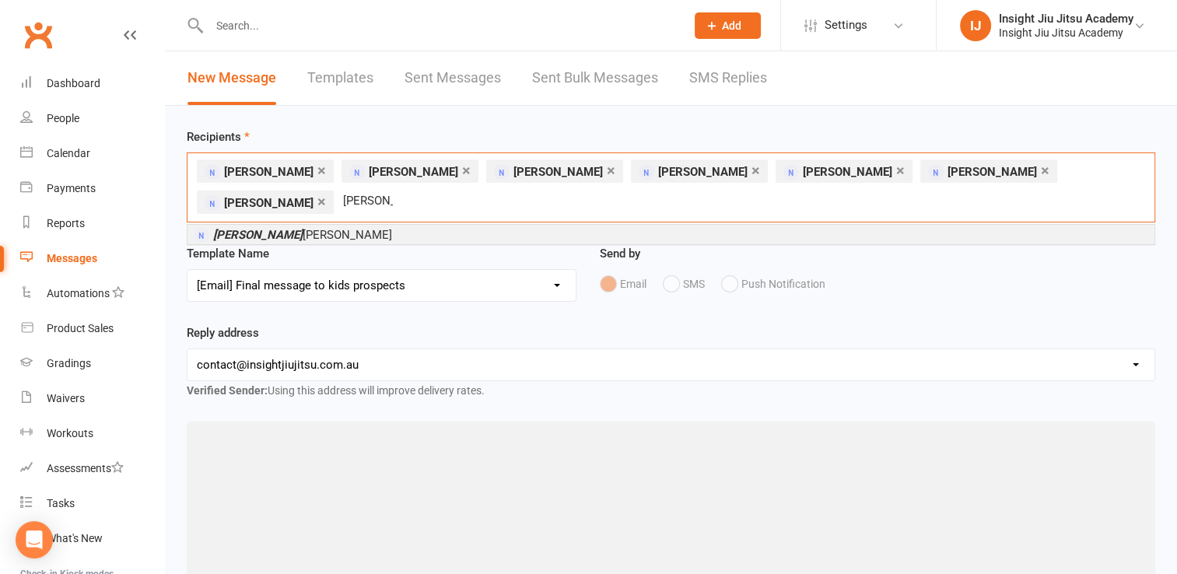
type input "kathleen"
click at [280, 229] on span "Kathleen Phillips" at bounding box center [302, 235] width 179 height 14
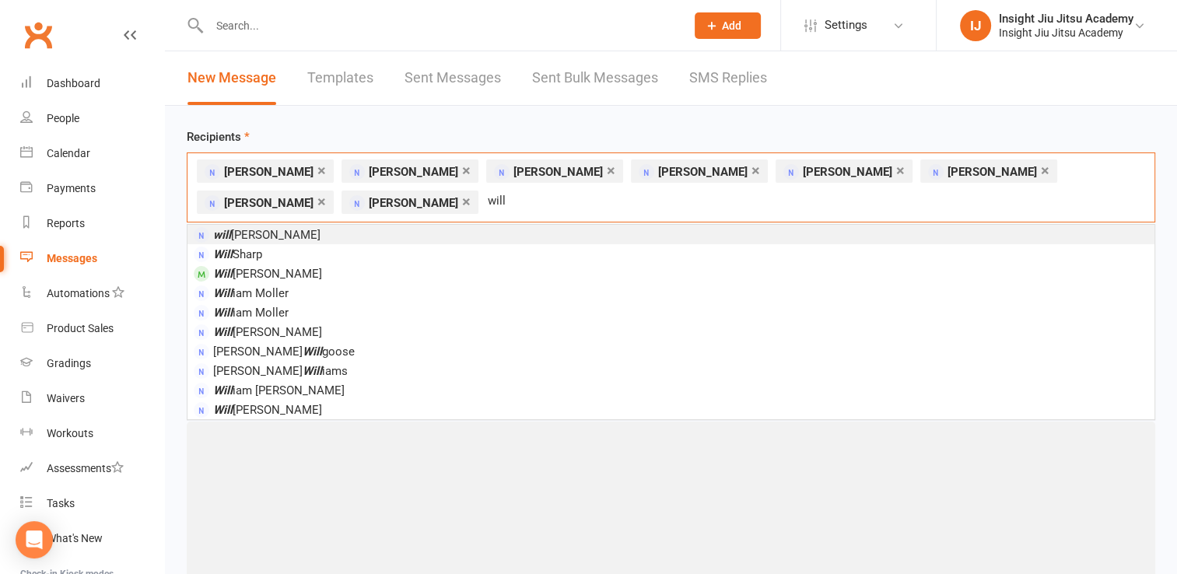
type input "will"
click at [304, 229] on li "will Fitzpatrick" at bounding box center [670, 234] width 967 height 19
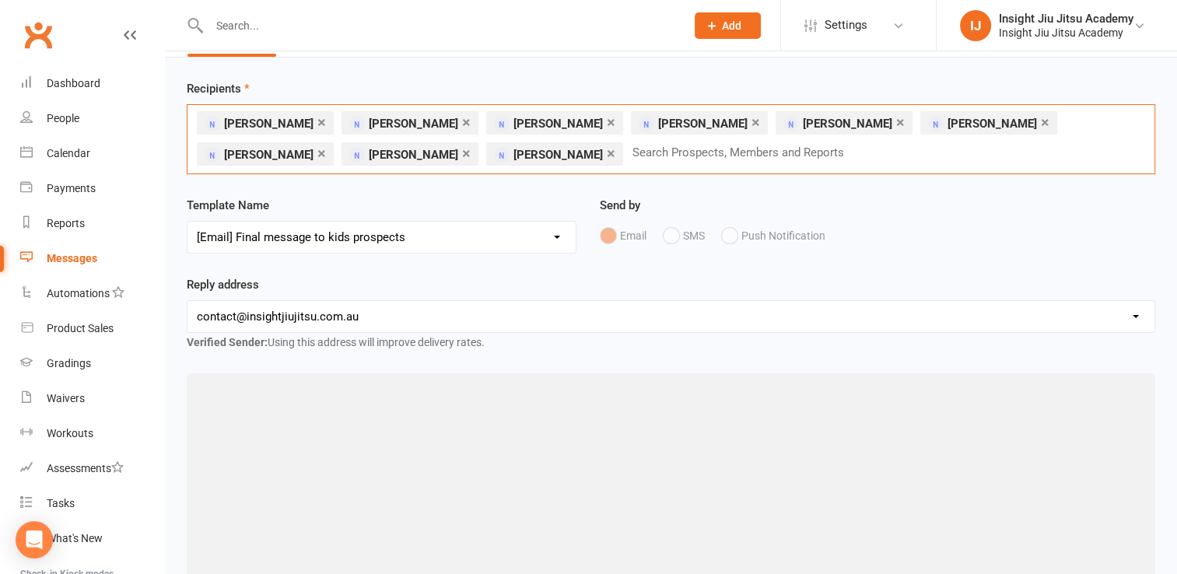
scroll to position [49, 0]
click at [319, 236] on select "Select Template [Email] cancelled members adults [Email] Club Closure Notice [E…" at bounding box center [381, 236] width 388 height 31
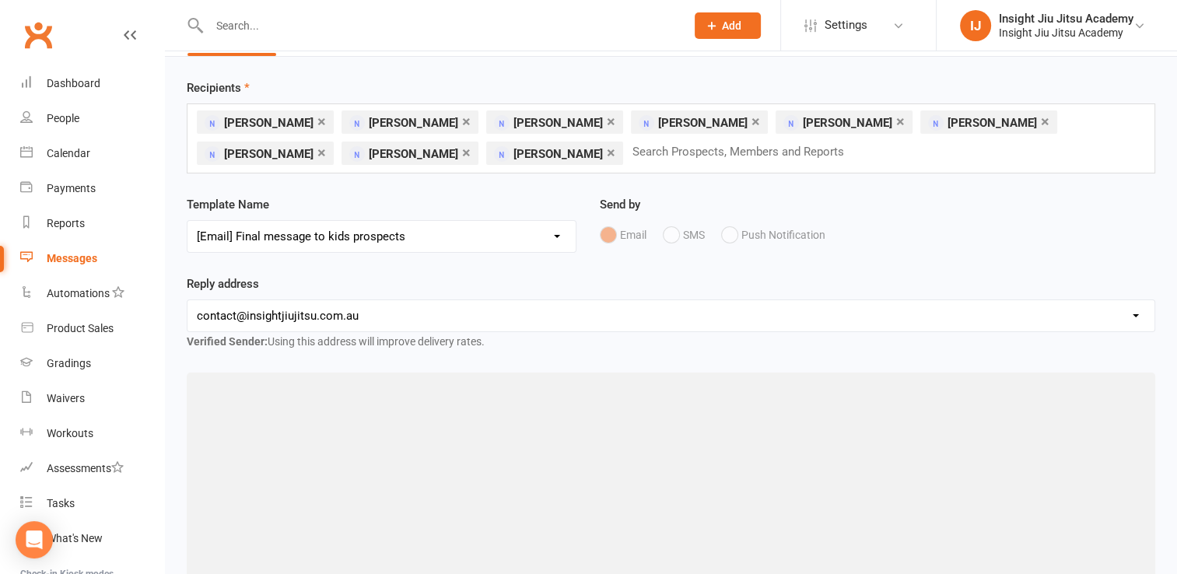
click at [187, 221] on select "Select Template [Email] cancelled members adults [Email] Club Closure Notice [E…" at bounding box center [381, 236] width 388 height 31
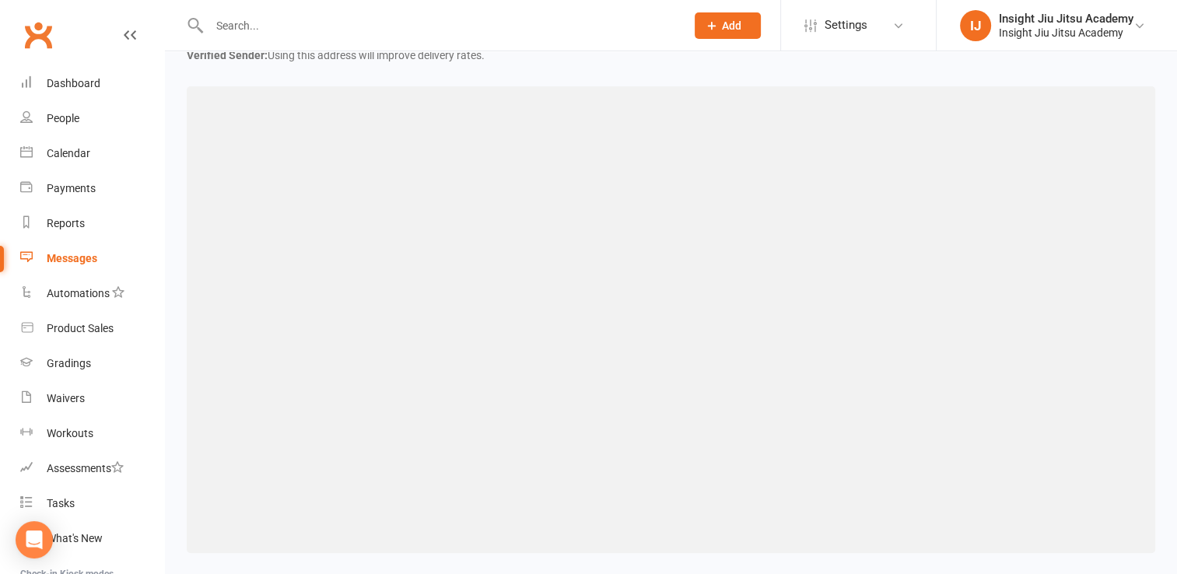
scroll to position [442, 0]
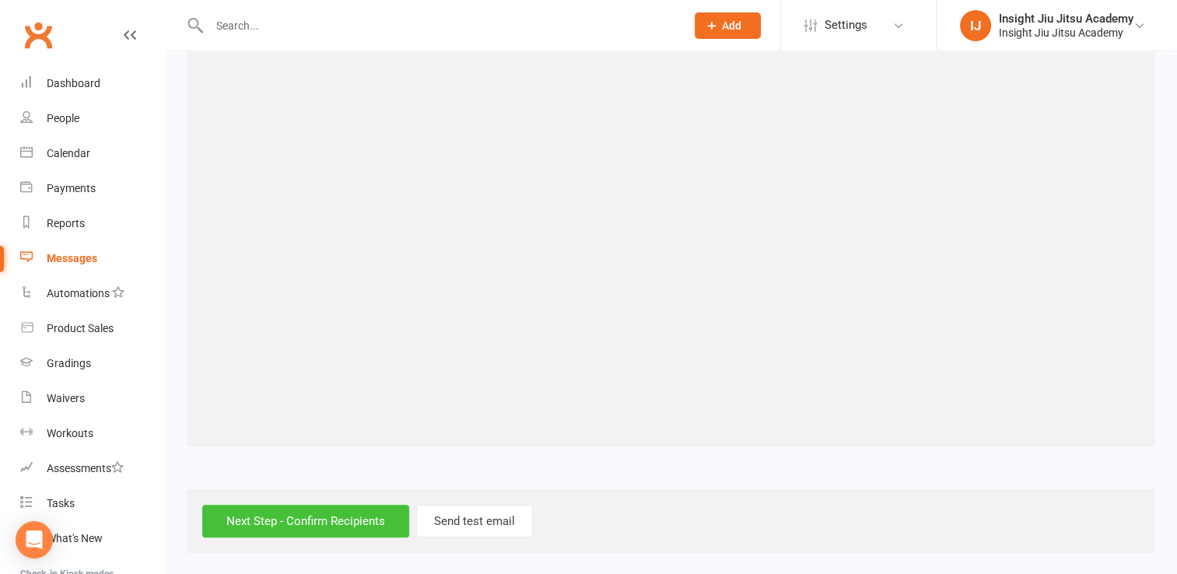
click at [312, 518] on input "Next Step - Confirm Recipients" at bounding box center [305, 521] width 207 height 33
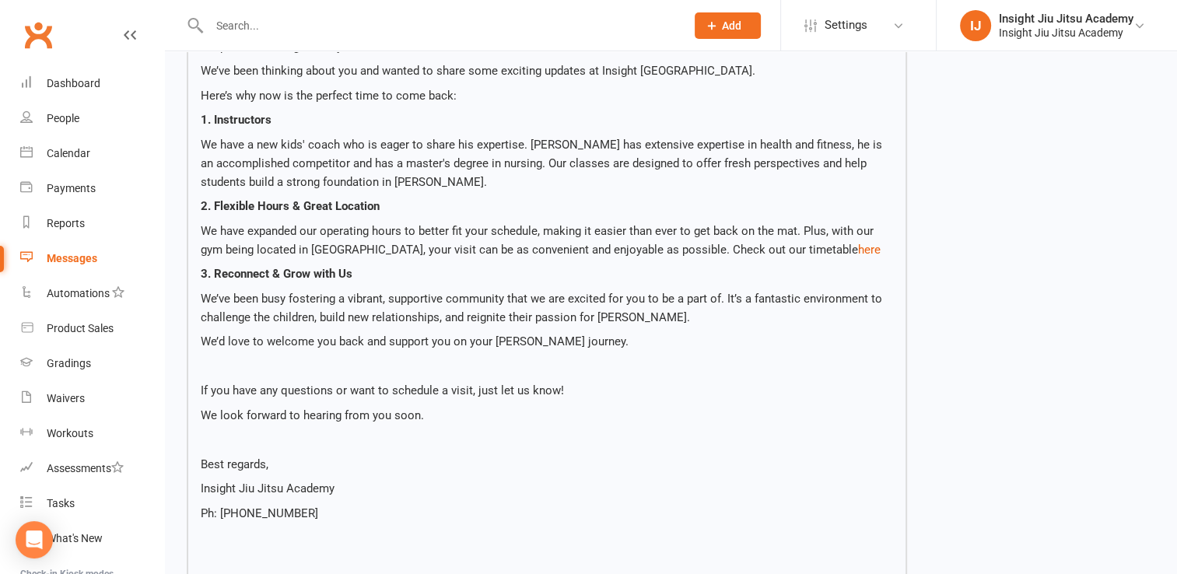
scroll to position [292, 0]
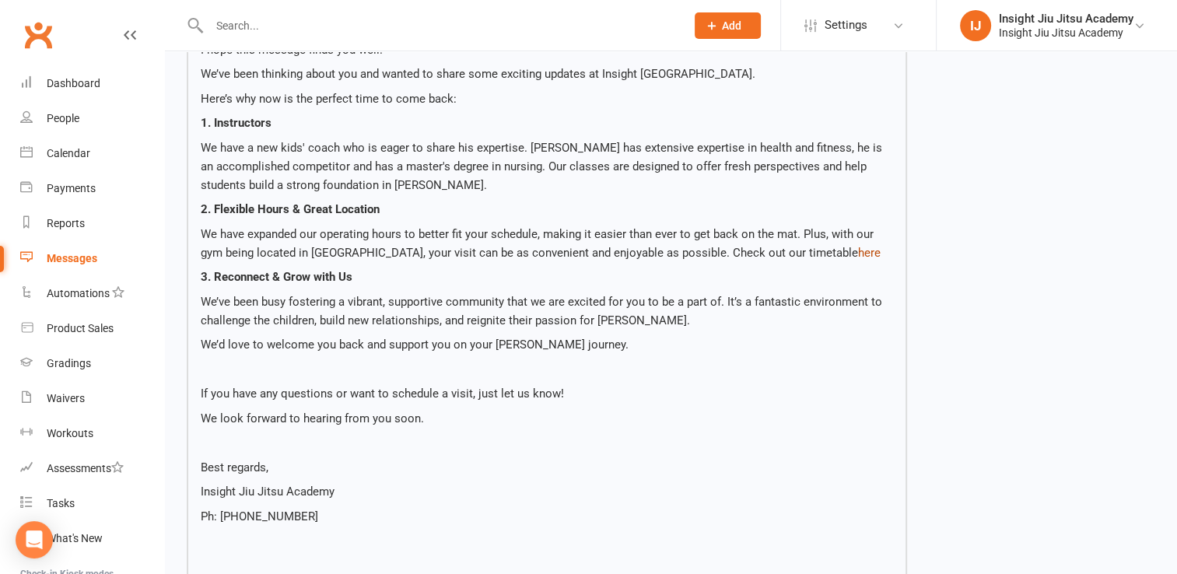
click at [858, 252] on link "here" at bounding box center [869, 253] width 23 height 14
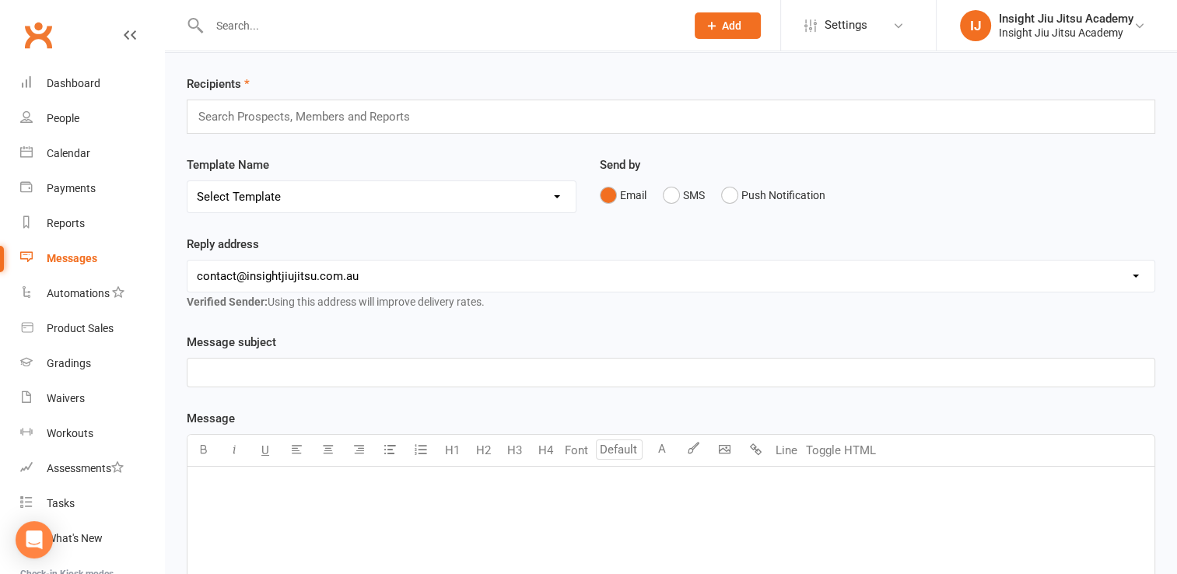
scroll to position [53, 0]
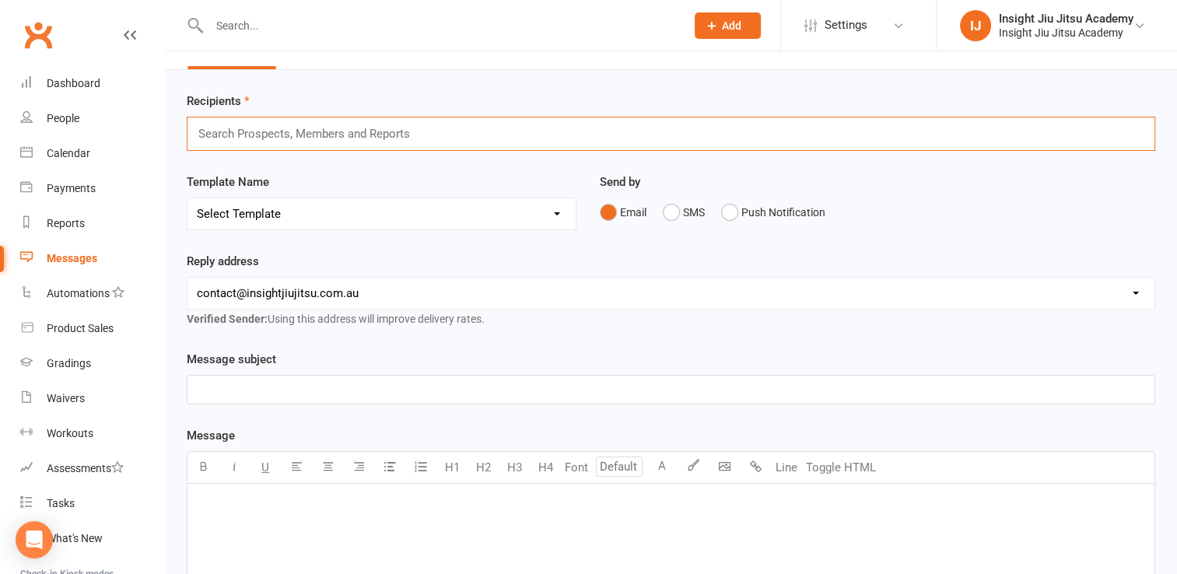
click at [283, 137] on input "text" at bounding box center [311, 134] width 228 height 20
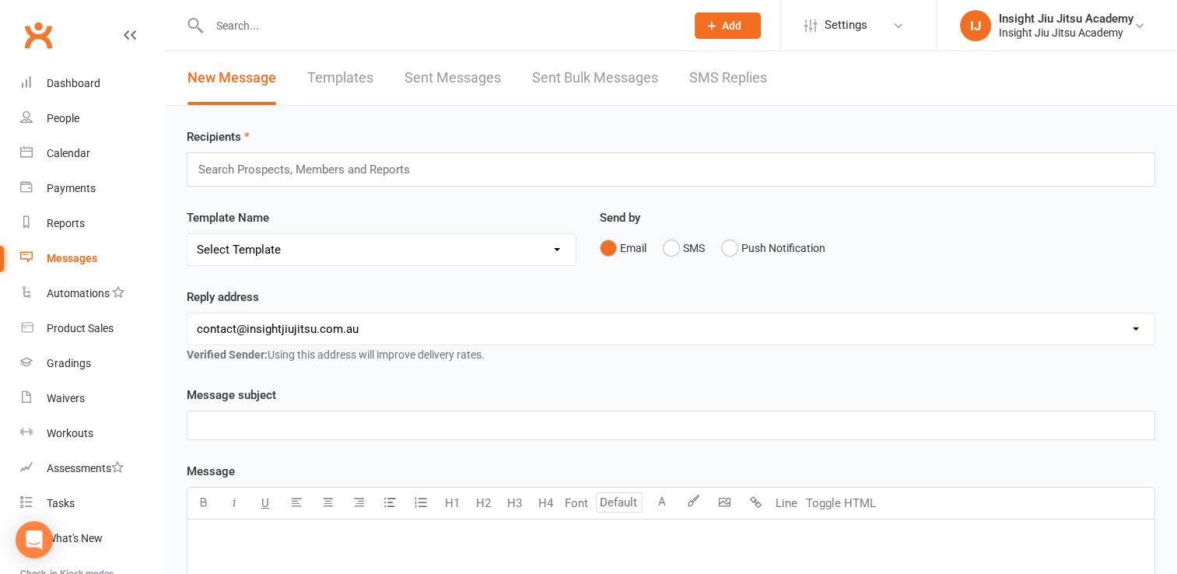
click at [351, 68] on link "Templates" at bounding box center [340, 78] width 66 height 54
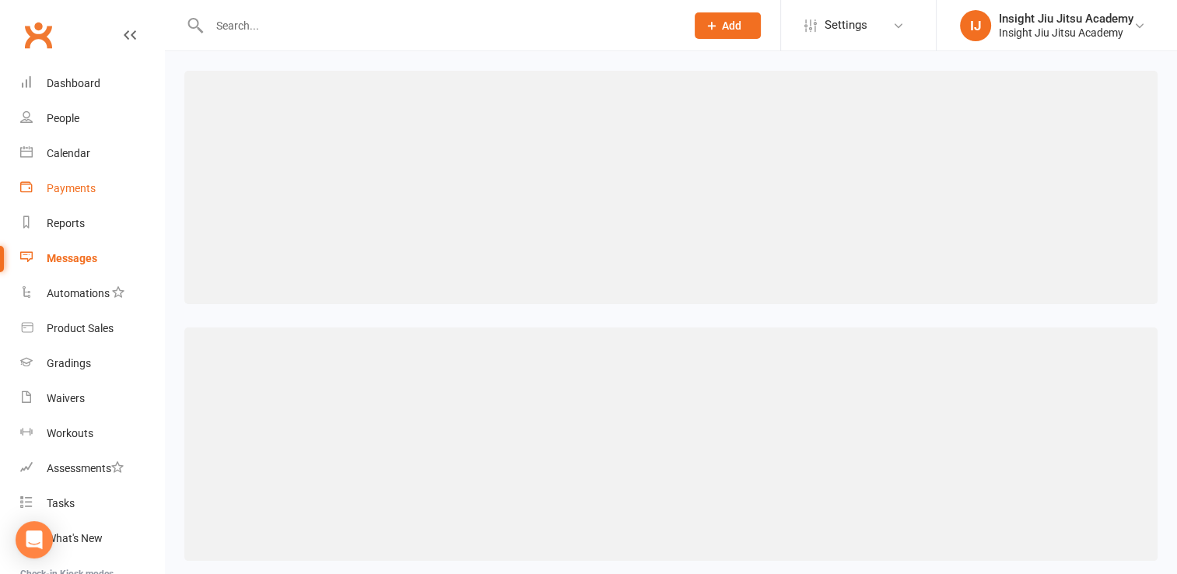
click at [68, 182] on div "Payments" at bounding box center [71, 188] width 49 height 12
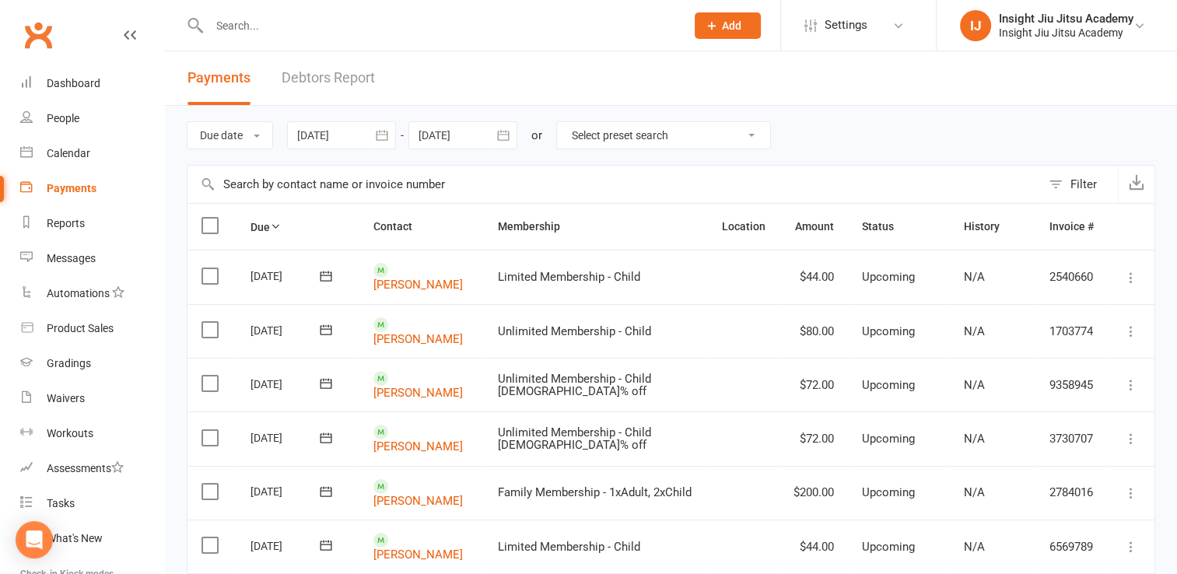
click at [348, 71] on link "Debtors Report" at bounding box center [327, 78] width 93 height 54
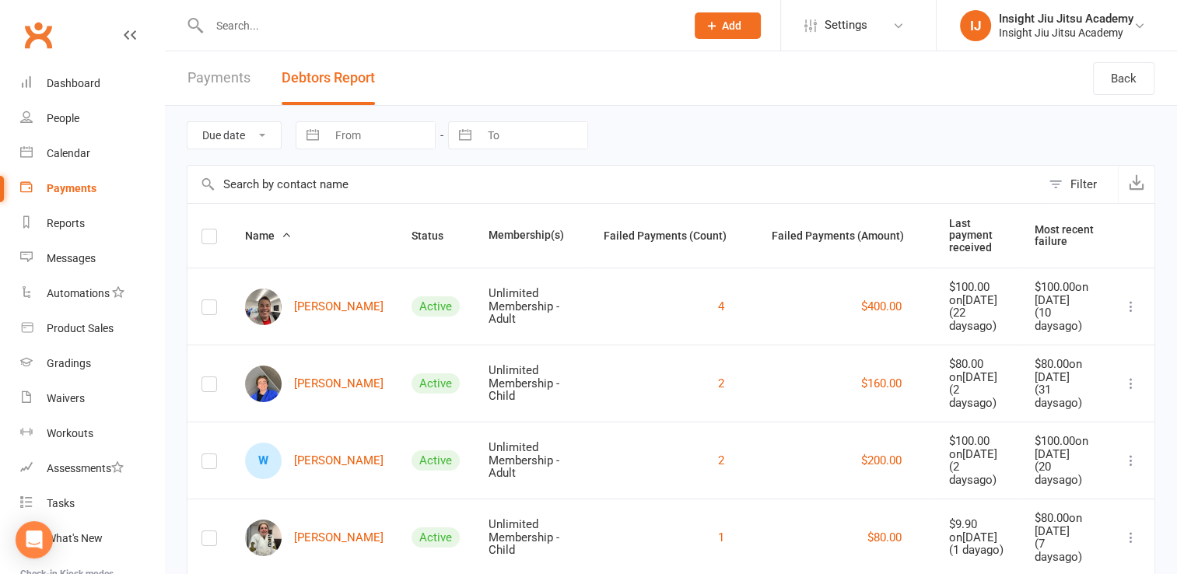
scroll to position [135, 0]
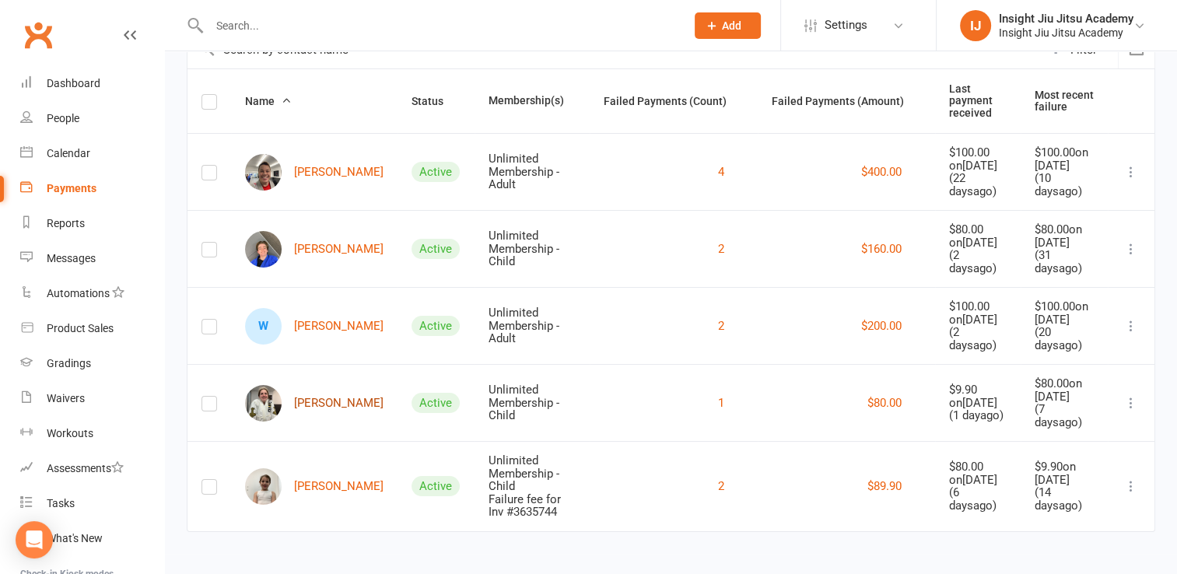
click at [327, 402] on link "[PERSON_NAME]" at bounding box center [314, 403] width 138 height 37
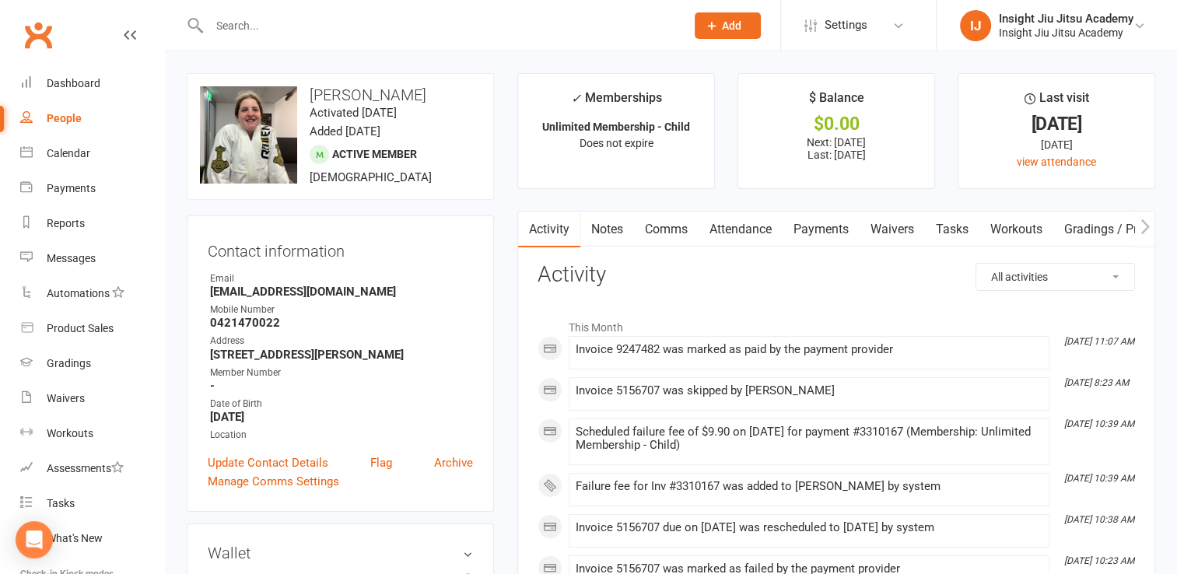
click at [736, 232] on link "Attendance" at bounding box center [740, 230] width 84 height 36
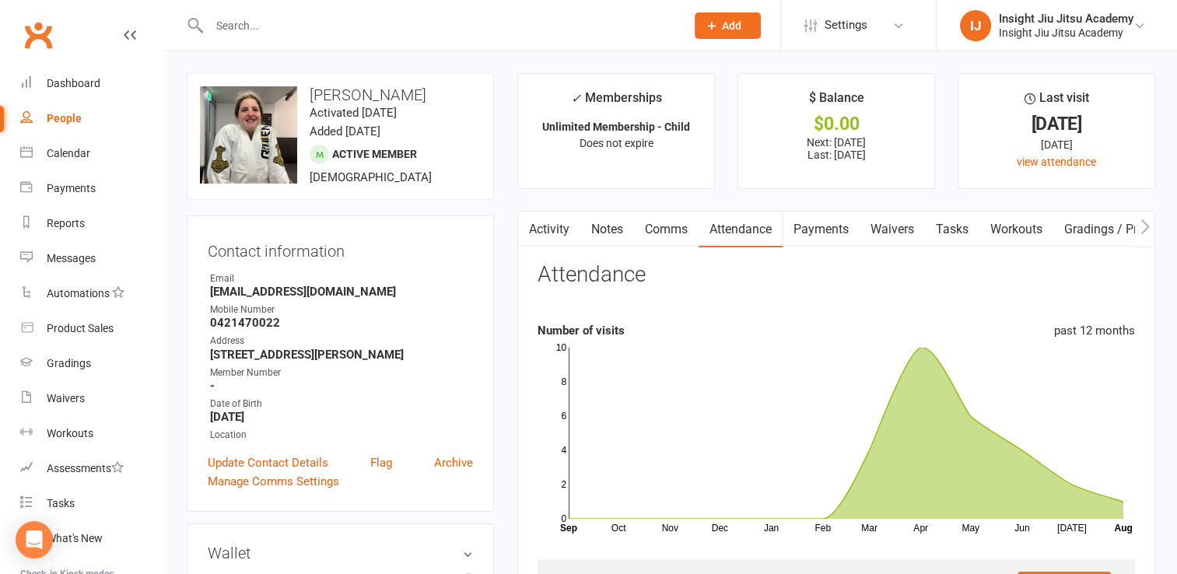
click at [809, 238] on link "Payments" at bounding box center [820, 230] width 77 height 36
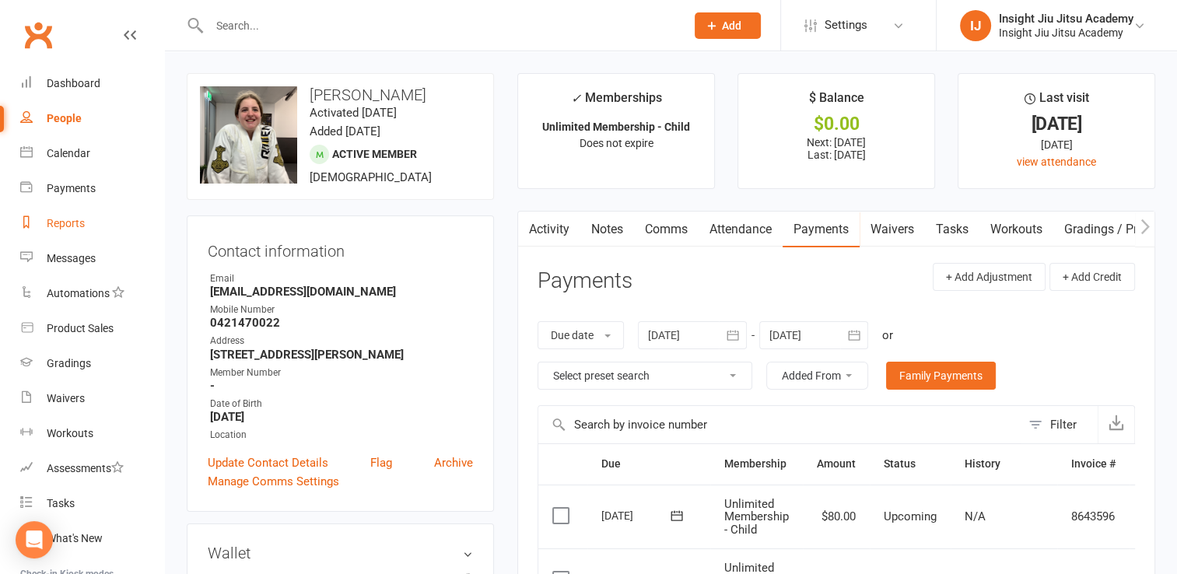
click at [64, 234] on link "Reports" at bounding box center [92, 223] width 144 height 35
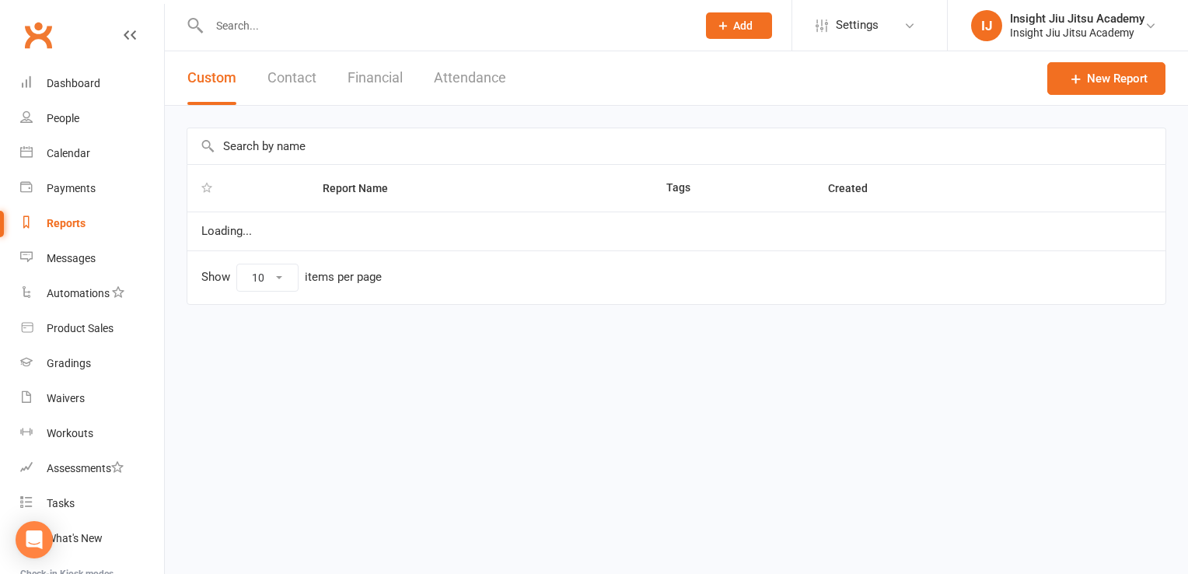
select select "25"
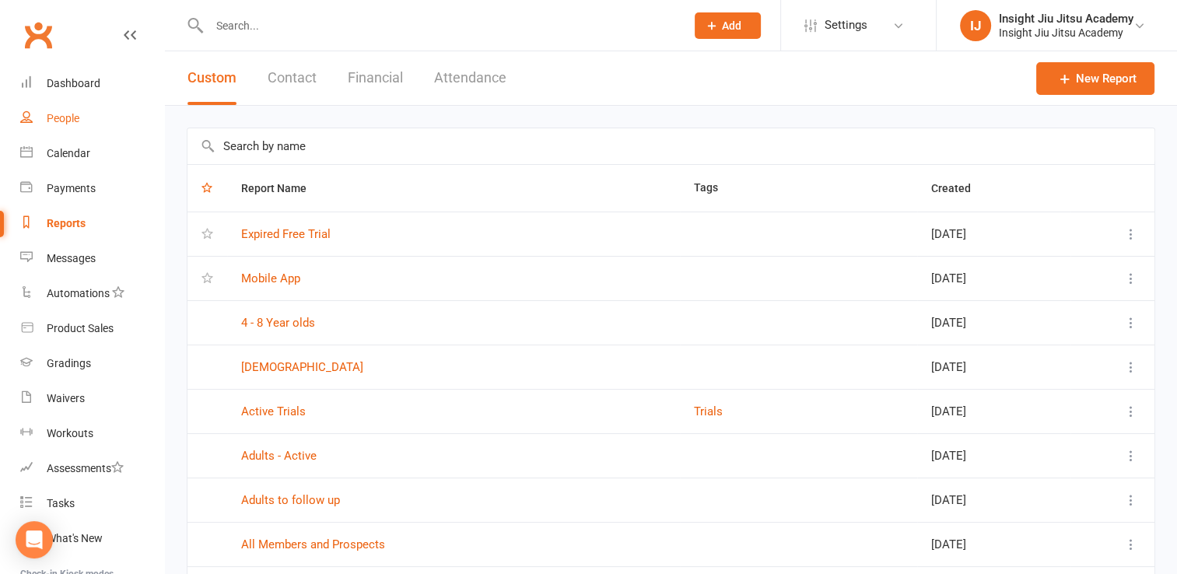
click at [59, 117] on div "People" at bounding box center [63, 118] width 33 height 12
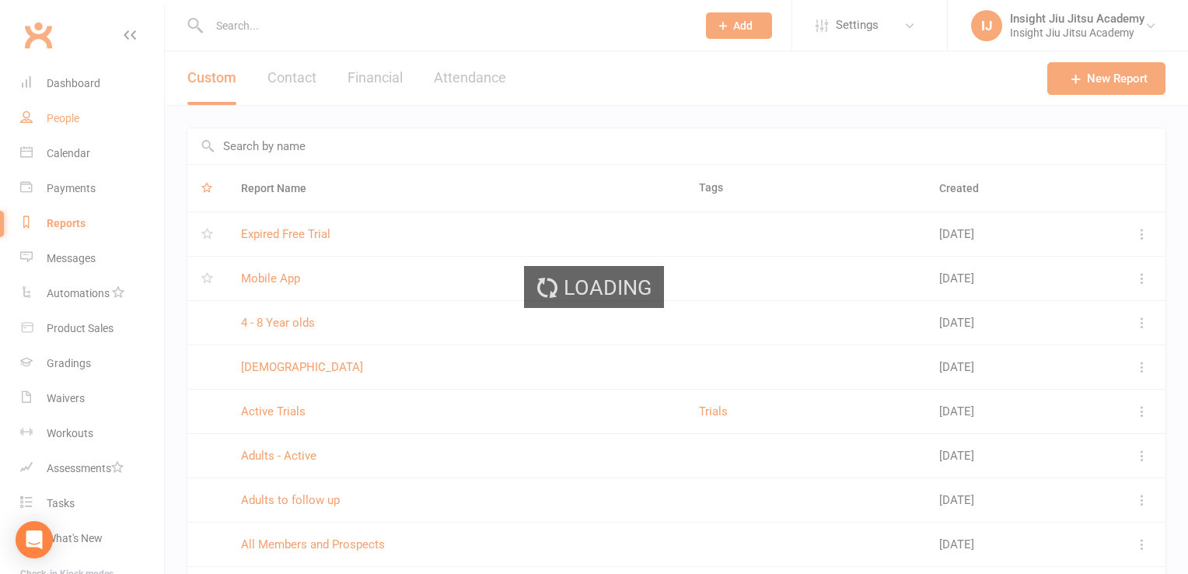
select select "100"
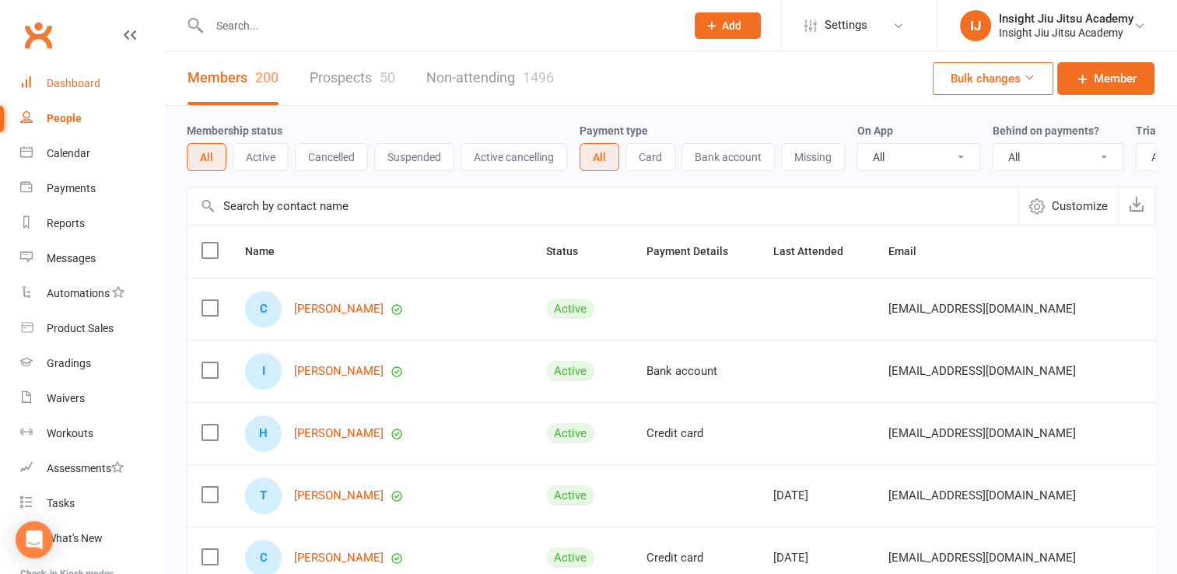
click at [65, 90] on link "Dashboard" at bounding box center [92, 83] width 144 height 35
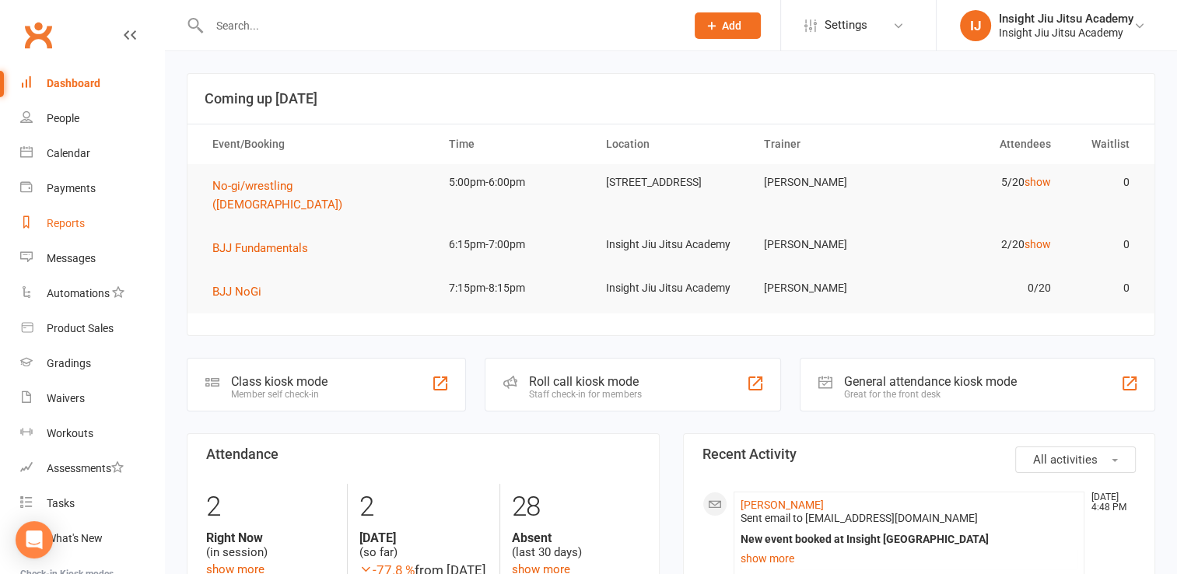
click at [60, 229] on div "Reports" at bounding box center [66, 223] width 38 height 12
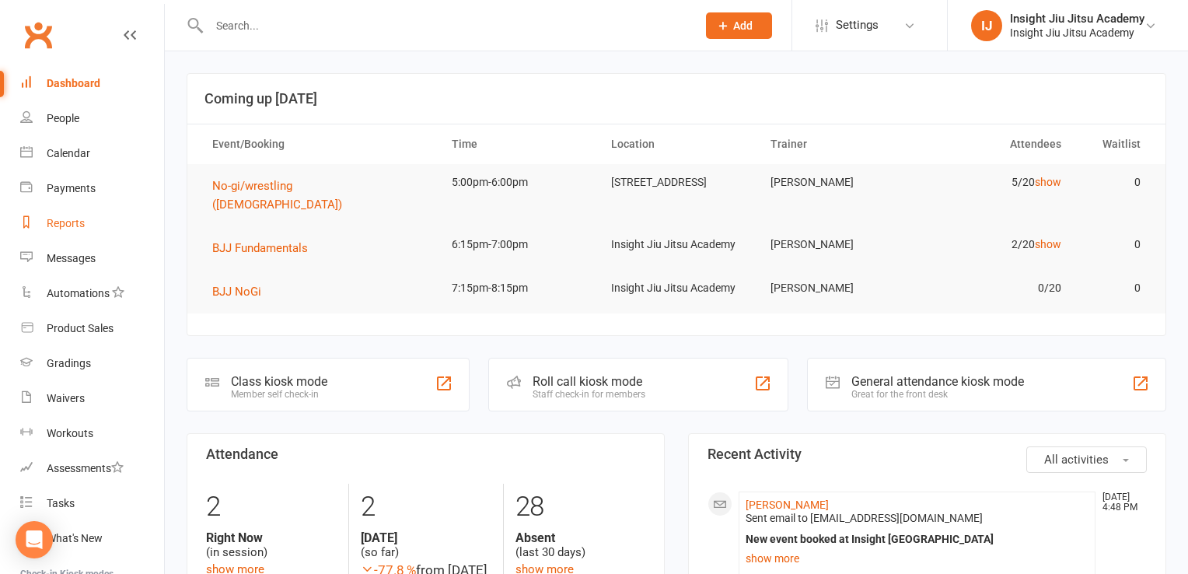
select select "25"
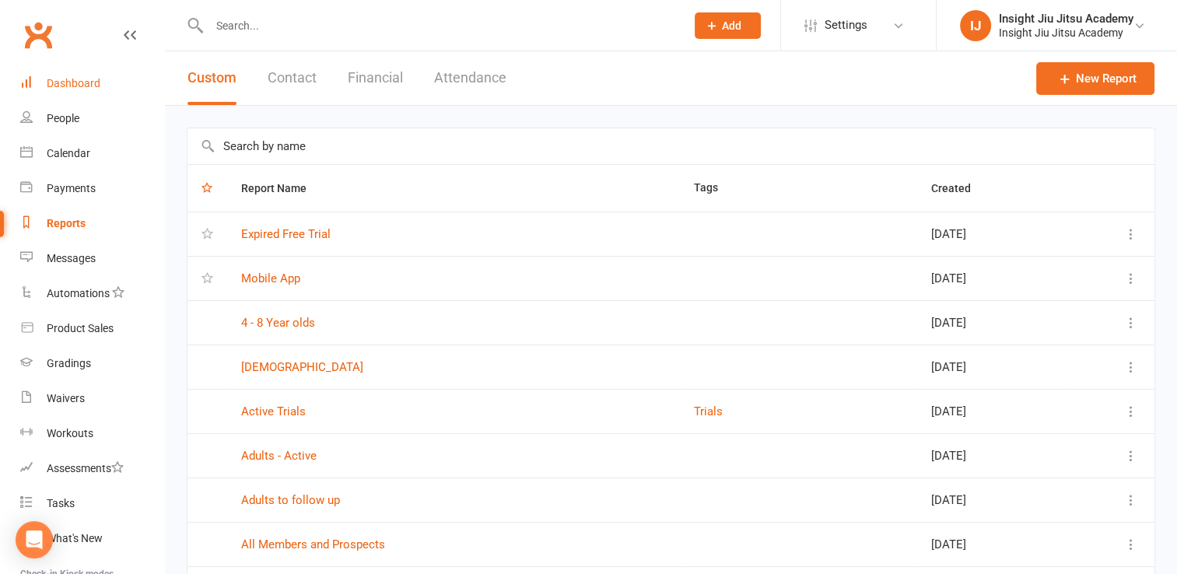
click at [68, 89] on div "Dashboard" at bounding box center [74, 83] width 54 height 12
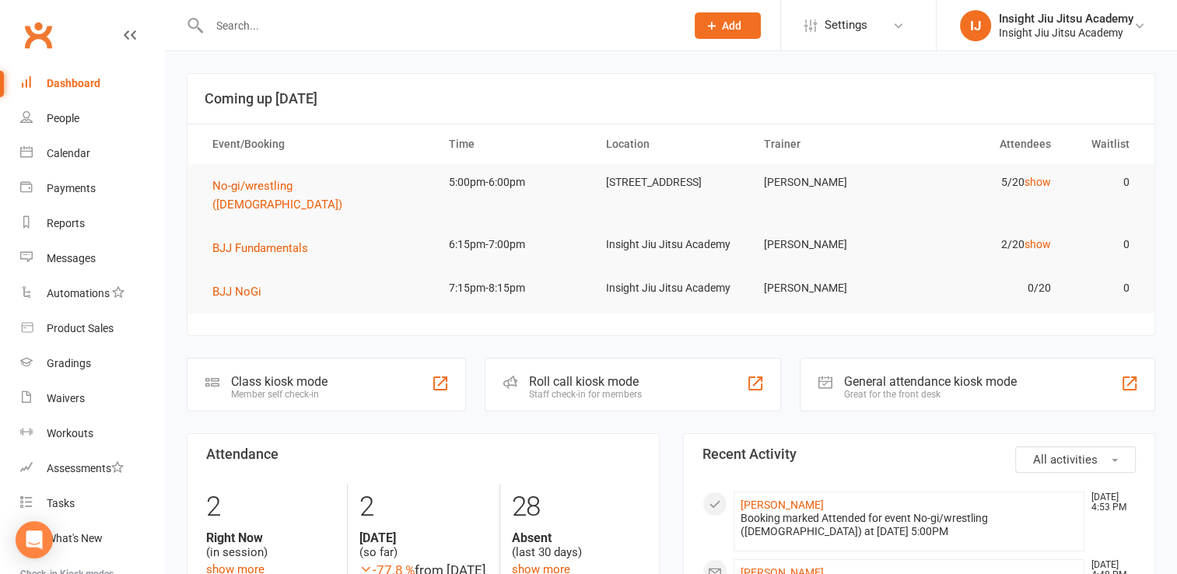
click at [227, 30] on input "text" at bounding box center [440, 26] width 470 height 22
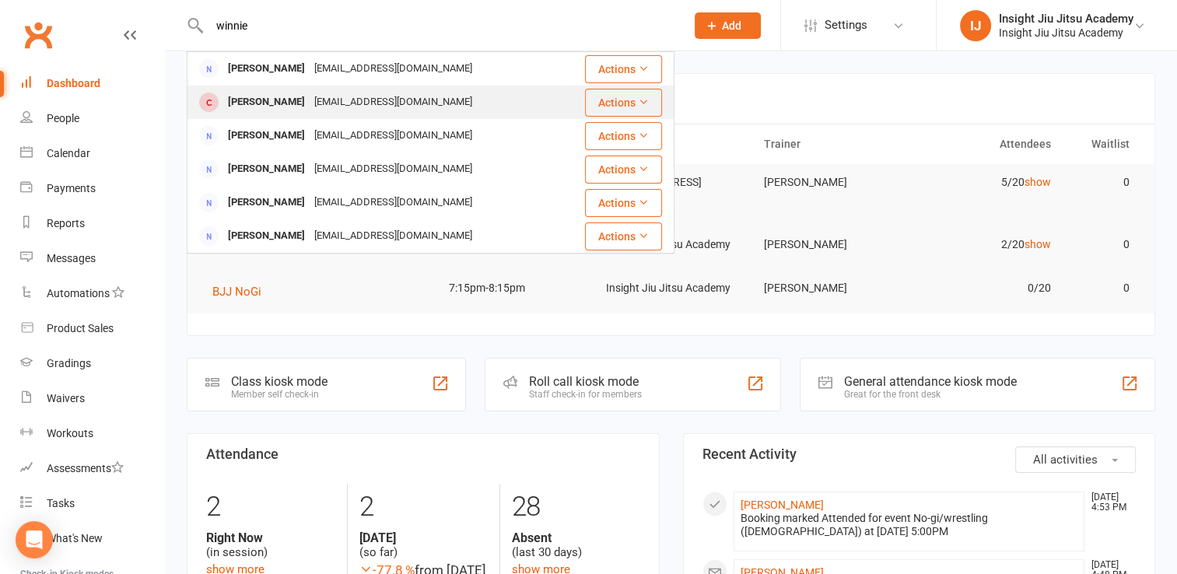
type input "winnie"
click at [314, 93] on div "[EMAIL_ADDRESS][DOMAIN_NAME]" at bounding box center [392, 102] width 167 height 23
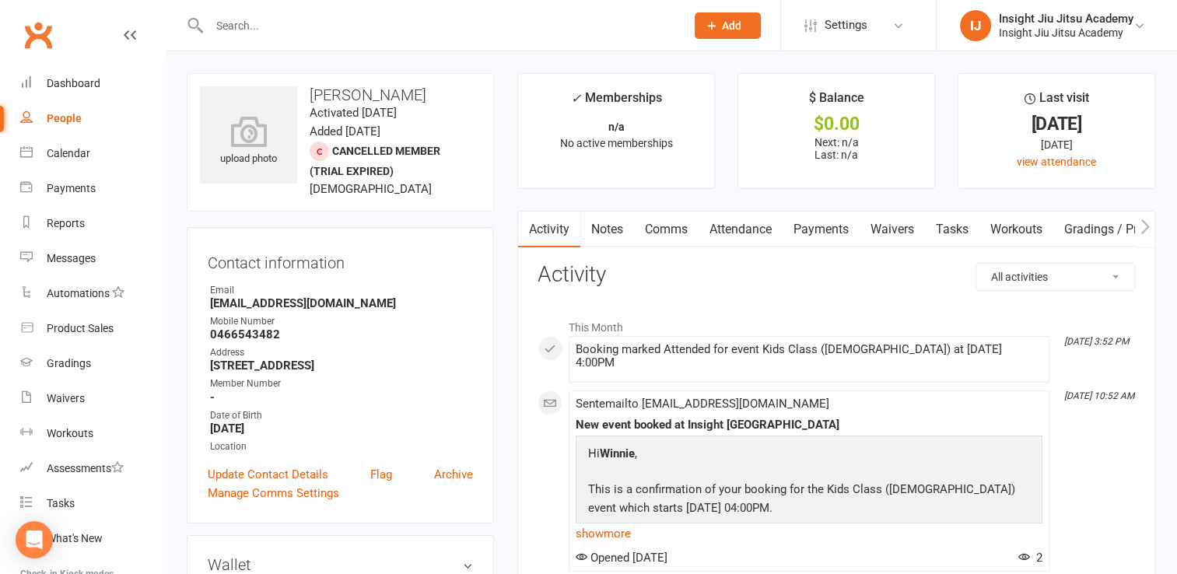
scroll to position [1033, 0]
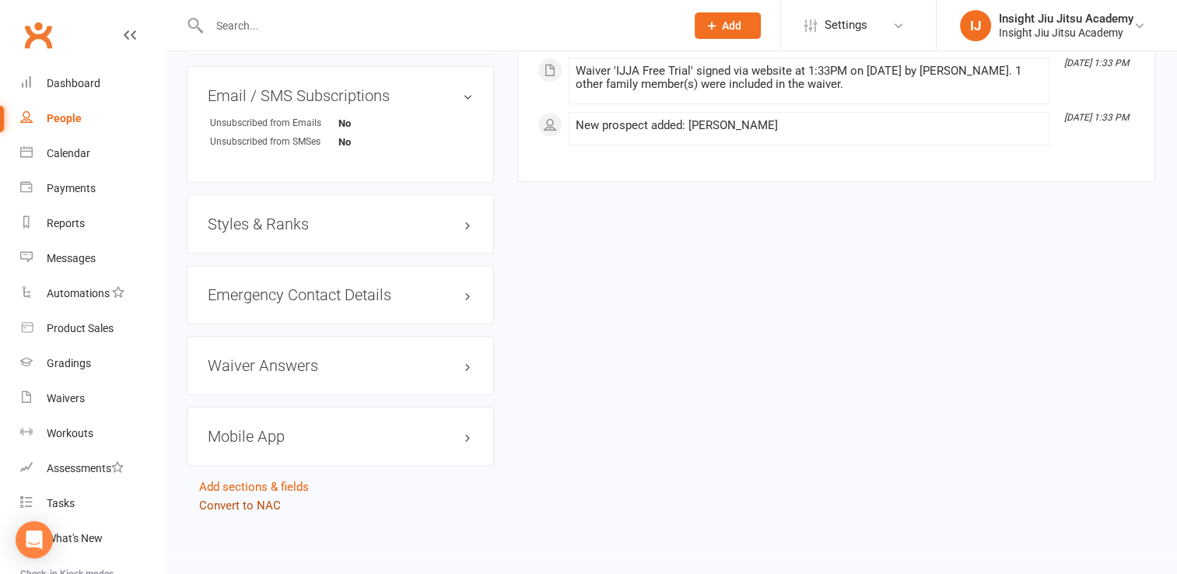
click at [249, 503] on link "Convert to NAC" at bounding box center [240, 505] width 82 height 14
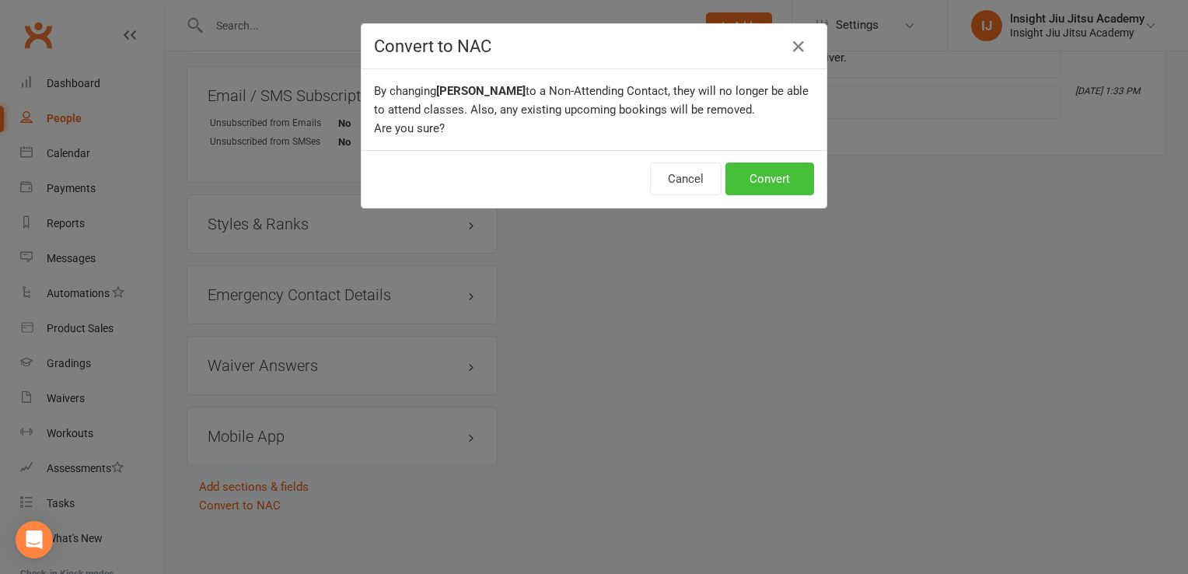
click at [759, 185] on button "Convert" at bounding box center [770, 179] width 89 height 33
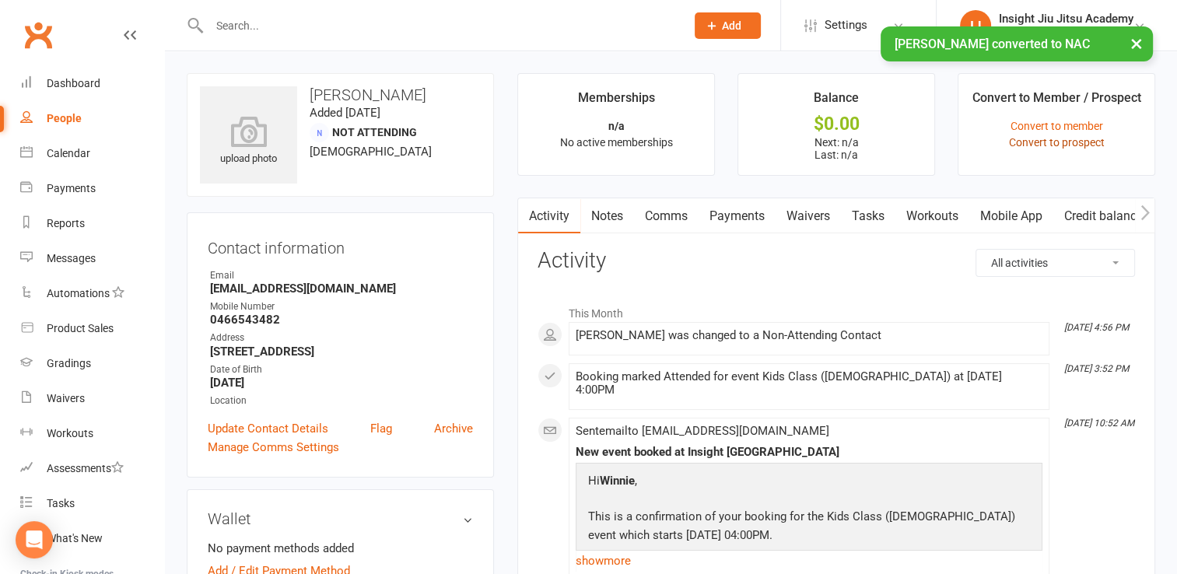
click at [1081, 143] on link "Convert to prospect" at bounding box center [1056, 142] width 96 height 12
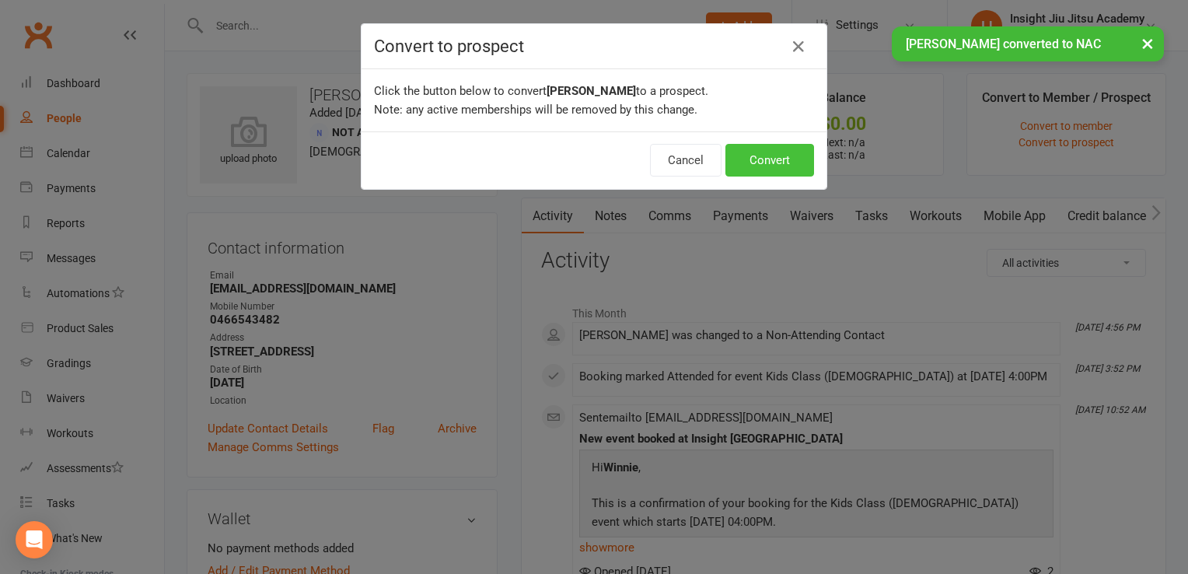
click at [792, 164] on button "Convert" at bounding box center [770, 160] width 89 height 33
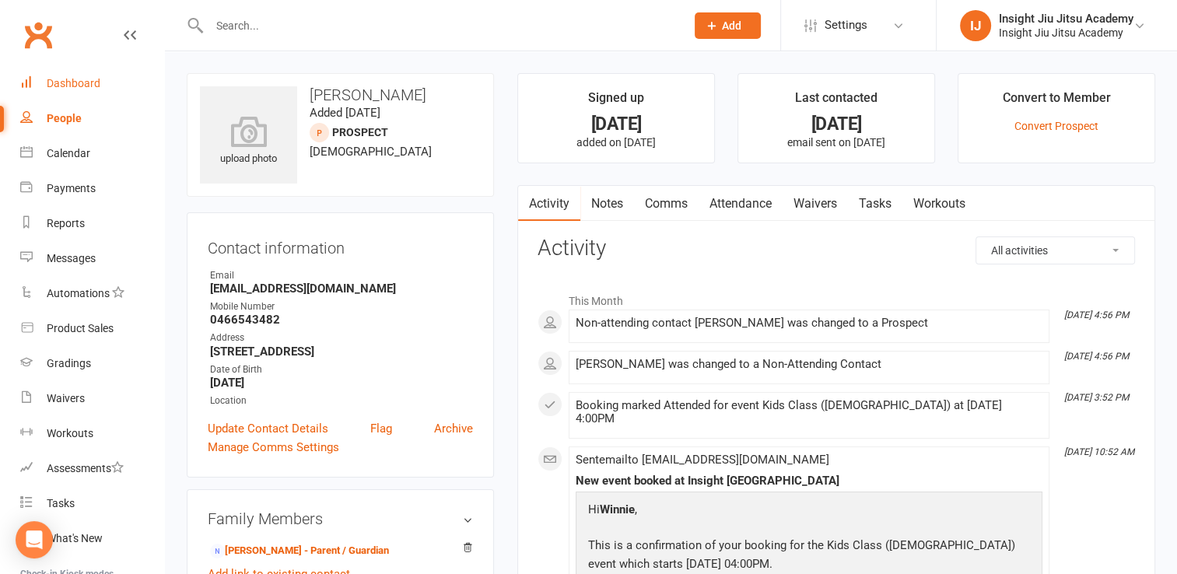
click at [67, 88] on div "Dashboard" at bounding box center [74, 83] width 54 height 12
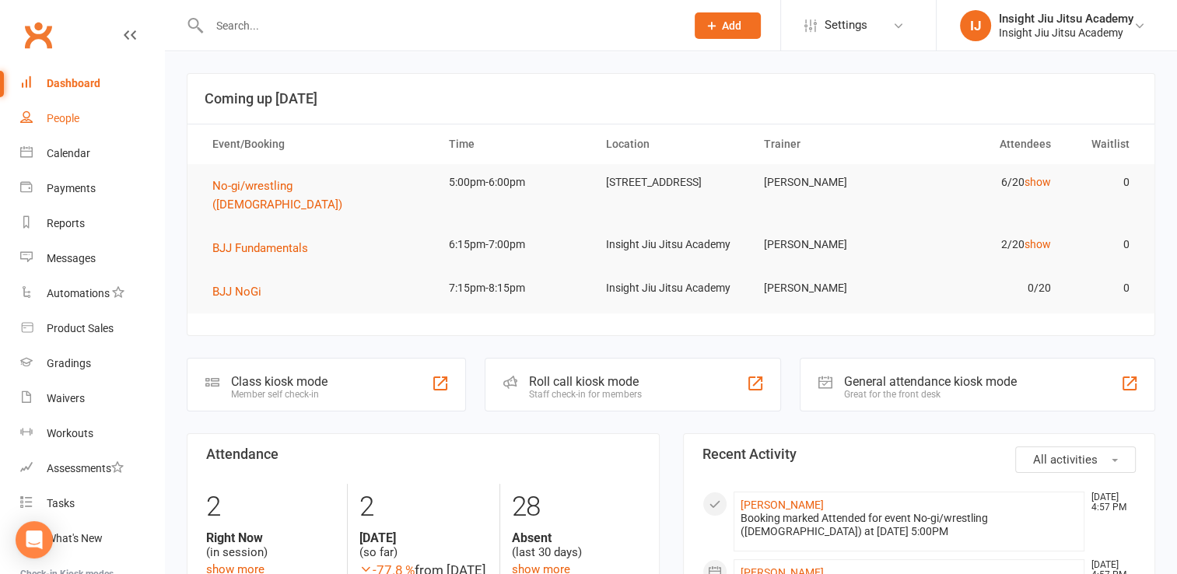
click at [56, 129] on link "People" at bounding box center [92, 118] width 144 height 35
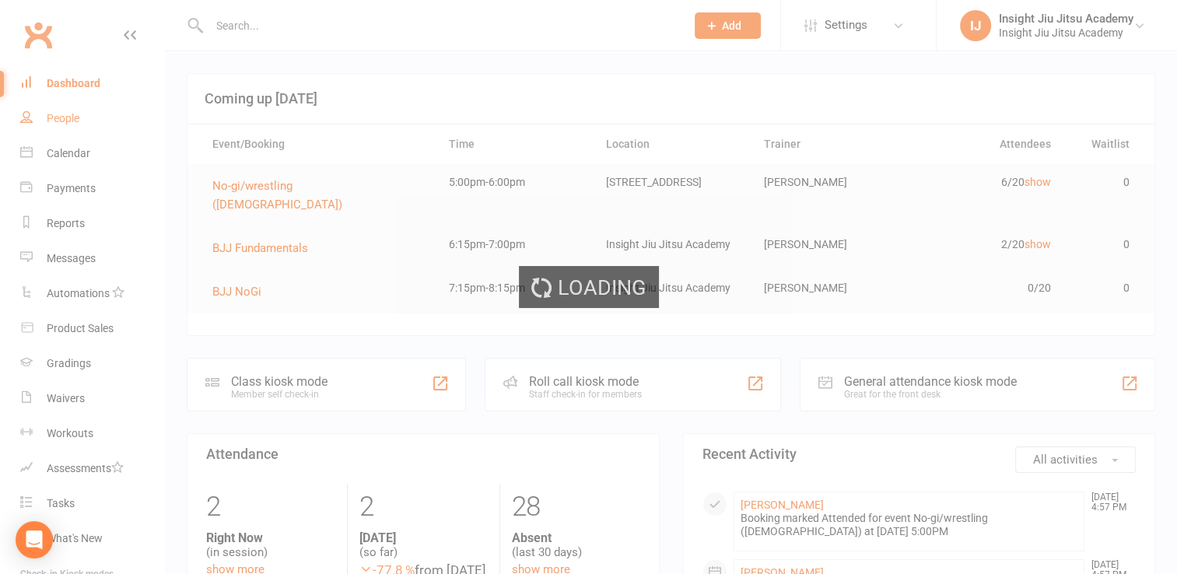
select select "100"
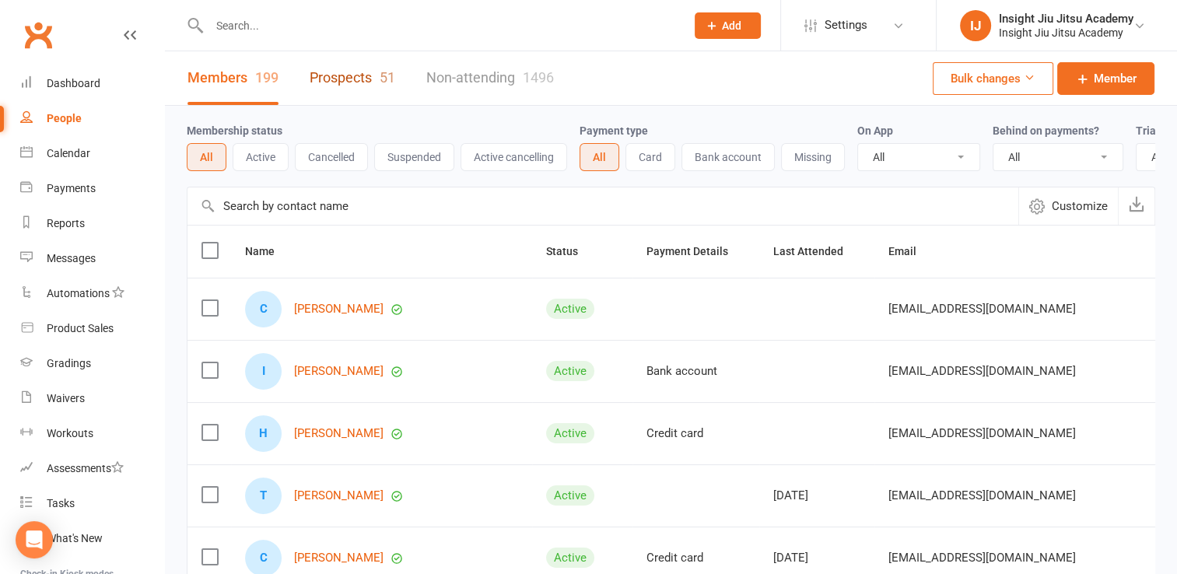
drag, startPoint x: 56, startPoint y: 129, endPoint x: 365, endPoint y: 64, distance: 315.5
click at [365, 64] on link "Prospects 51" at bounding box center [352, 78] width 86 height 54
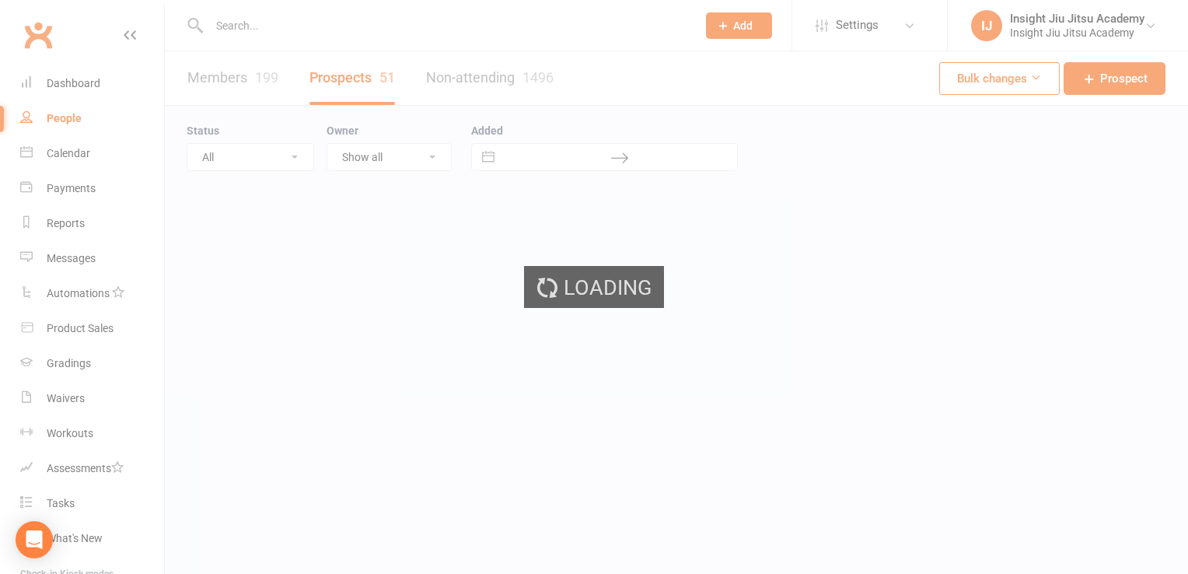
select select "100"
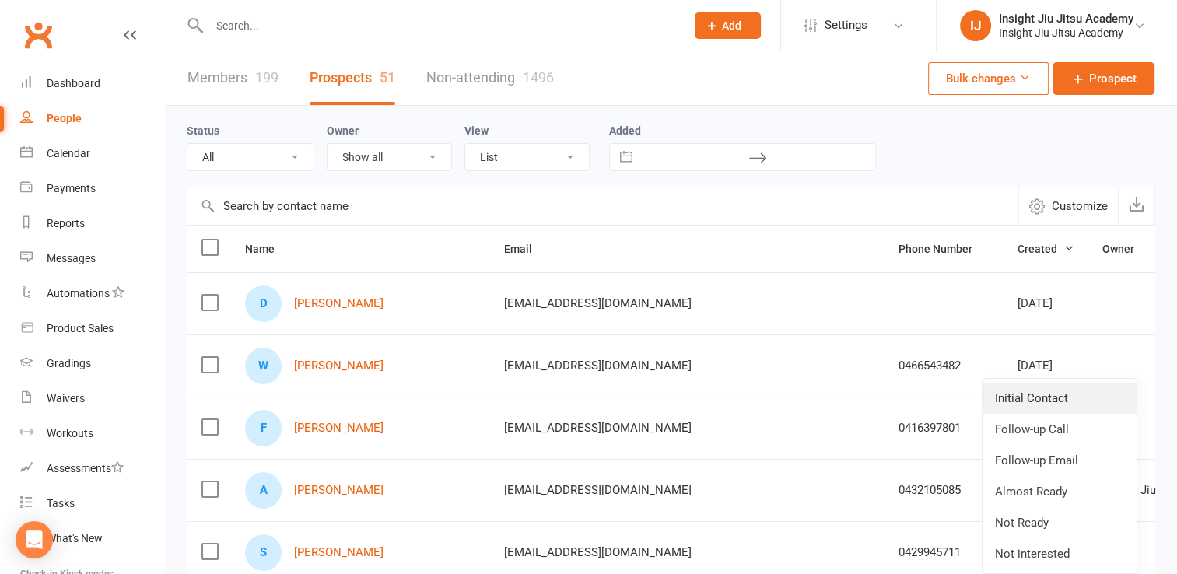
click at [1072, 403] on link "Initial Contact" at bounding box center [1059, 398] width 154 height 31
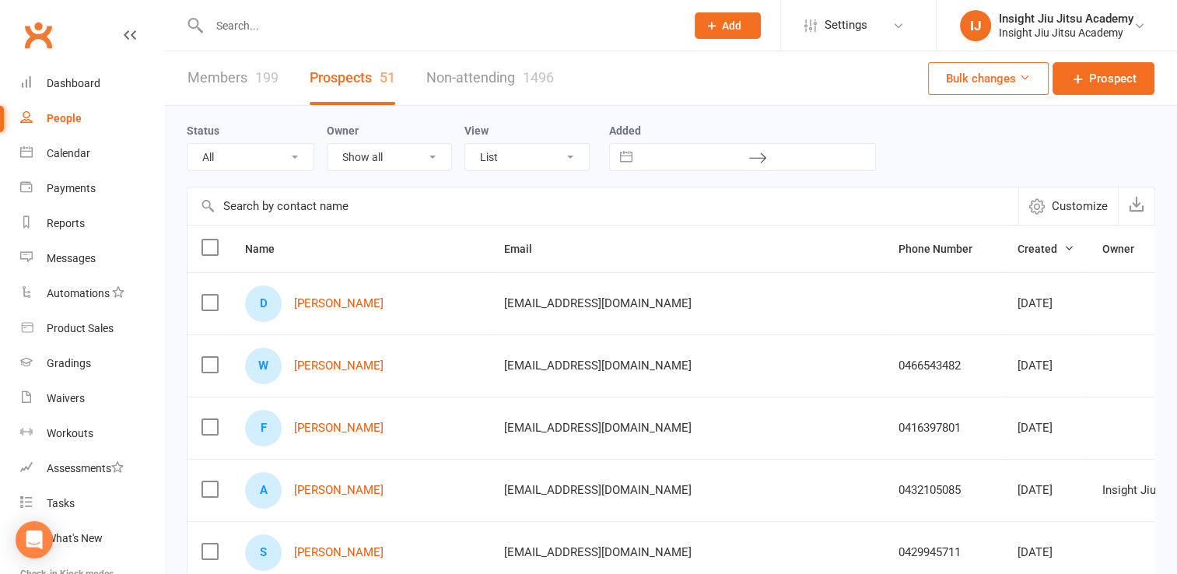
click at [412, 234] on th "Name" at bounding box center [360, 249] width 259 height 47
click at [1088, 263] on th "Owner" at bounding box center [1169, 249] width 162 height 47
click at [302, 305] on link "Daniel Yang" at bounding box center [338, 303] width 89 height 13
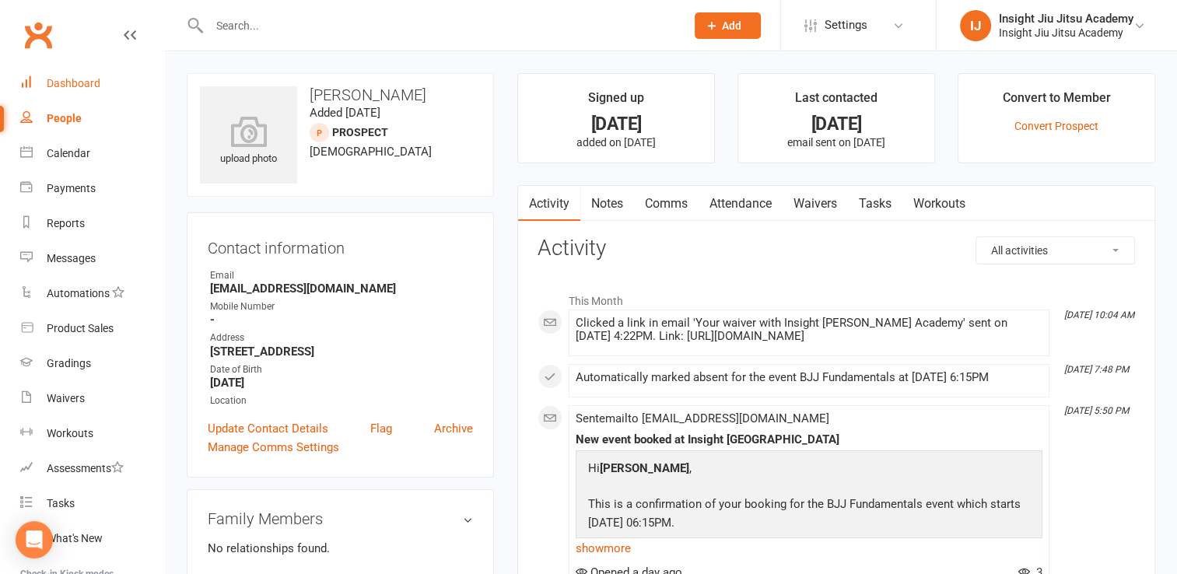
click at [75, 82] on div "Dashboard" at bounding box center [74, 83] width 54 height 12
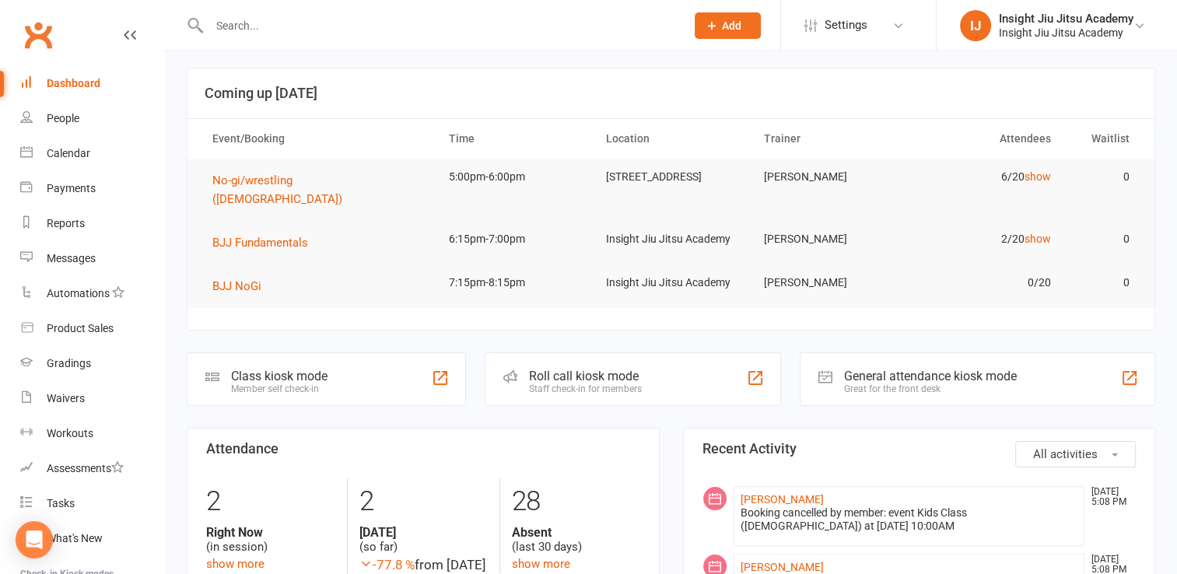
scroll to position [6, 0]
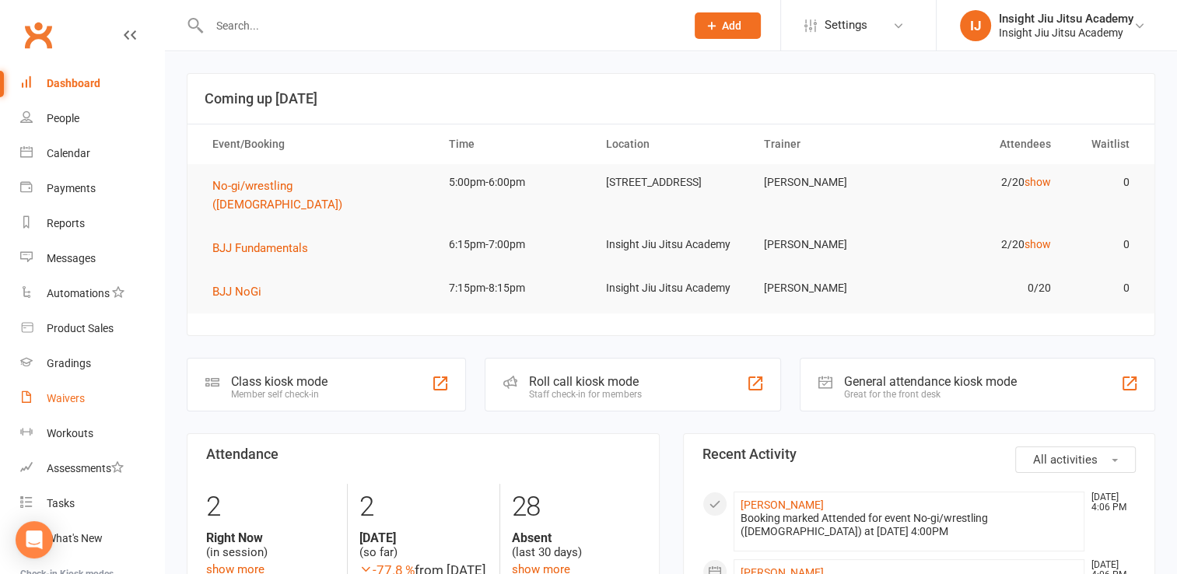
click at [44, 395] on link "Waivers" at bounding box center [92, 398] width 144 height 35
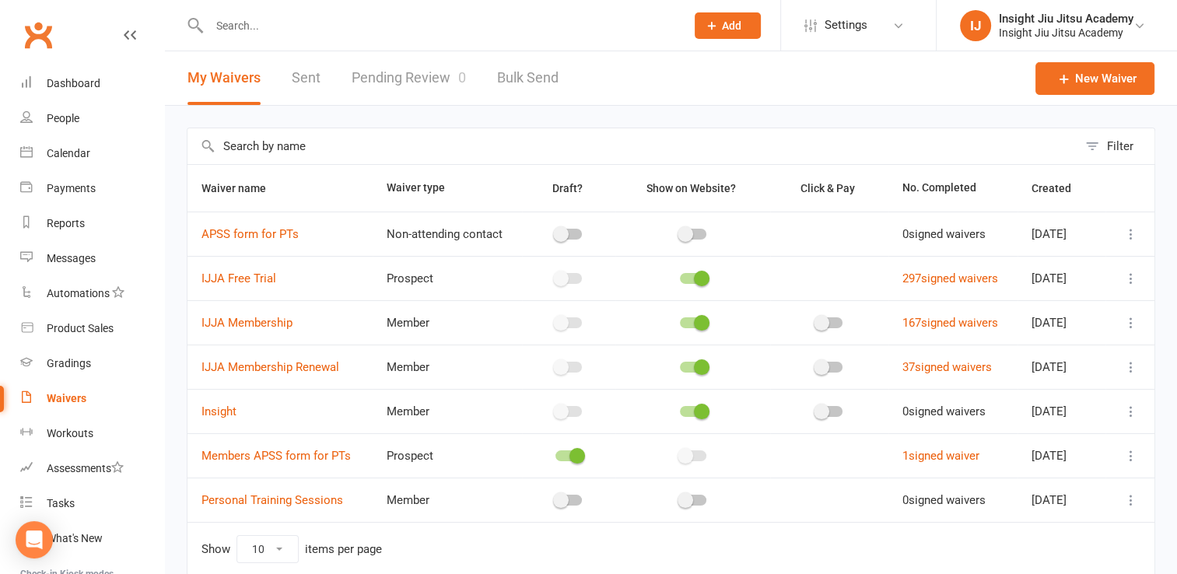
click at [380, 78] on link "Pending Review 0" at bounding box center [408, 78] width 114 height 54
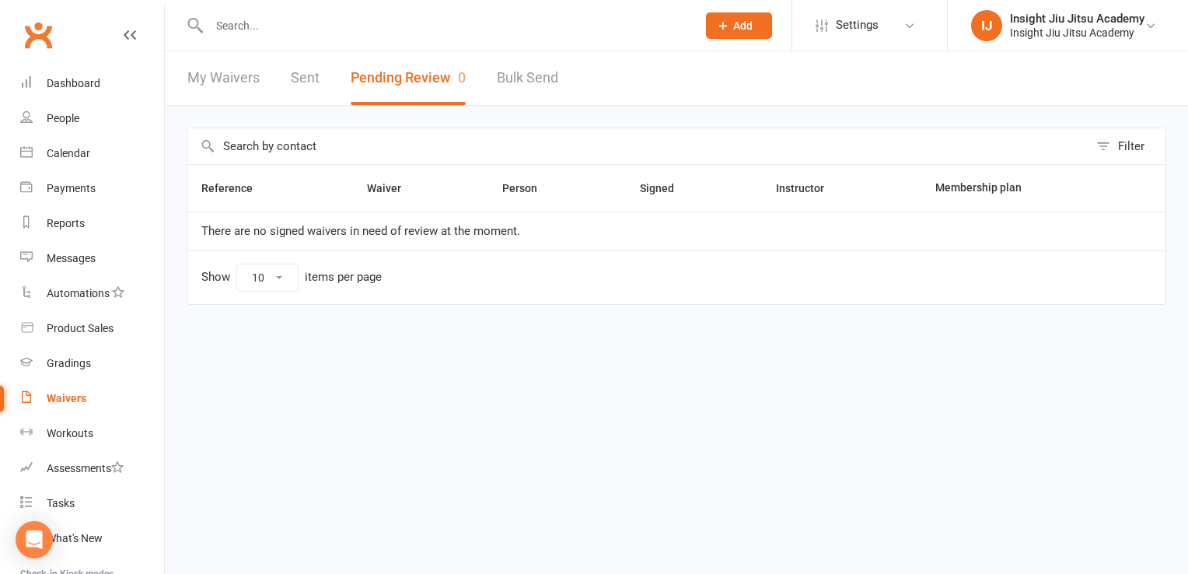
click at [246, 62] on link "My Waivers" at bounding box center [223, 78] width 72 height 54
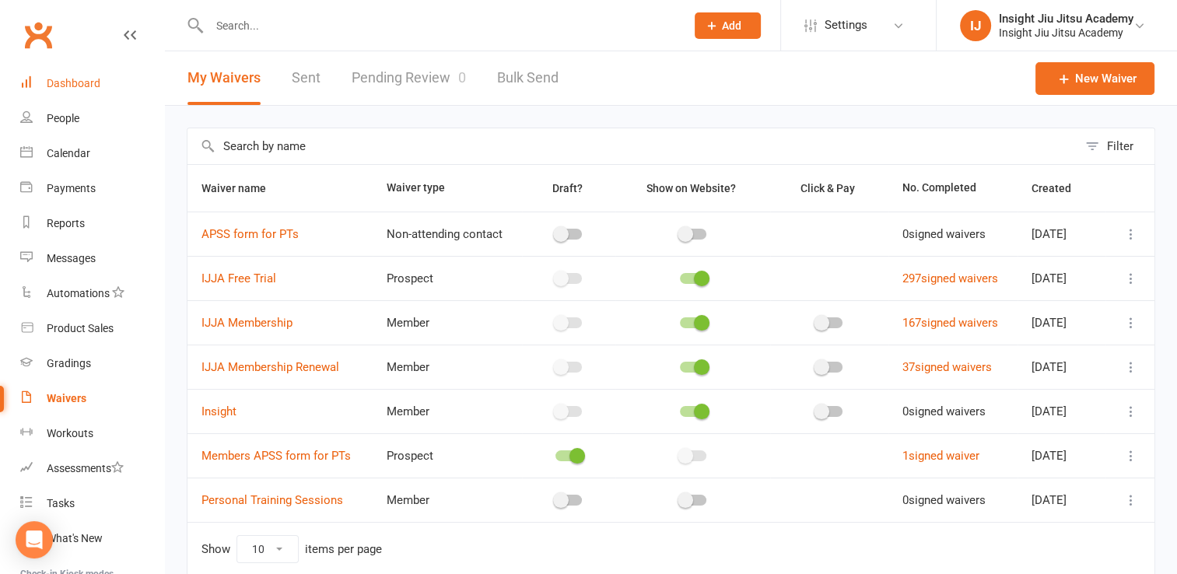
click at [90, 93] on link "Dashboard" at bounding box center [92, 83] width 144 height 35
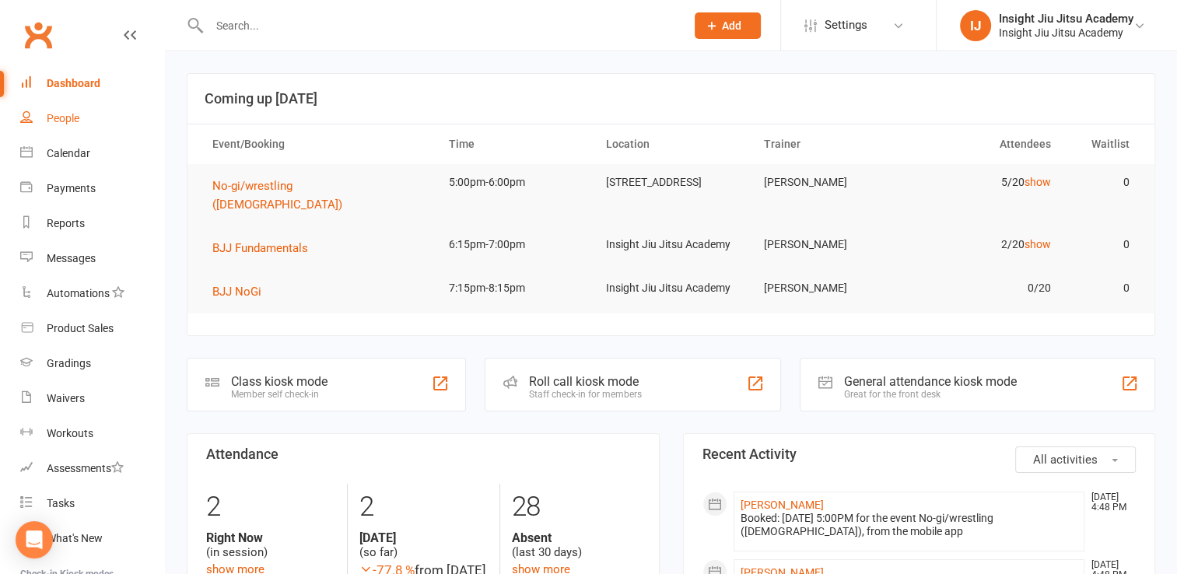
click at [65, 121] on div "People" at bounding box center [63, 118] width 33 height 12
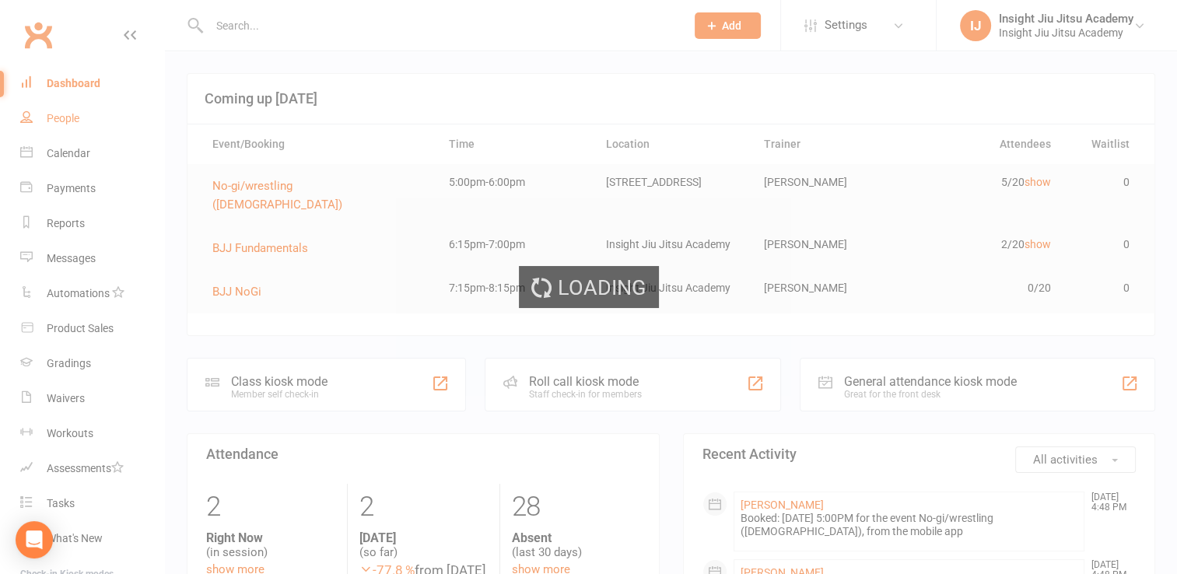
select select "100"
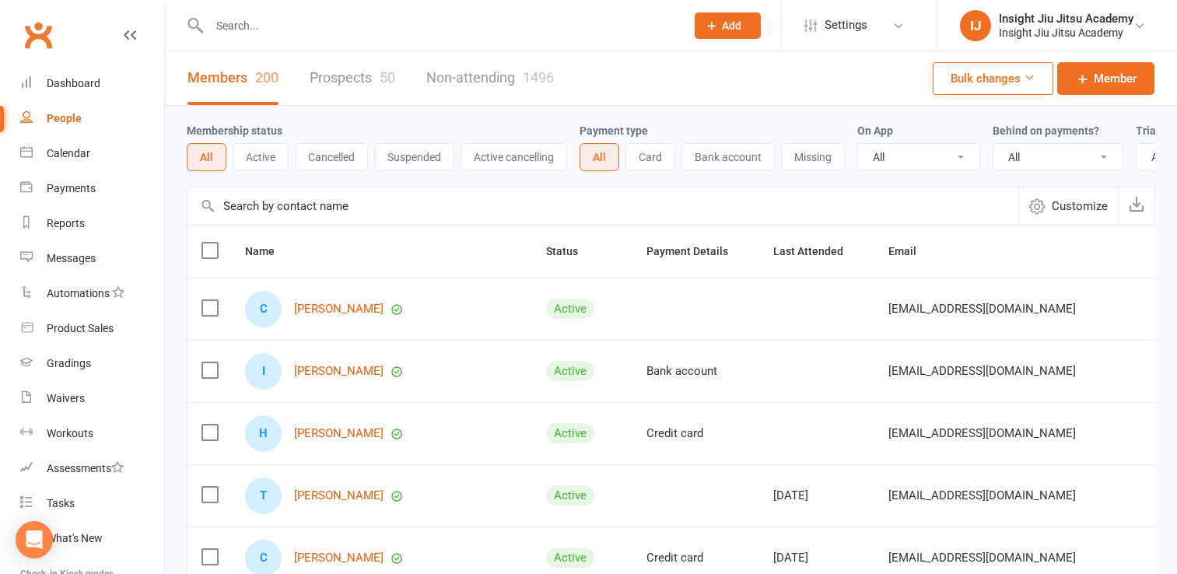
select select "100"
click at [88, 98] on link "Dashboard" at bounding box center [92, 83] width 144 height 35
